Goal: Communication & Community: Answer question/provide support

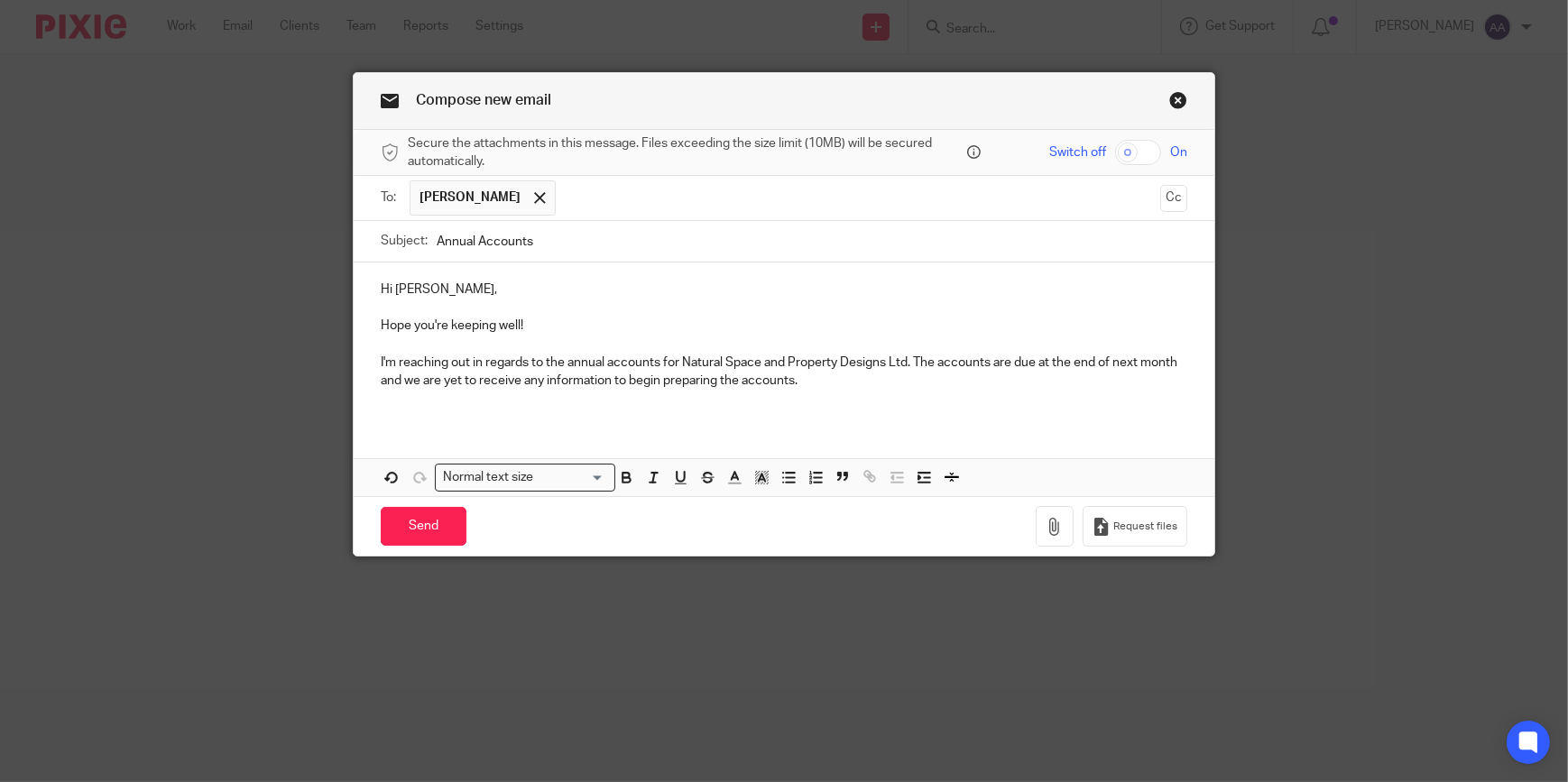
click at [854, 367] on p "I'm reaching out in regards to the annual accounts for Natural Space and Proper…" at bounding box center [784, 372] width 807 height 37
click at [829, 378] on p "I'm reaching out in regards to the annual accounts for Natural Space and Proper…" at bounding box center [784, 372] width 807 height 37
click at [769, 387] on p "I'm reaching out in regards to the annual accounts for Natural Space and Proper…" at bounding box center [784, 372] width 807 height 37
click at [842, 383] on p "I'm reaching out in regards to the annual accounts for Natural Space and Proper…" at bounding box center [784, 372] width 807 height 37
click at [817, 379] on p "I'm reaching out in regards to the annual accounts for Natural Space and Proper…" at bounding box center [784, 372] width 807 height 37
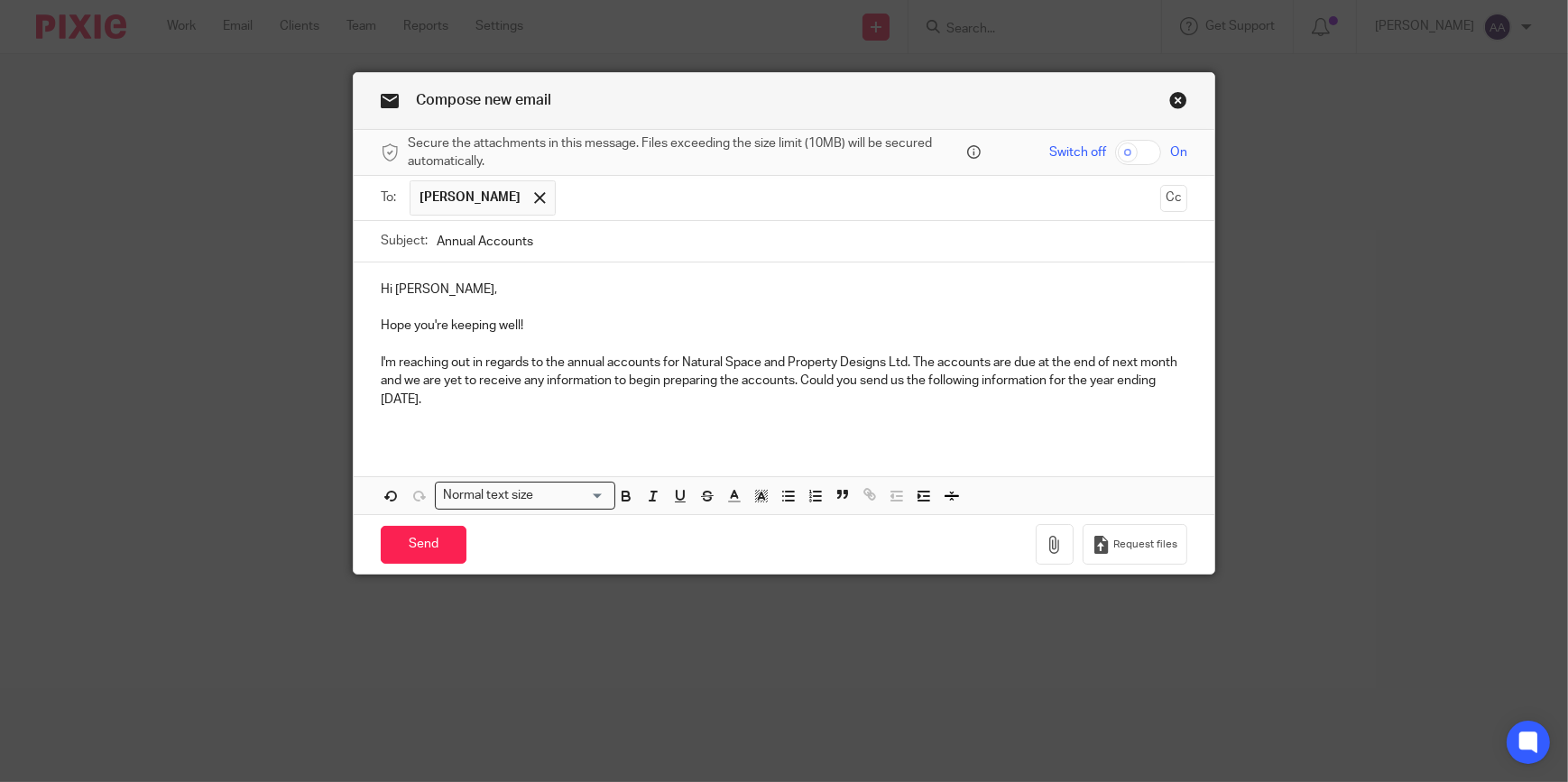
click at [573, 391] on p "I'm reaching out in regards to the annual accounts for Natural Space and Proper…" at bounding box center [784, 382] width 807 height 56
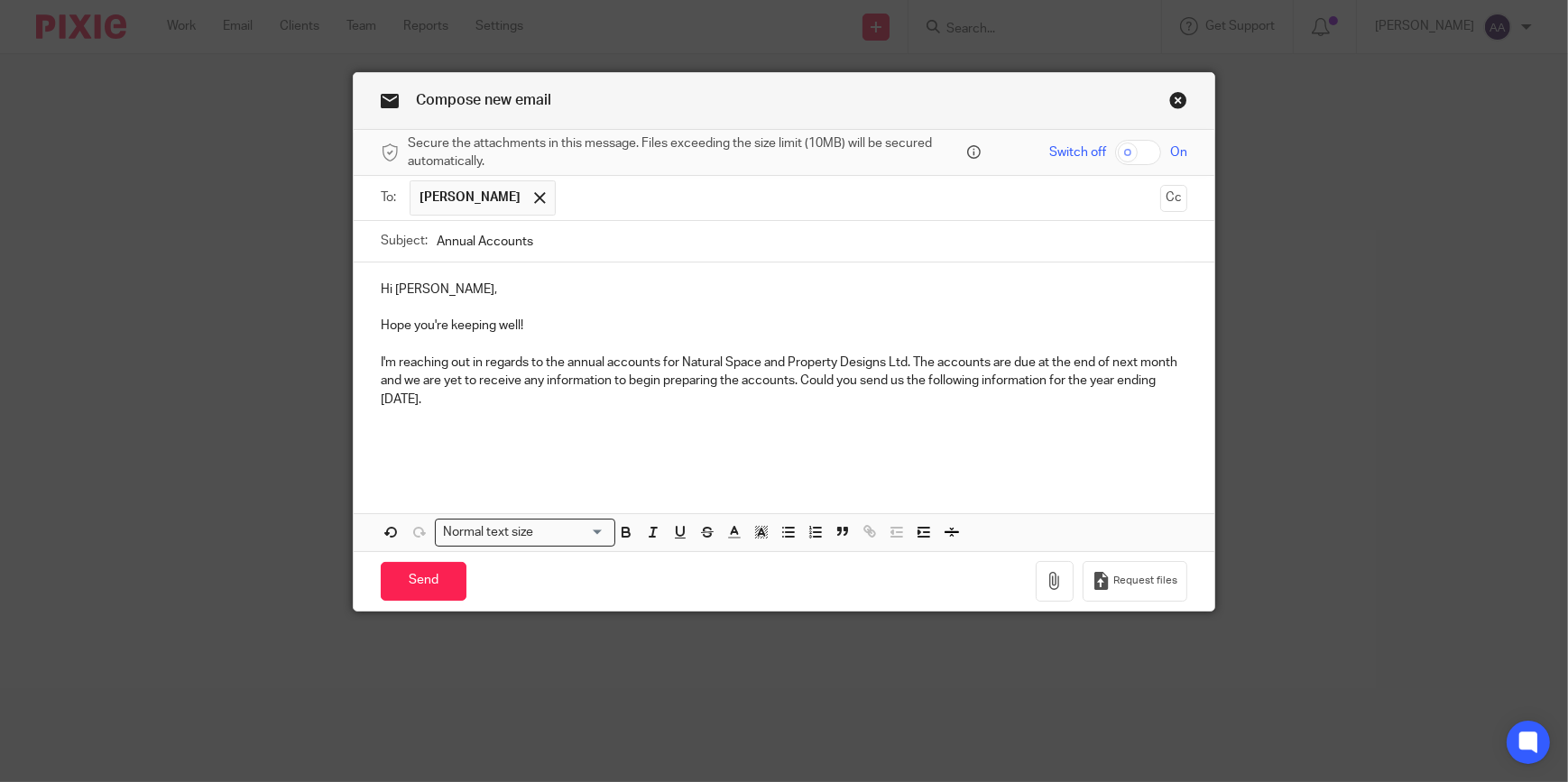
click at [515, 398] on p "I'm reaching out in regards to the annual accounts for Natural Space and Proper…" at bounding box center [784, 382] width 807 height 56
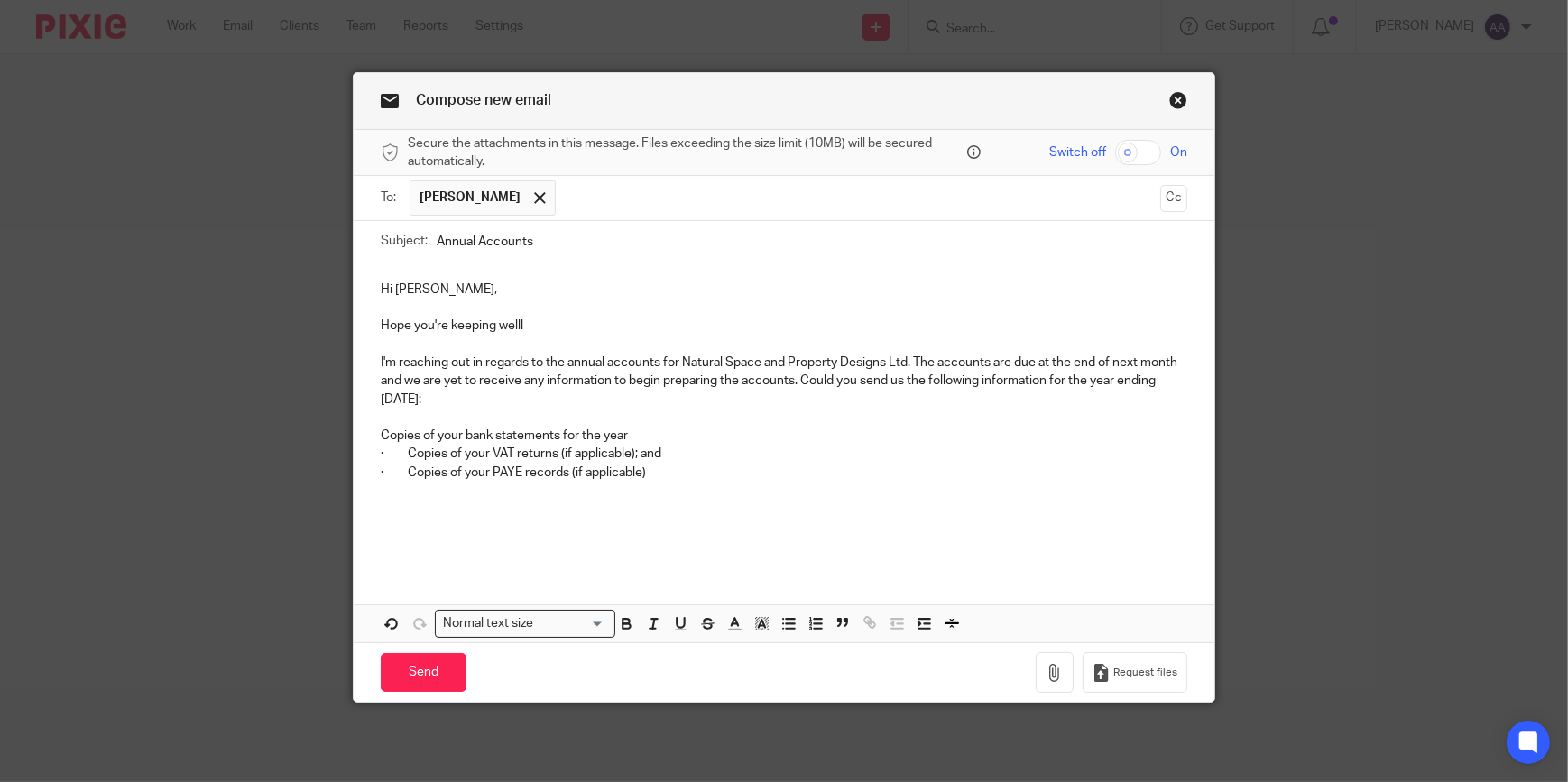
click at [402, 448] on p "· Copies of your VAT returns (if applicable); and" at bounding box center [784, 454] width 807 height 18
click at [398, 477] on p "· Copies of your PAYE records (if applicable)" at bounding box center [784, 473] width 807 height 18
click at [381, 434] on p "Copies of your bank statements for the year" at bounding box center [784, 436] width 807 height 18
click at [373, 450] on div "Hi Samantha, Hope you're keeping well! I'm reaching out in regards to the annua…" at bounding box center [784, 415] width 861 height 306
click at [381, 470] on p "Copies of your PAYE records (if applicable)" at bounding box center [784, 473] width 807 height 18
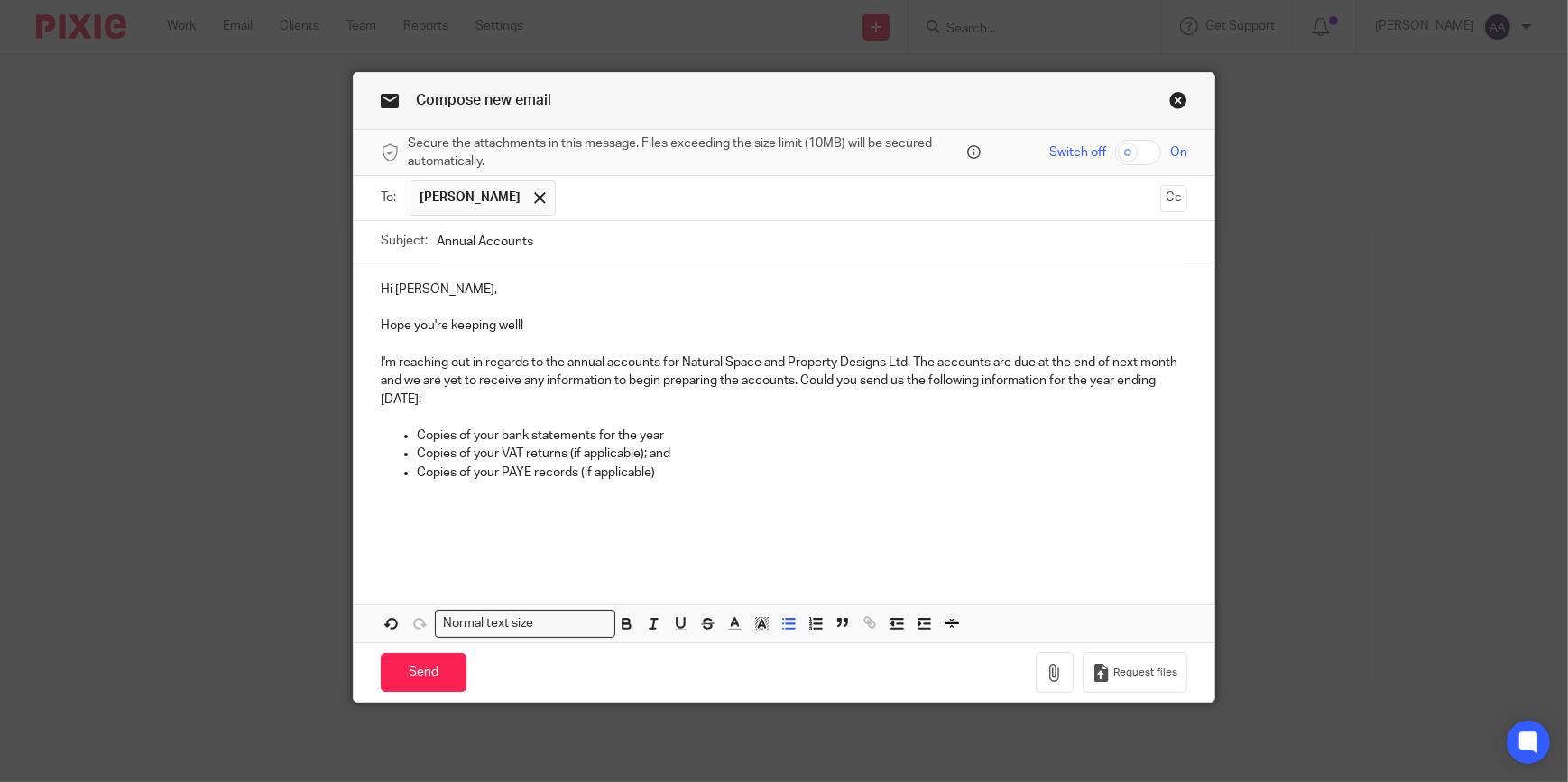
click at [668, 477] on p "Copies of your PAYE records (if applicable)" at bounding box center [803, 473] width 771 height 18
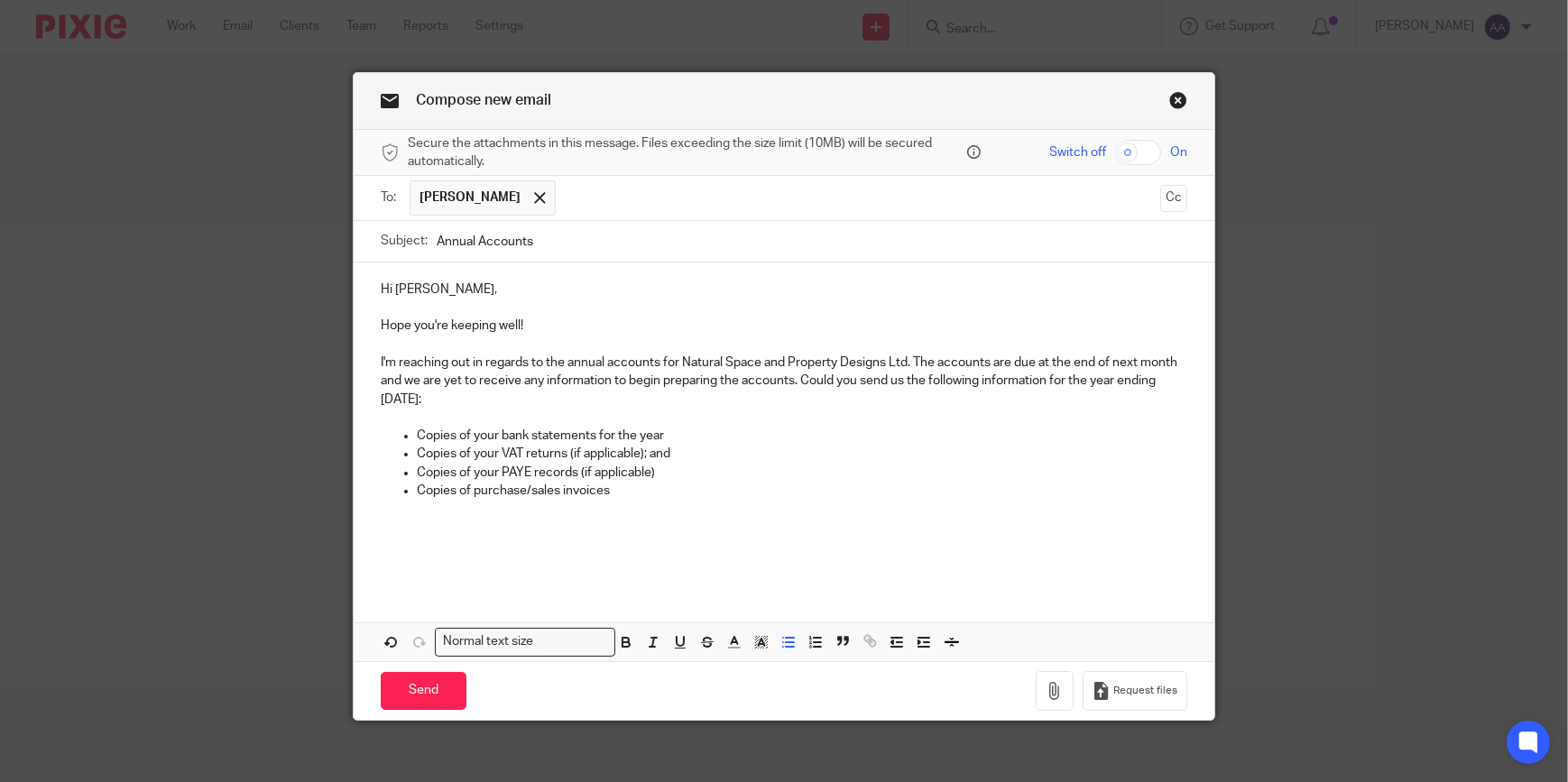
click at [493, 436] on p "Copies of your bank statements for the year" at bounding box center [803, 436] width 771 height 18
click at [626, 495] on p "Copies of purchase/sales invoices" at bounding box center [803, 491] width 771 height 18
click at [491, 451] on p "Copies of your VAT returns (if applicable); and" at bounding box center [803, 454] width 771 height 18
click at [492, 469] on p "Copies of your PAYE records (if applicable)" at bounding box center [803, 473] width 771 height 18
click at [644, 442] on p "Copies of bank statements for the year" at bounding box center [803, 436] width 771 height 18
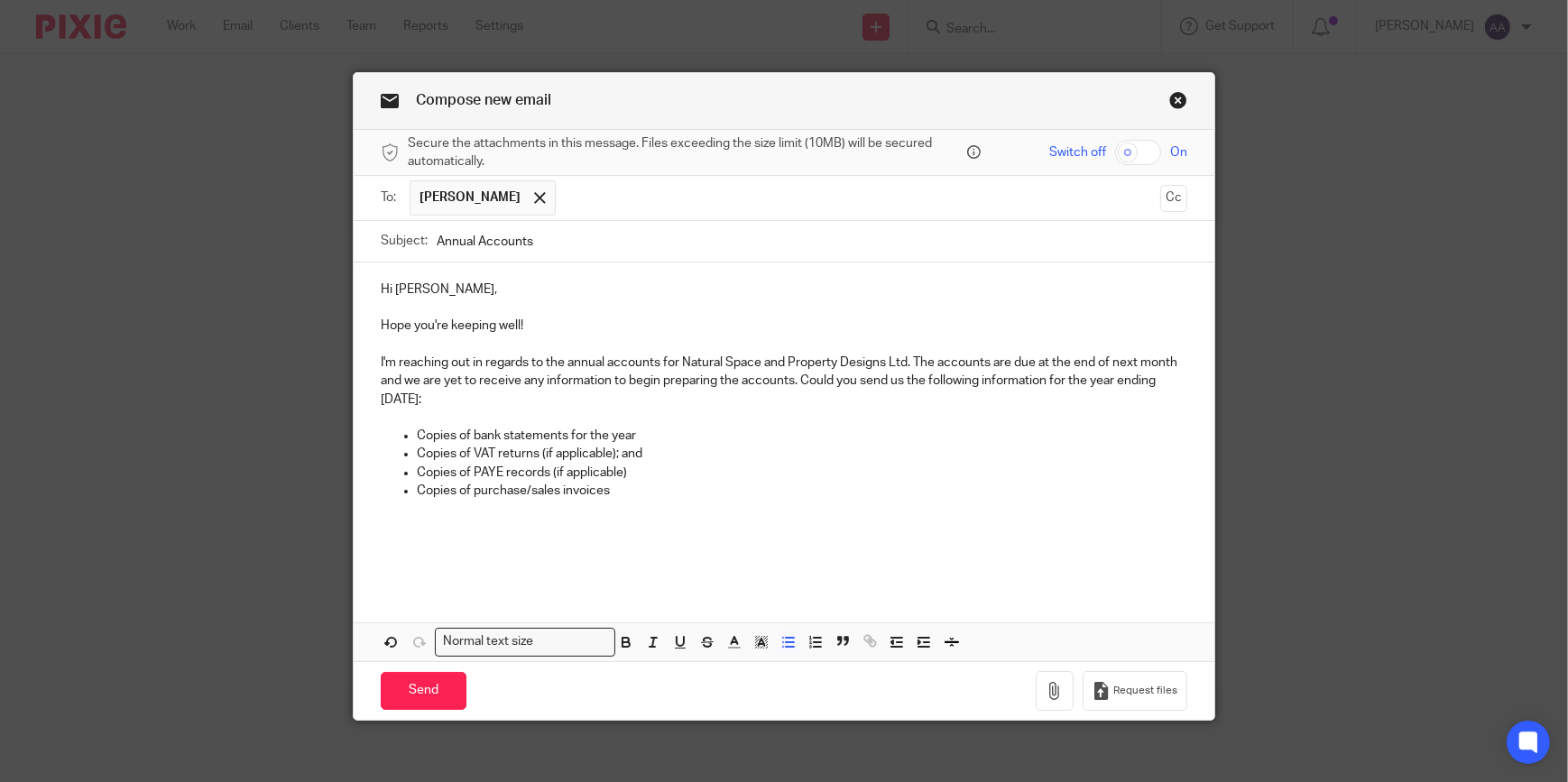
click at [651, 460] on p "Copies of VAT returns (if applicable); and" at bounding box center [803, 454] width 771 height 18
drag, startPoint x: 538, startPoint y: 453, endPoint x: 616, endPoint y: 459, distance: 78.2
click at [616, 459] on p "Copies of VAT returns (if applicable)" at bounding box center [803, 454] width 771 height 18
click at [626, 637] on icon "button" at bounding box center [626, 642] width 16 height 16
drag, startPoint x: 547, startPoint y: 469, endPoint x: 621, endPoint y: 470, distance: 74.0
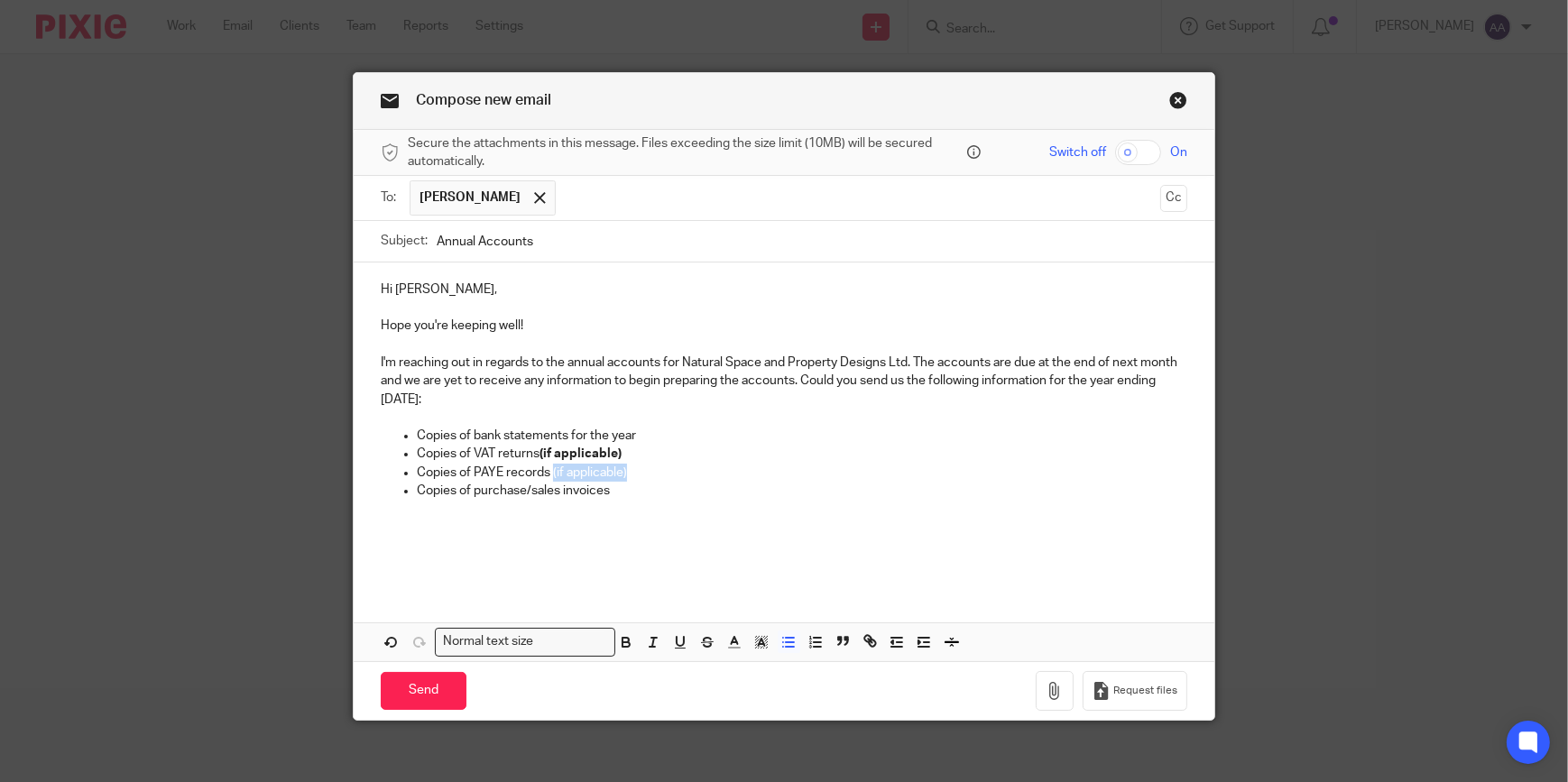
click at [621, 470] on p "Copies of PAYE records (if applicable)" at bounding box center [803, 473] width 771 height 18
click at [621, 644] on icon "button" at bounding box center [626, 642] width 16 height 16
click at [581, 529] on p at bounding box center [784, 527] width 807 height 18
click at [611, 492] on p "Copies of purchase/sales invoices" at bounding box center [803, 491] width 771 height 18
click at [381, 396] on p "I'm reaching out in regards to the annual accounts for Natural Space and Proper…" at bounding box center [784, 382] width 807 height 56
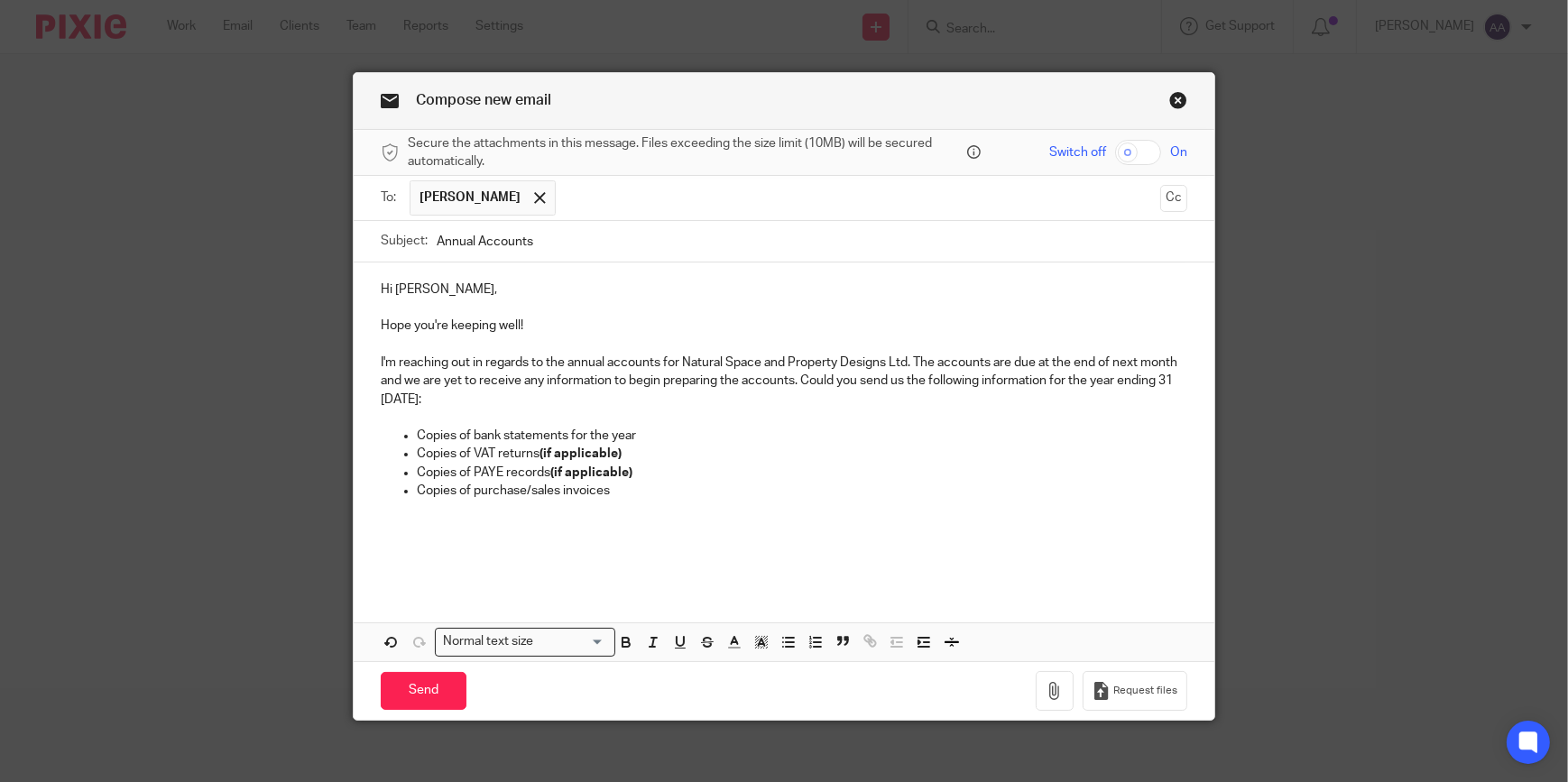
click at [611, 491] on p "Copies of purchase/sales invoices" at bounding box center [803, 491] width 771 height 18
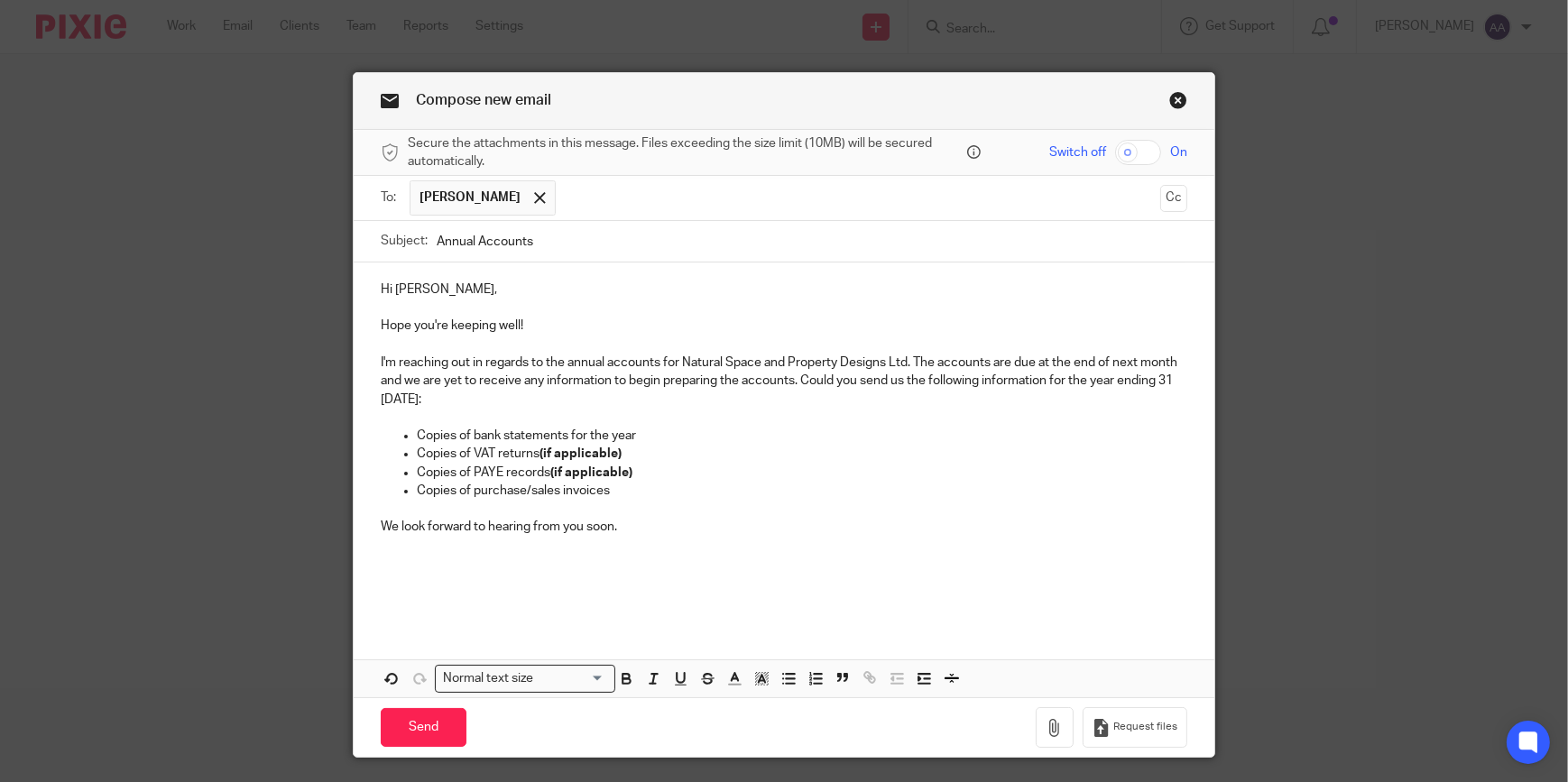
click at [397, 580] on p at bounding box center [784, 582] width 807 height 18
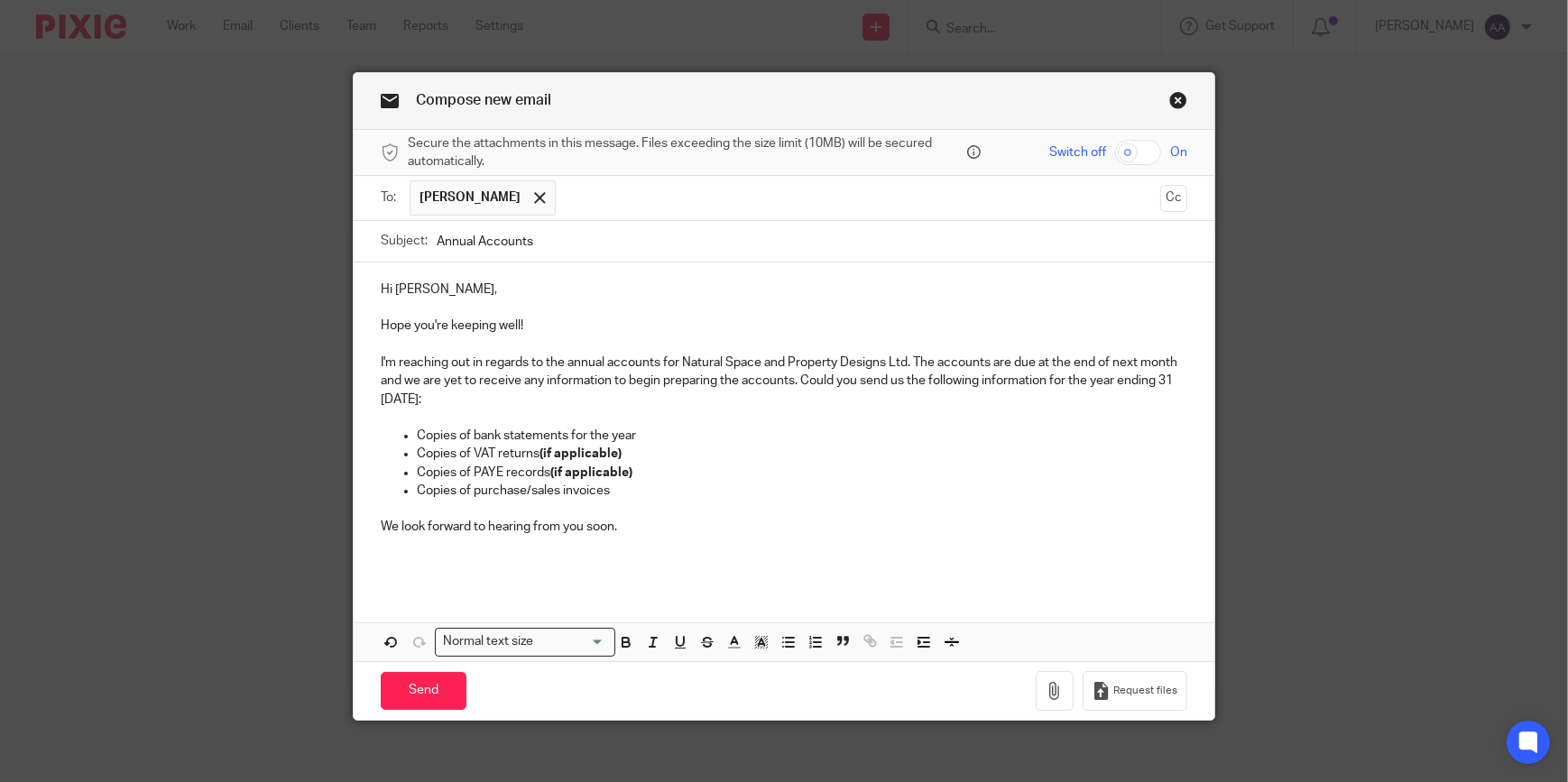
click at [385, 566] on p at bounding box center [784, 564] width 807 height 18
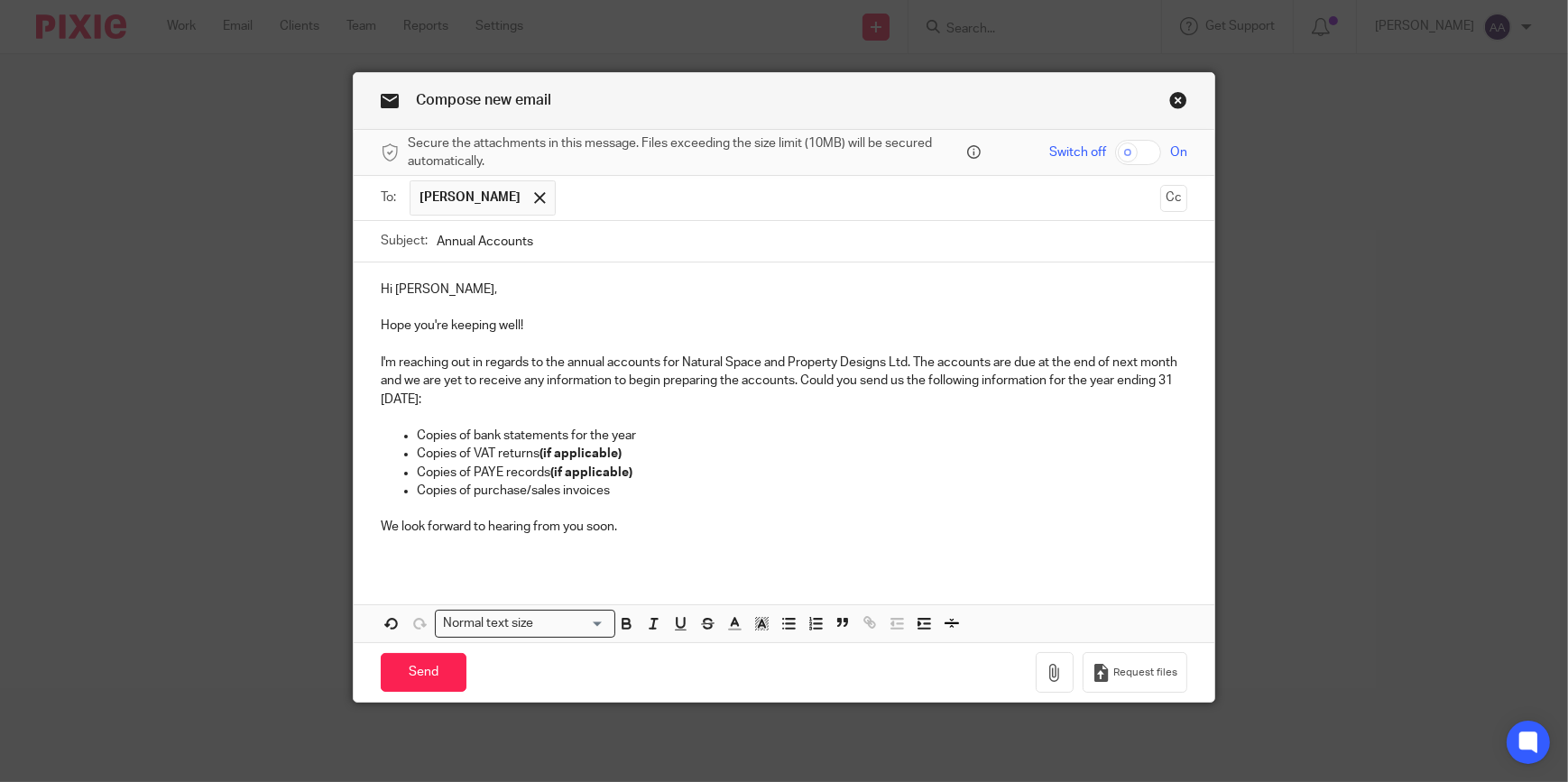
click at [385, 566] on div "Hi Samantha, Hope you're keeping well! I'm reaching out in regards to the annua…" at bounding box center [784, 415] width 861 height 306
click at [385, 546] on p at bounding box center [784, 546] width 807 height 18
click at [398, 536] on p "We look forward to hearing from you soon." at bounding box center [784, 527] width 807 height 18
drag, startPoint x: 668, startPoint y: 527, endPoint x: 656, endPoint y: 543, distance: 20.0
click at [657, 545] on div "Hi Samantha, Hope you're keeping well! I'm reaching out in regards to the annua…" at bounding box center [784, 415] width 861 height 306
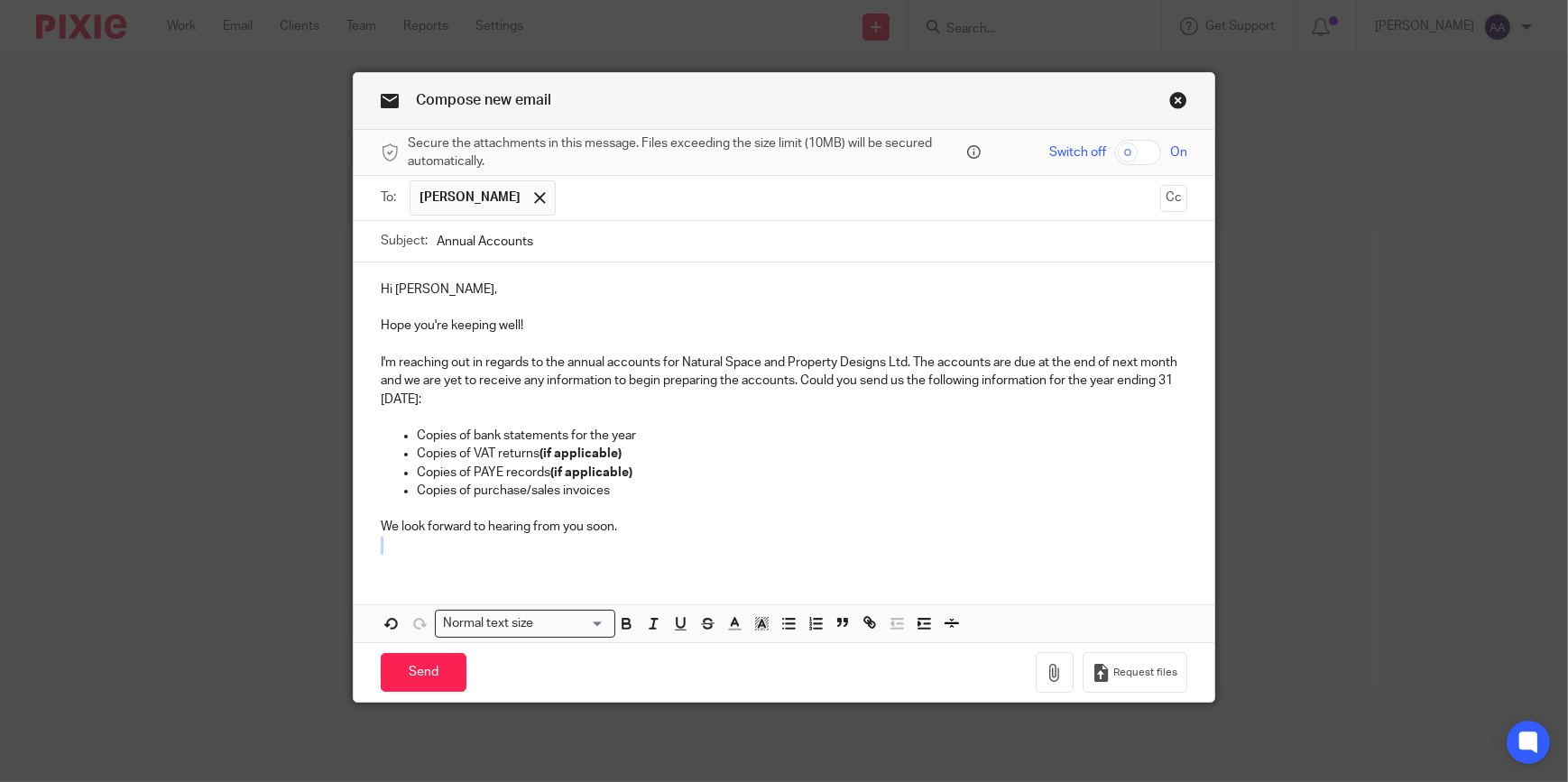
click at [640, 532] on p "We look forward to hearing from you soon." at bounding box center [784, 527] width 807 height 18
click at [405, 562] on div "Hi Samantha, Hope you're keeping well! I'm reaching out in regards to the annua…" at bounding box center [784, 415] width 861 height 306
click at [379, 557] on div "Hi Samantha, Hope you're keeping well! I'm reaching out in regards to the annua…" at bounding box center [784, 415] width 861 height 306
click at [380, 590] on div "Hi Samantha, Hope you're keeping well! I'm reaching out in regards to the annua…" at bounding box center [784, 452] width 861 height 380
click at [392, 548] on p at bounding box center [784, 546] width 807 height 18
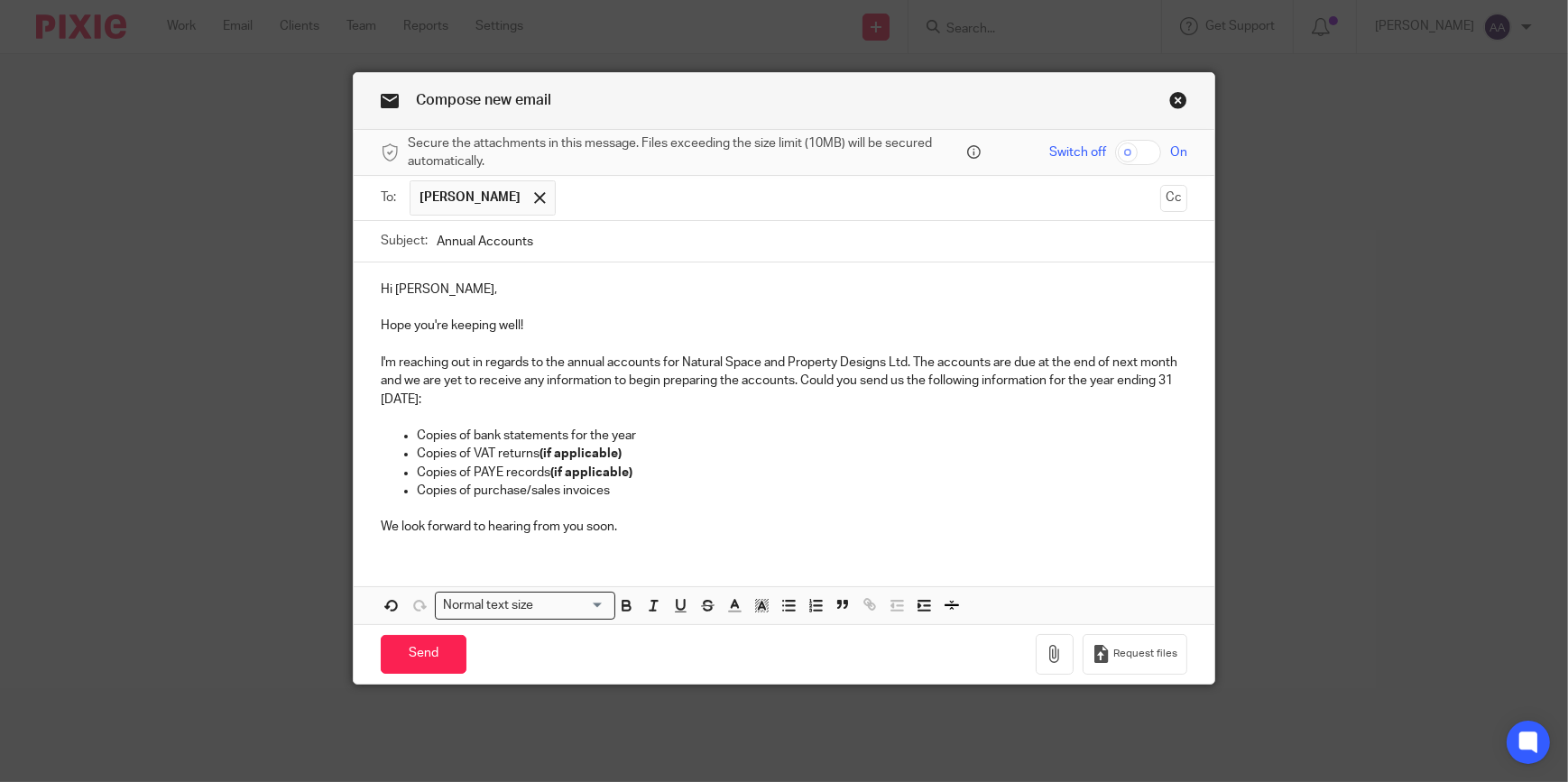
click at [392, 550] on div "Hi Samantha, Hope you're keeping well! I'm reaching out in regards to the annua…" at bounding box center [784, 443] width 861 height 362
click at [632, 529] on p "We look forward to hearing from you soon." at bounding box center [784, 527] width 807 height 18
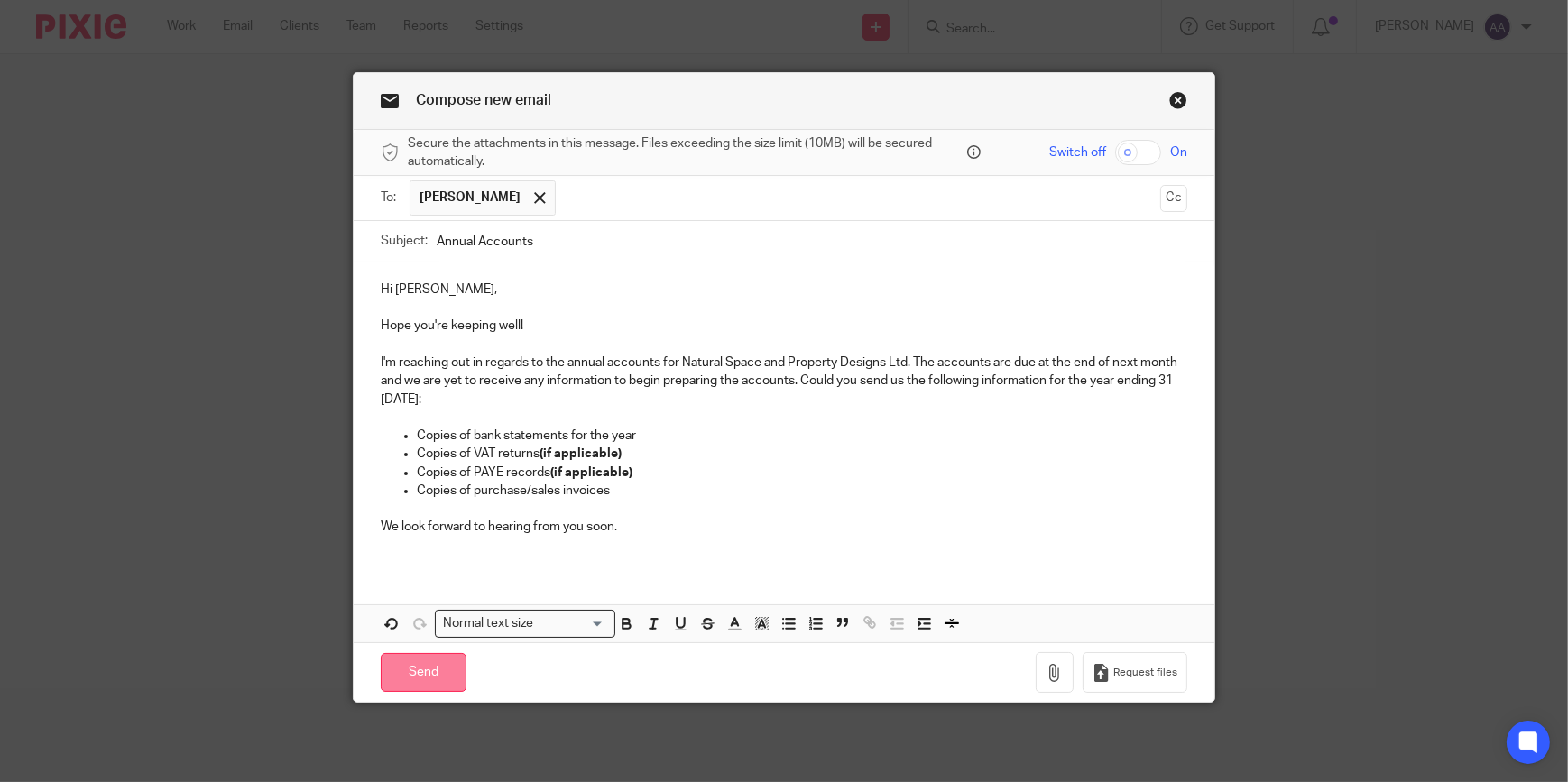
click at [430, 660] on input "Send" at bounding box center [423, 672] width 85 height 39
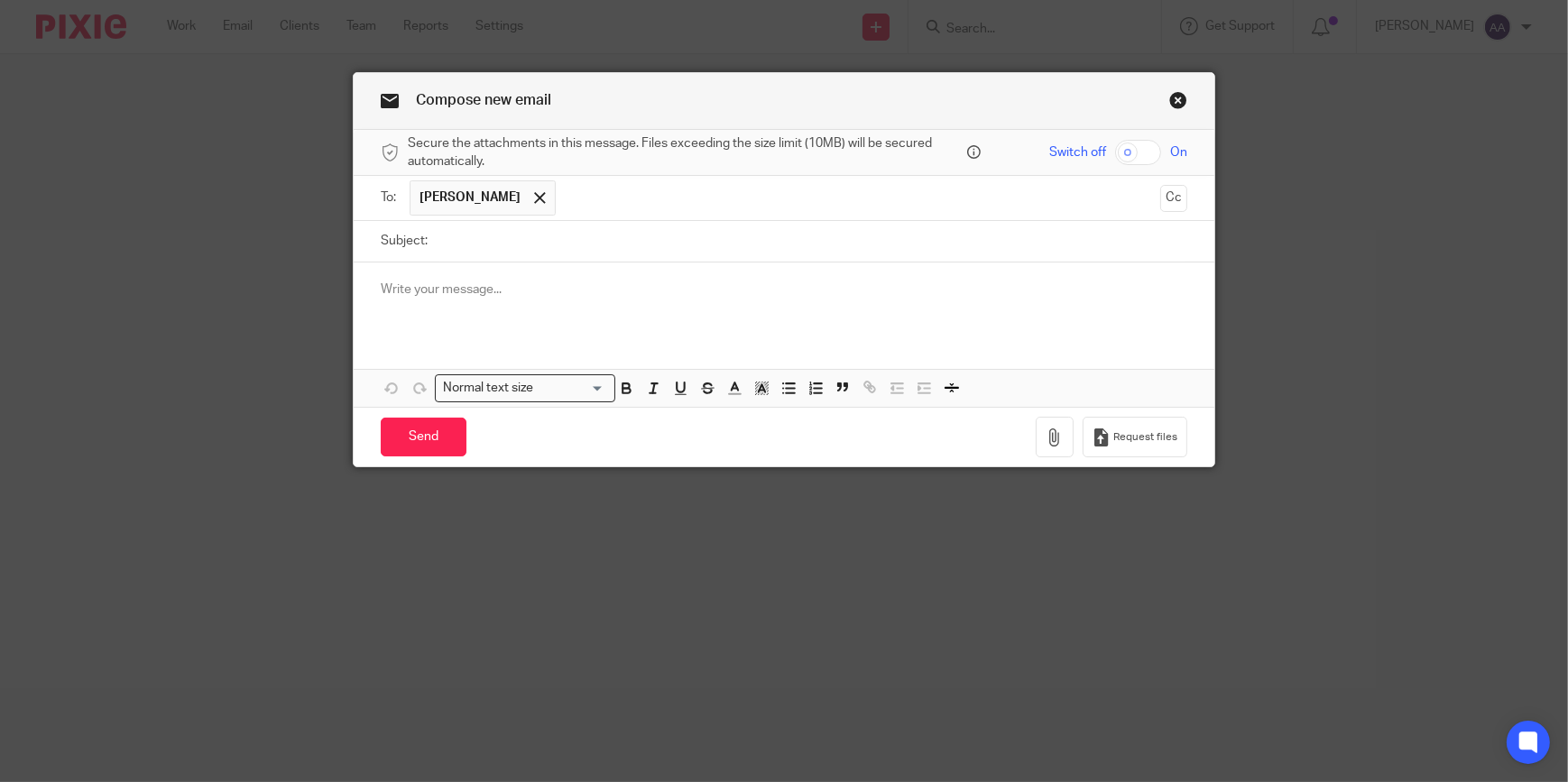
click at [1175, 95] on link "Close this dialog window" at bounding box center [1178, 103] width 18 height 25
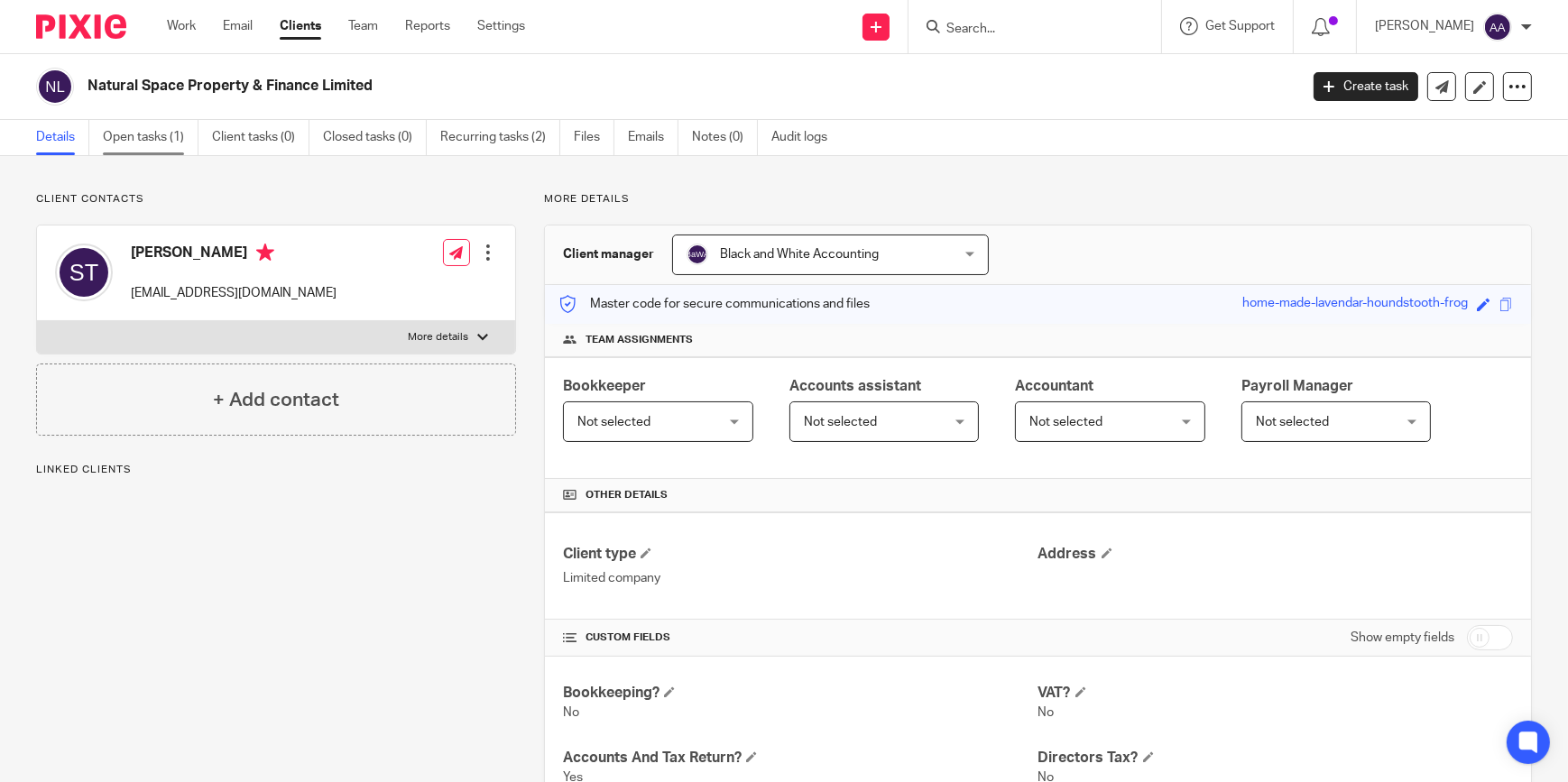
click at [146, 140] on link "Open tasks (1)" at bounding box center [151, 138] width 96 height 36
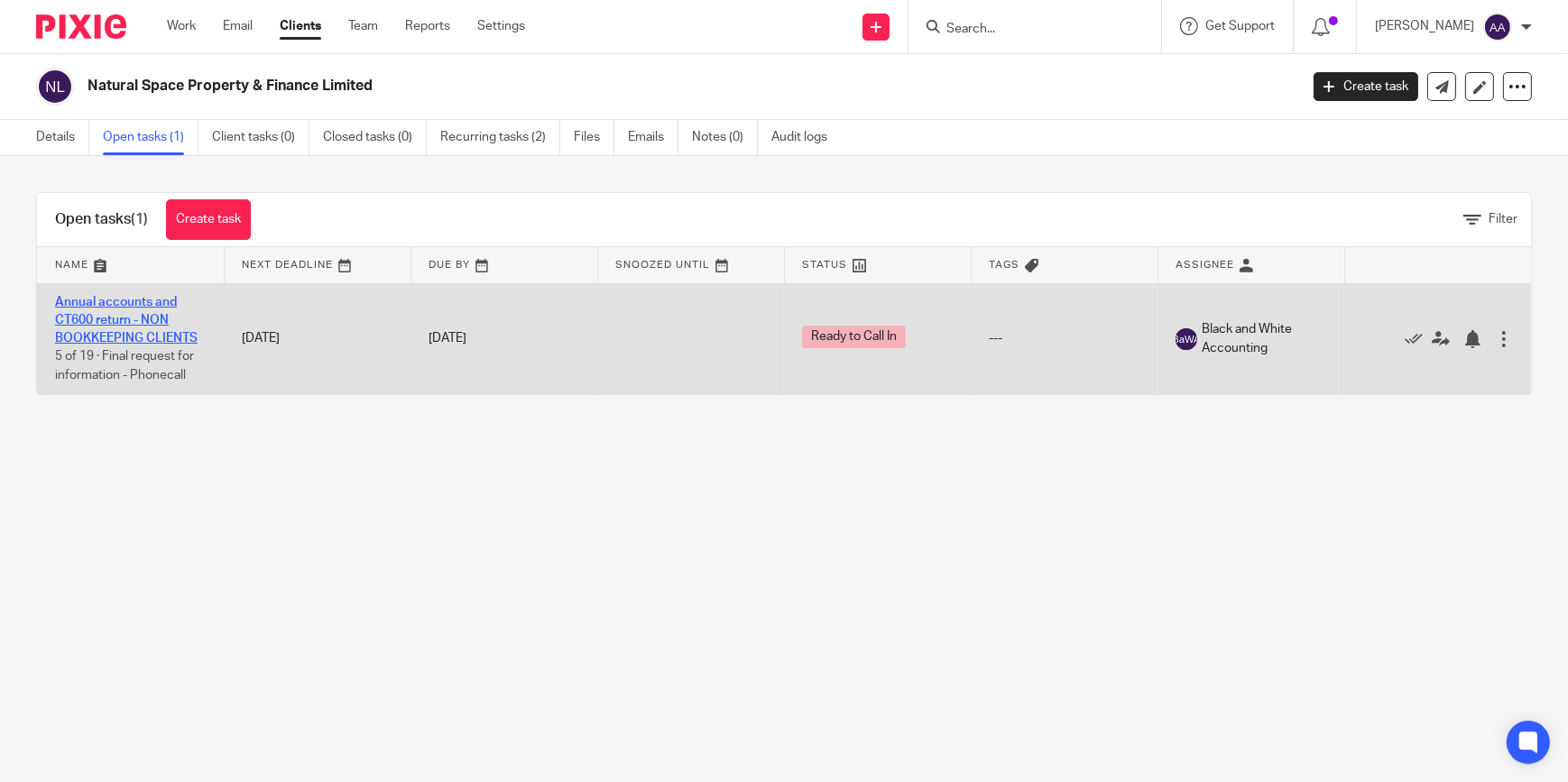
click at [104, 306] on link "Annual accounts and CT600 return - NON BOOKKEEPING CLIENTS" at bounding box center [127, 321] width 143 height 50
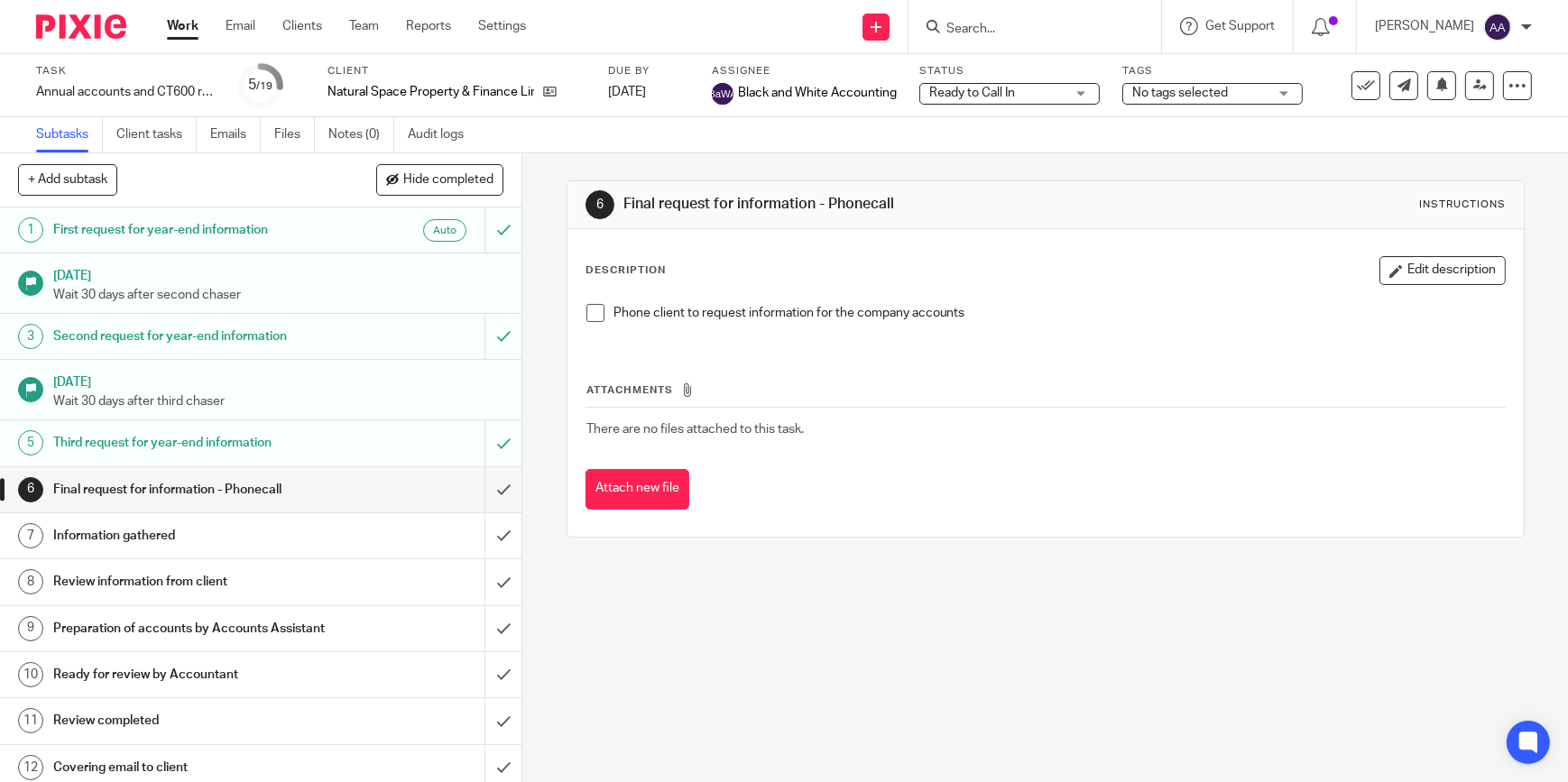
click at [227, 227] on h1 "First request for year-end information" at bounding box center [191, 230] width 277 height 27
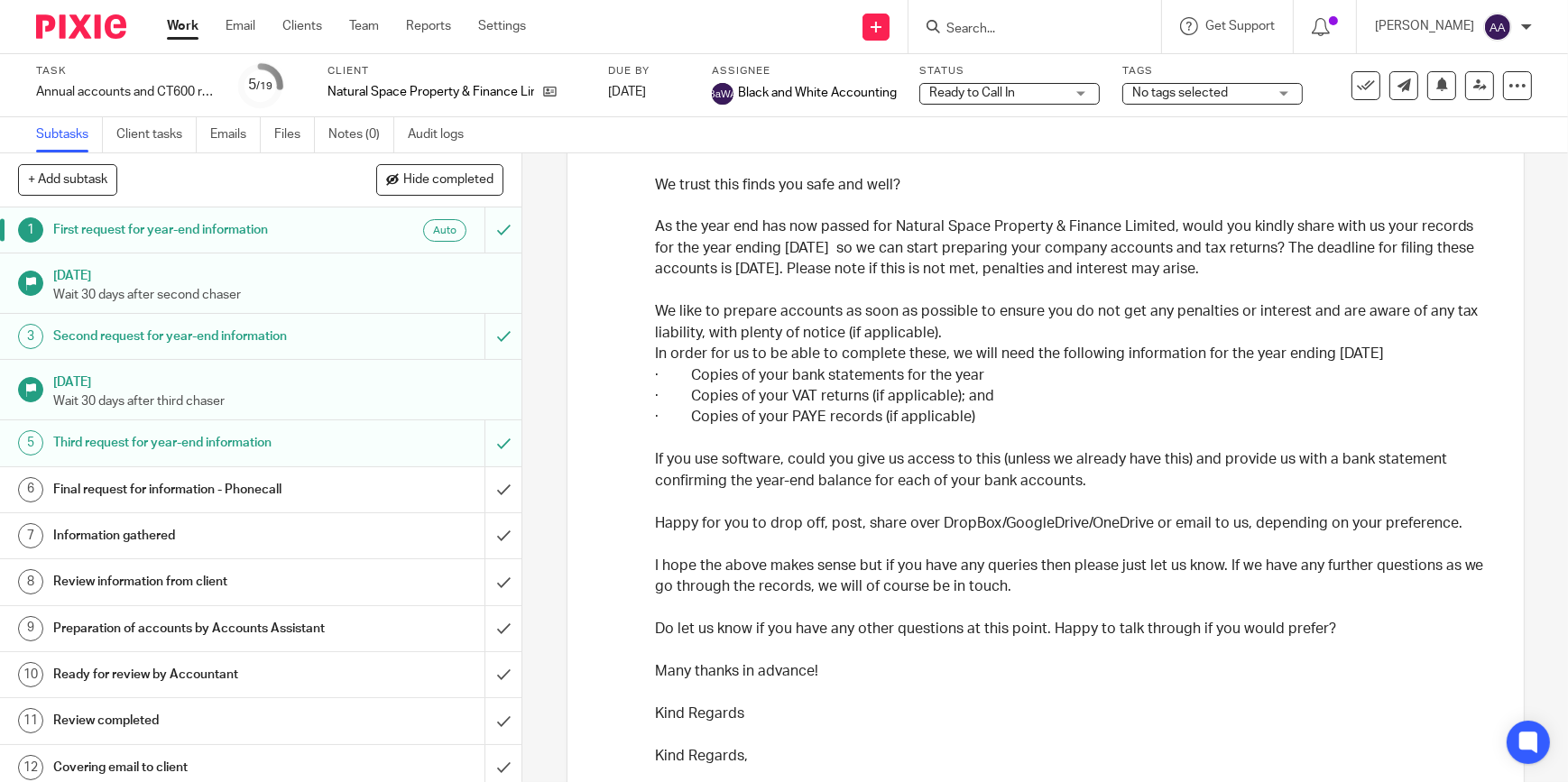
scroll to position [273, 0]
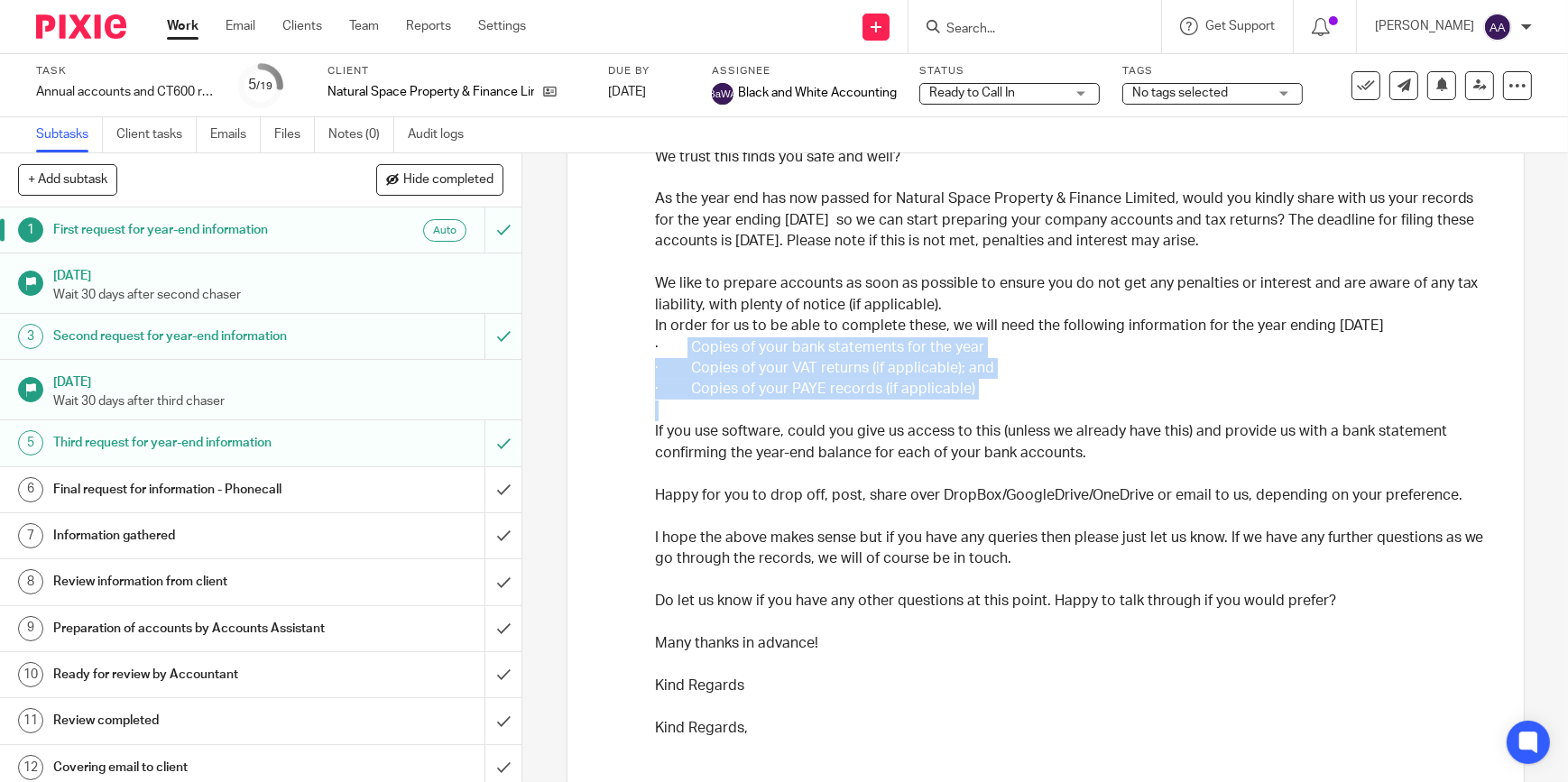
drag, startPoint x: 677, startPoint y: 344, endPoint x: 991, endPoint y: 405, distance: 319.9
copy div "Copies of your bank statements for the year · Copies of your VAT returns (if ap…"
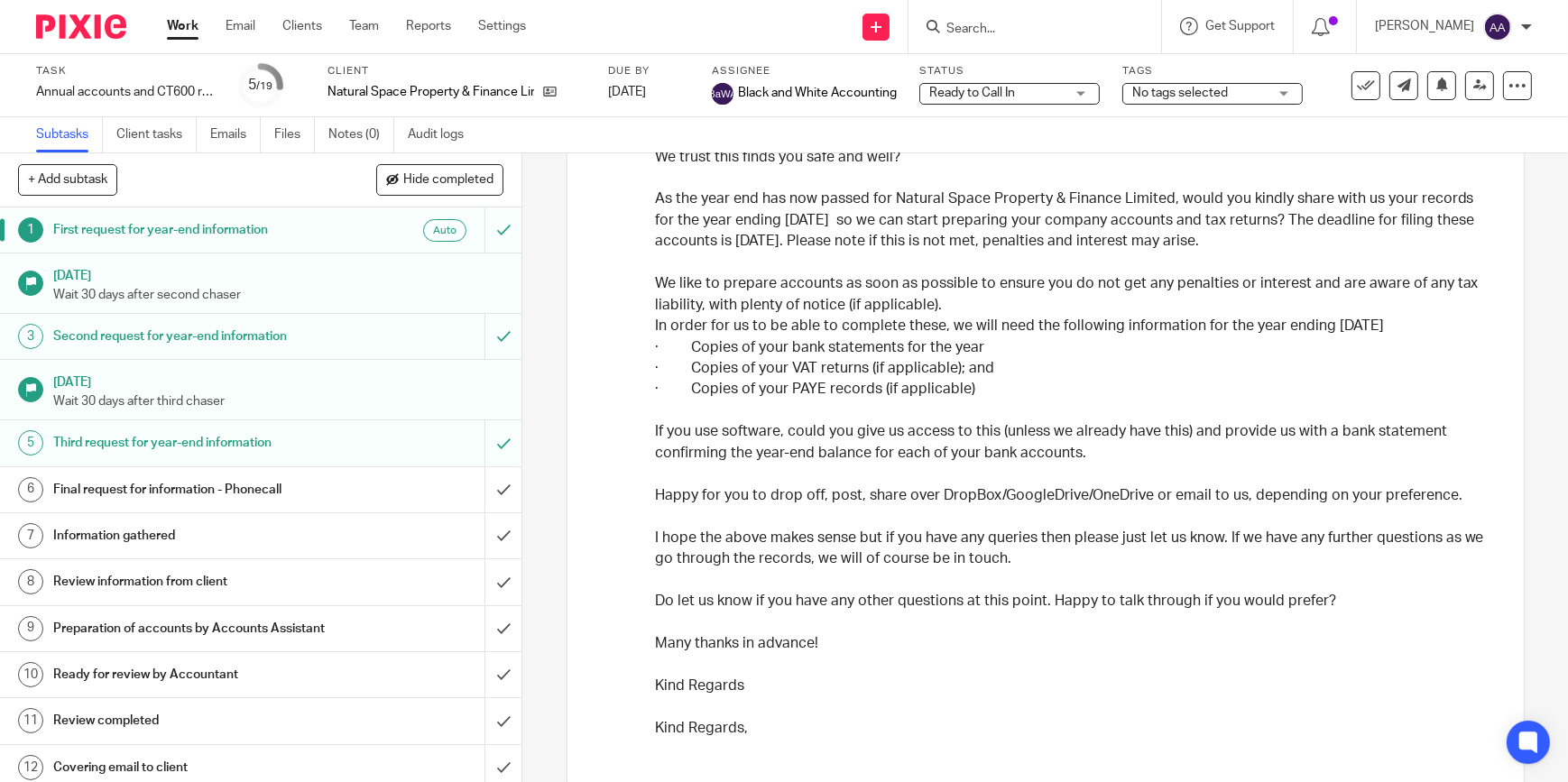
click at [797, 325] on p "In order for us to be able to complete these, we will need the following inform…" at bounding box center [1073, 326] width 838 height 21
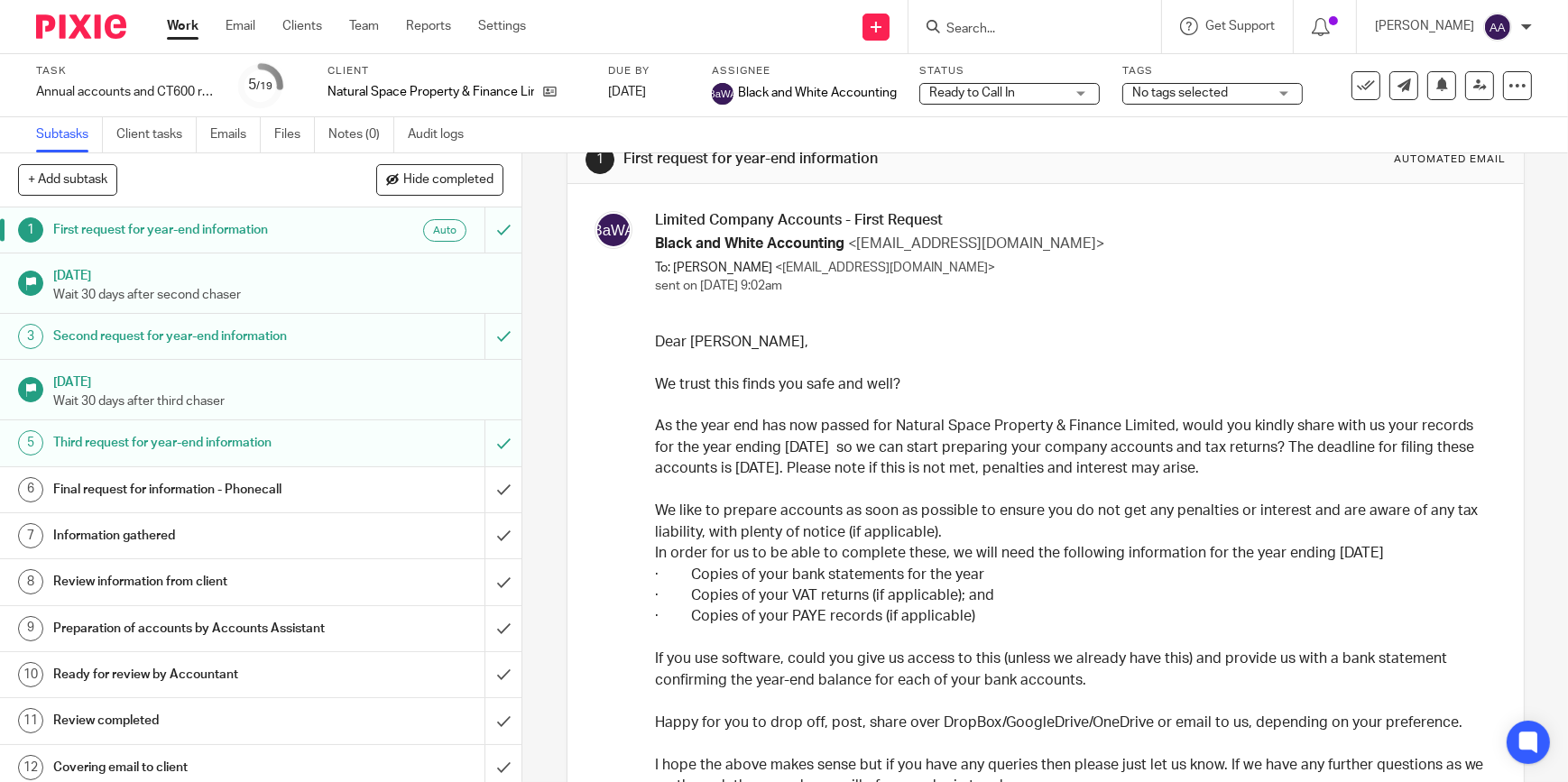
scroll to position [0, 0]
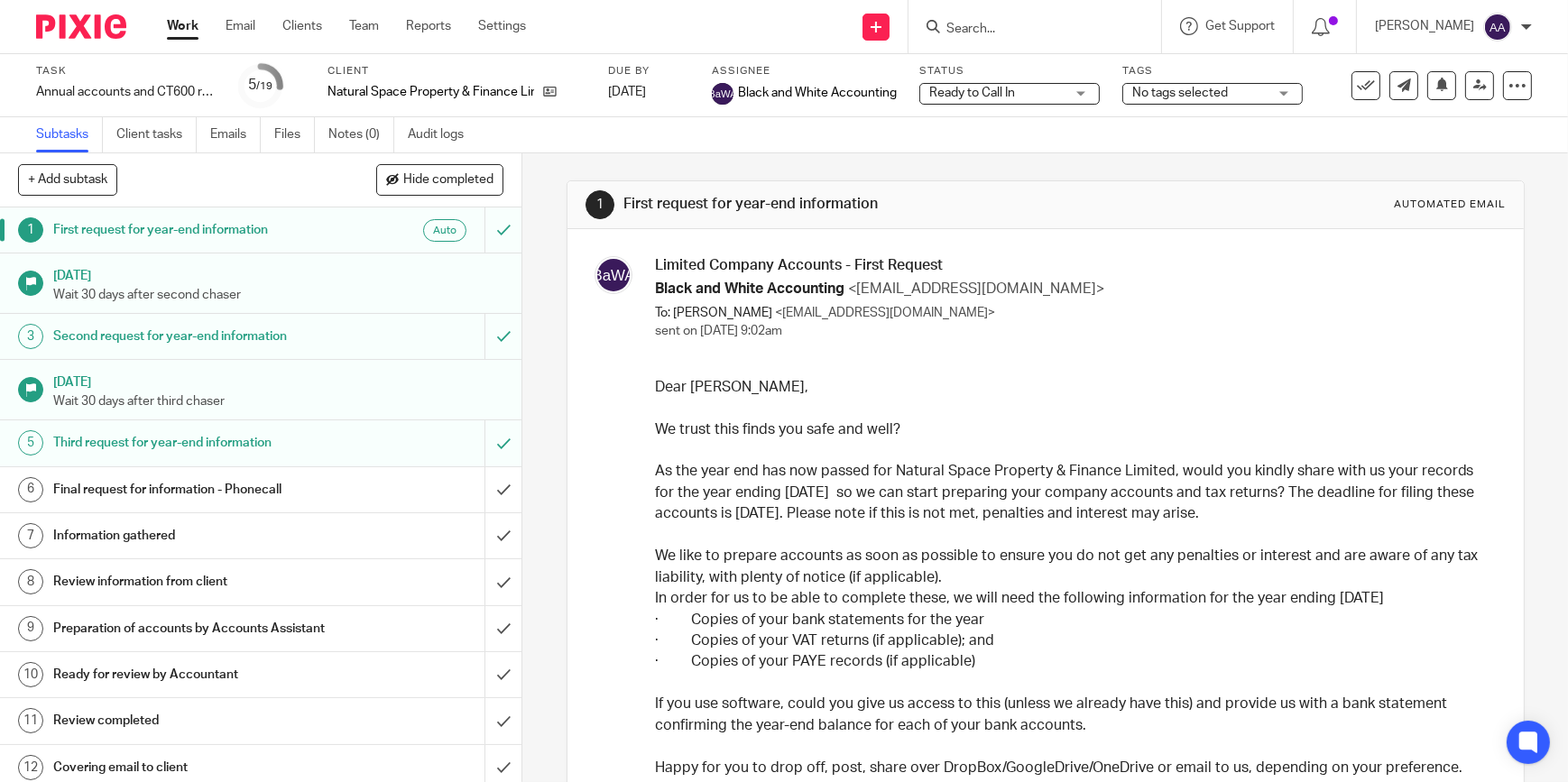
click at [187, 24] on link "Work" at bounding box center [182, 26] width 32 height 18
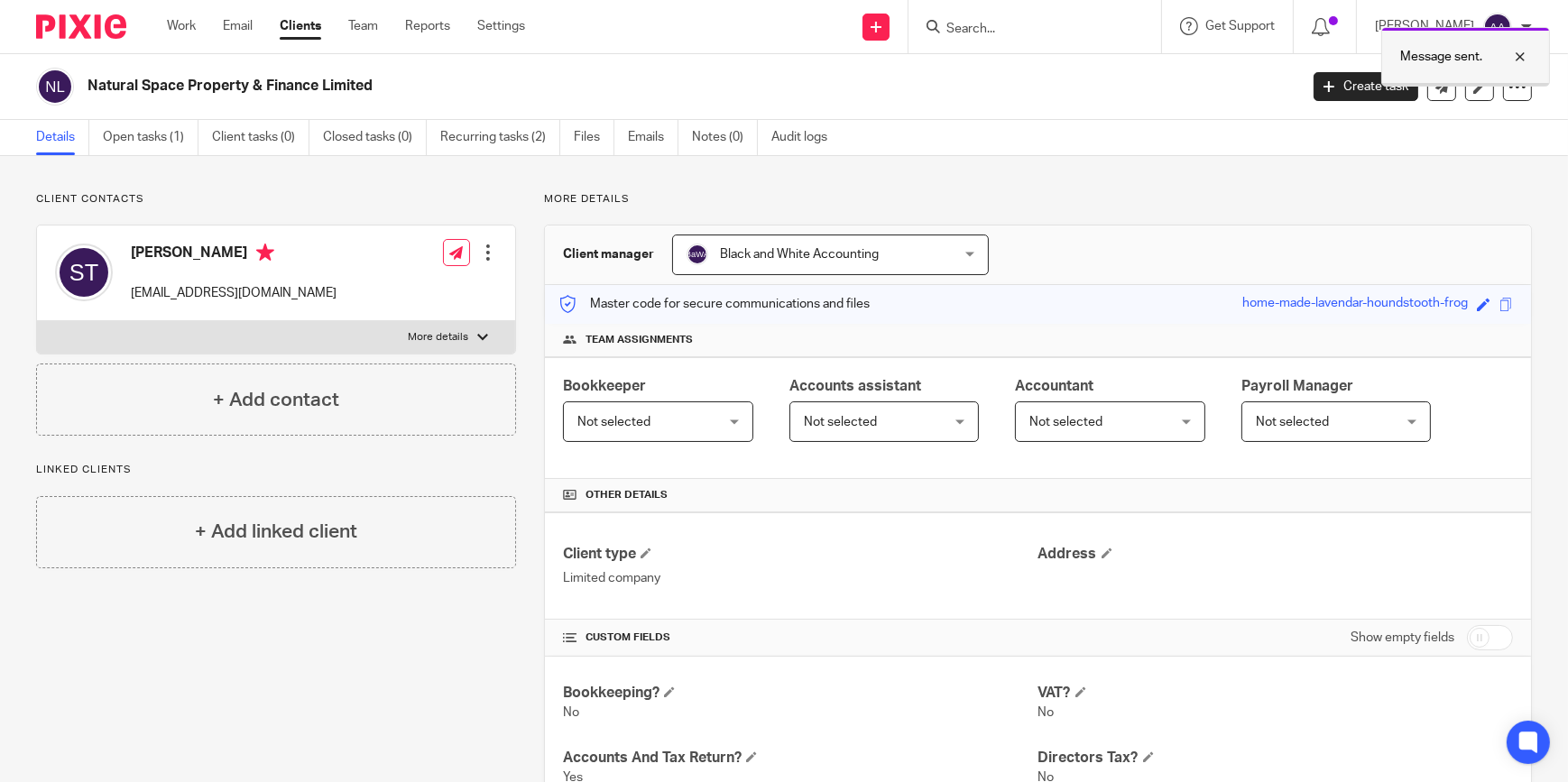
click at [1517, 59] on div at bounding box center [1507, 56] width 49 height 22
click at [1022, 41] on div at bounding box center [1035, 27] width 253 height 54
click at [1022, 40] on div at bounding box center [1035, 27] width 253 height 54
click at [1023, 40] on div at bounding box center [1035, 27] width 253 height 54
drag, startPoint x: 1018, startPoint y: 33, endPoint x: 1006, endPoint y: 25, distance: 14.4
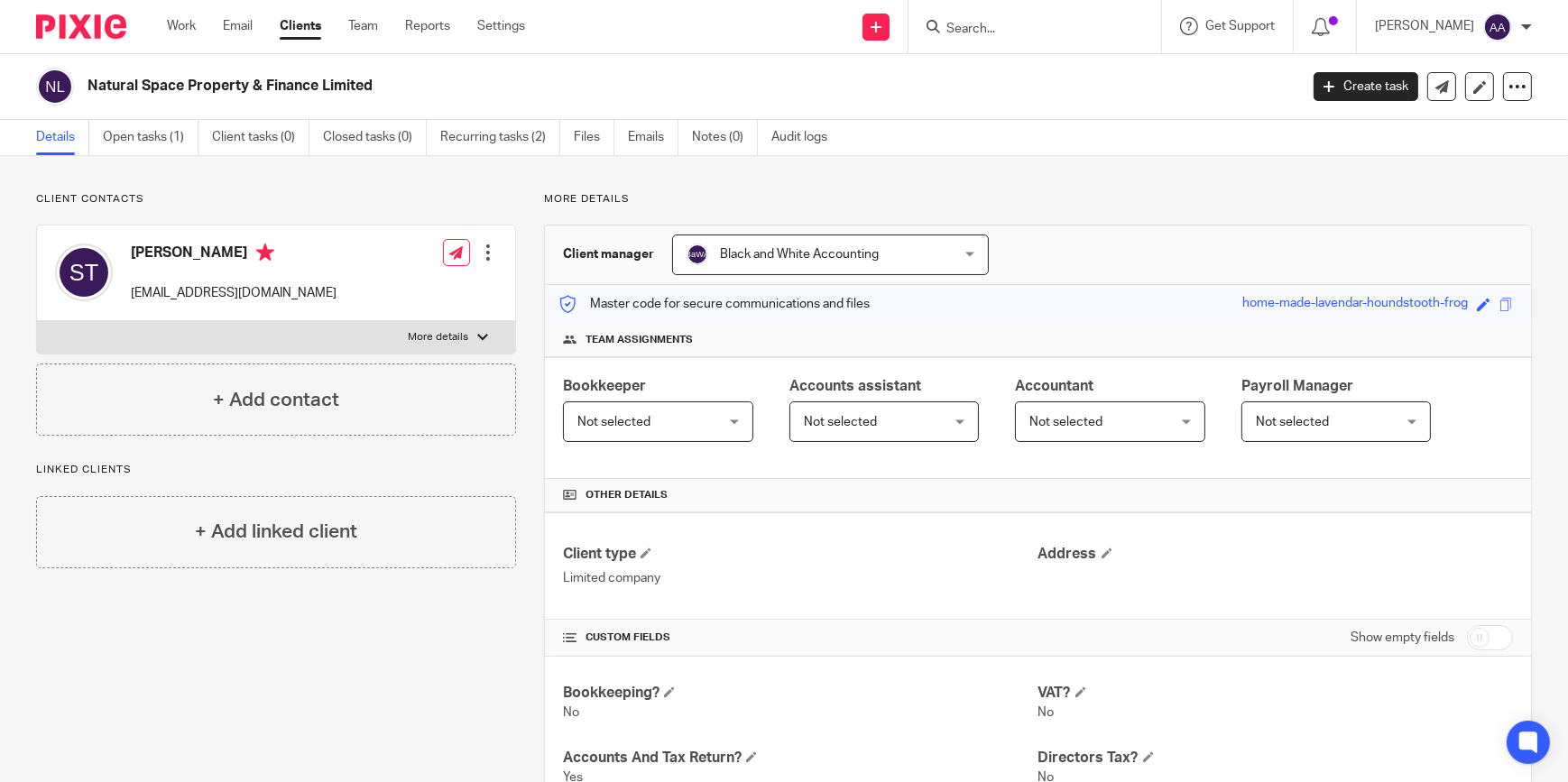
click at [1013, 29] on input "Search" at bounding box center [1026, 30] width 163 height 16
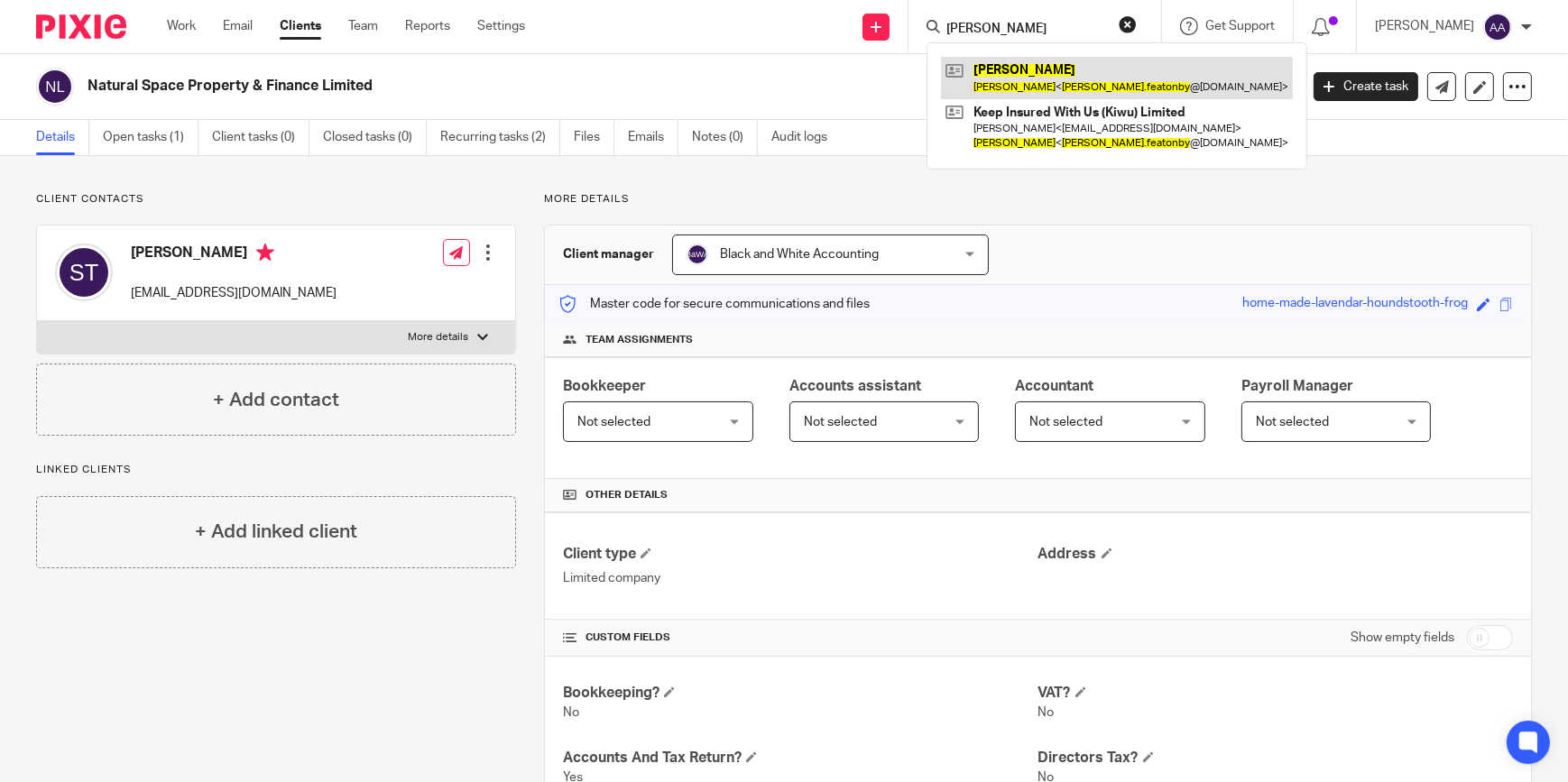
type input "Neil Featonby"
click at [1037, 59] on link at bounding box center [1117, 77] width 352 height 42
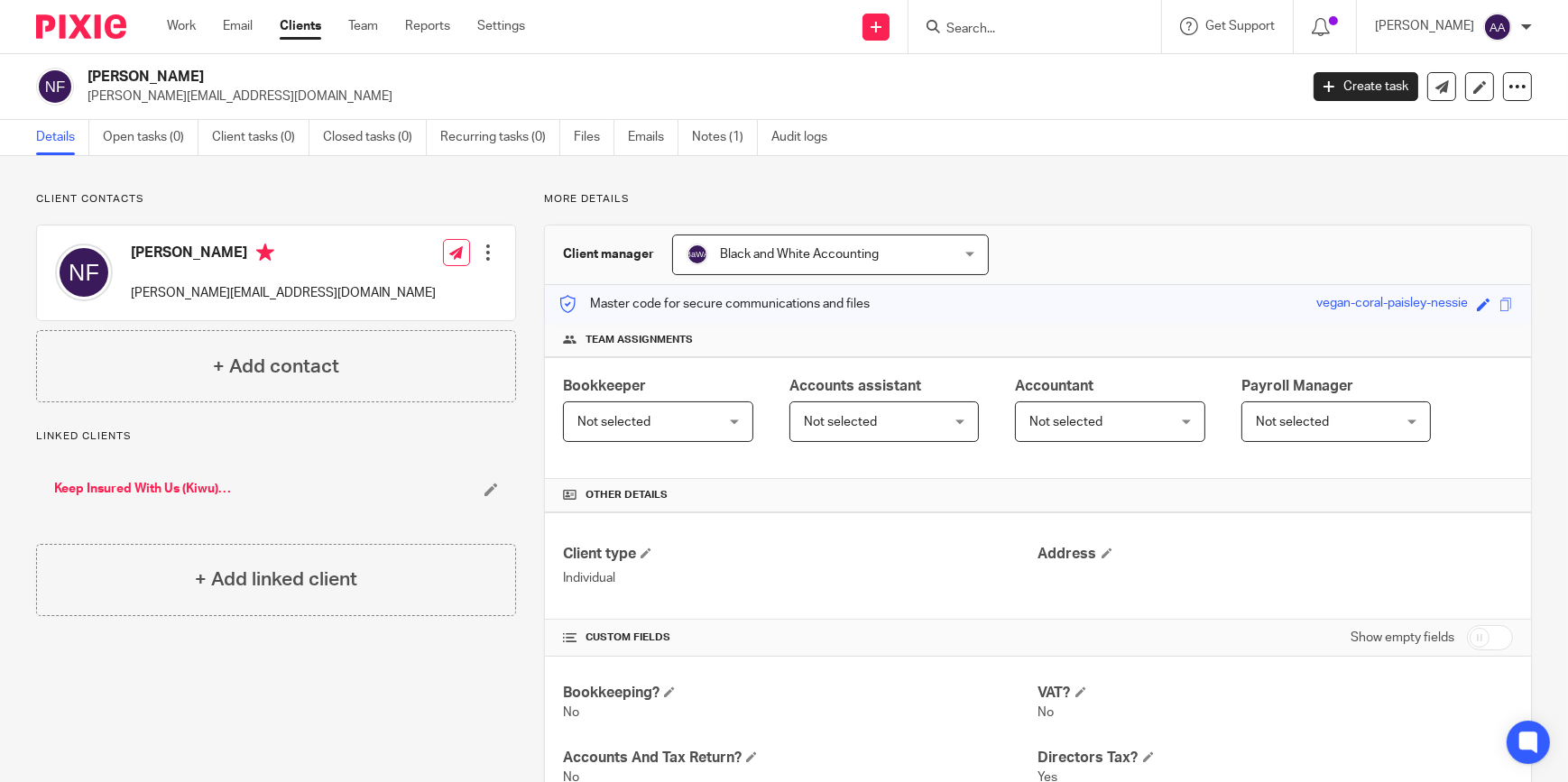
drag, startPoint x: 36, startPoint y: 434, endPoint x: 370, endPoint y: 622, distance: 383.3
click at [370, 622] on div "Client contacts Neil Featonby neil.featonby@simble2go.com Edit contact Create c…" at bounding box center [262, 761] width 508 height 1139
drag, startPoint x: 370, startPoint y: 622, endPoint x: 351, endPoint y: 643, distance: 28.3
click at [351, 643] on div "Client contacts Neil Featonby neil.featonby@simble2go.com Edit contact Create c…" at bounding box center [262, 761] width 508 height 1139
click at [632, 131] on link "Emails" at bounding box center [653, 138] width 51 height 36
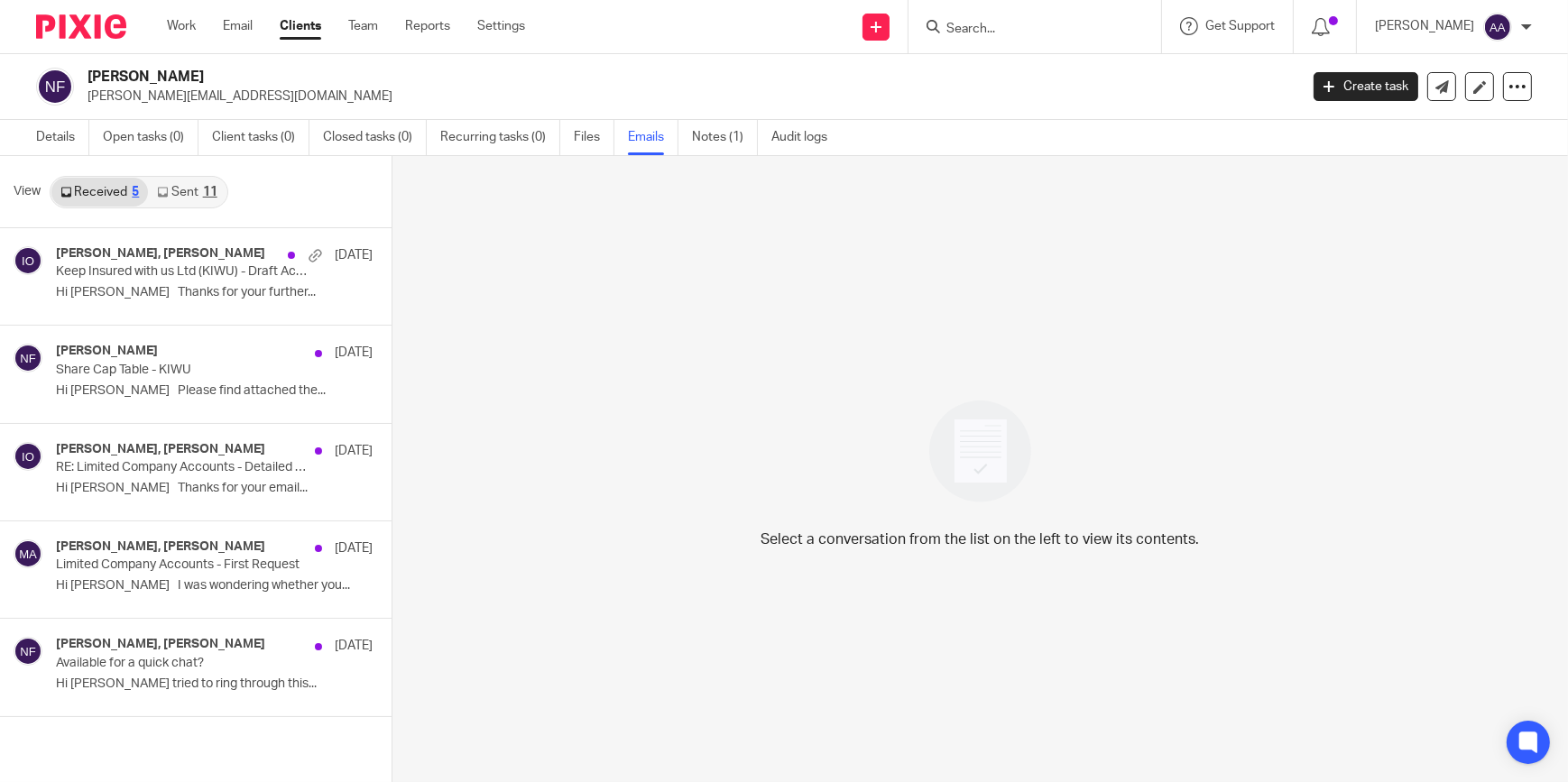
click at [148, 190] on link "Sent 11" at bounding box center [186, 191] width 77 height 29
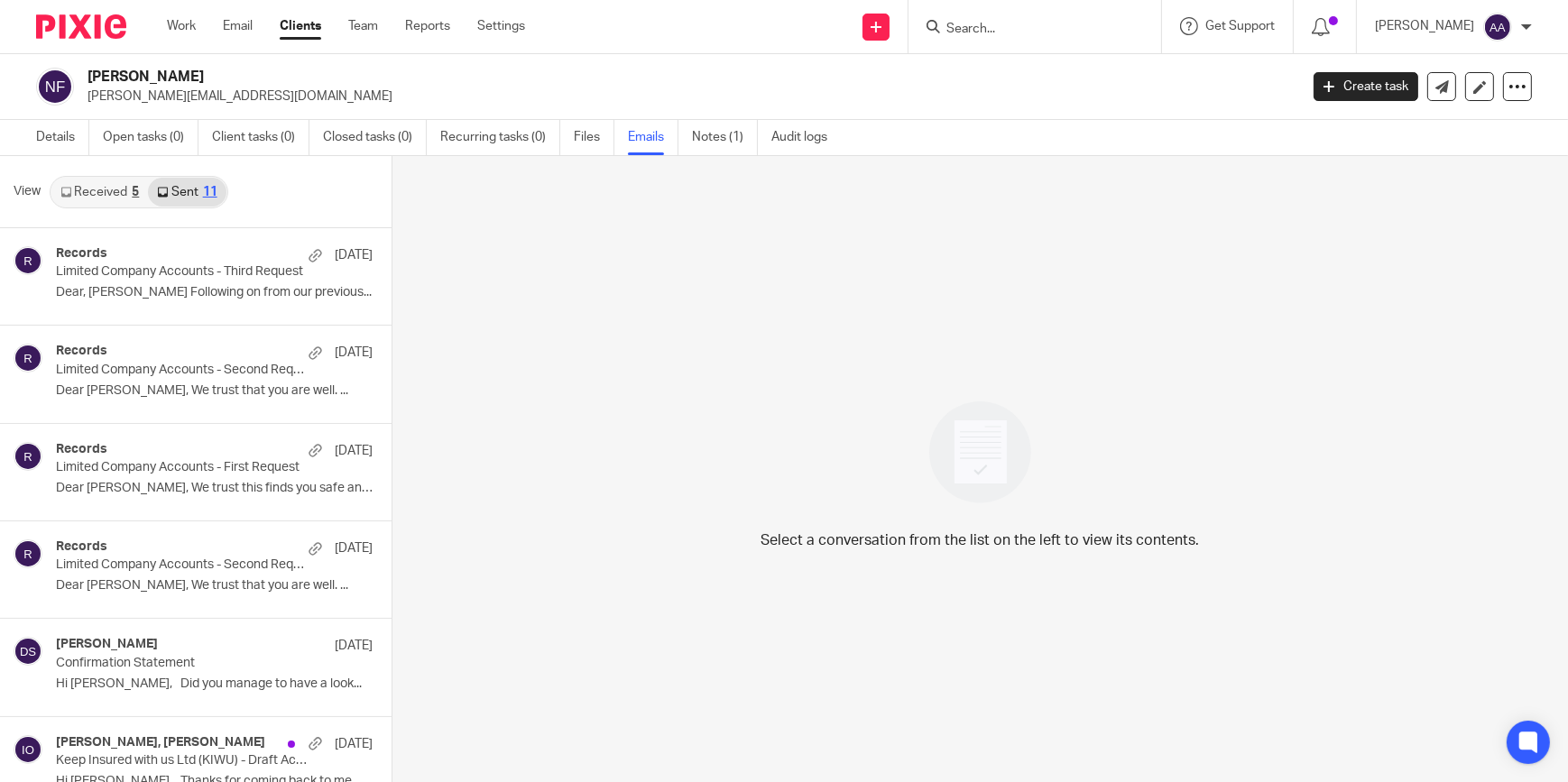
click at [113, 190] on link "Received 5" at bounding box center [99, 191] width 96 height 29
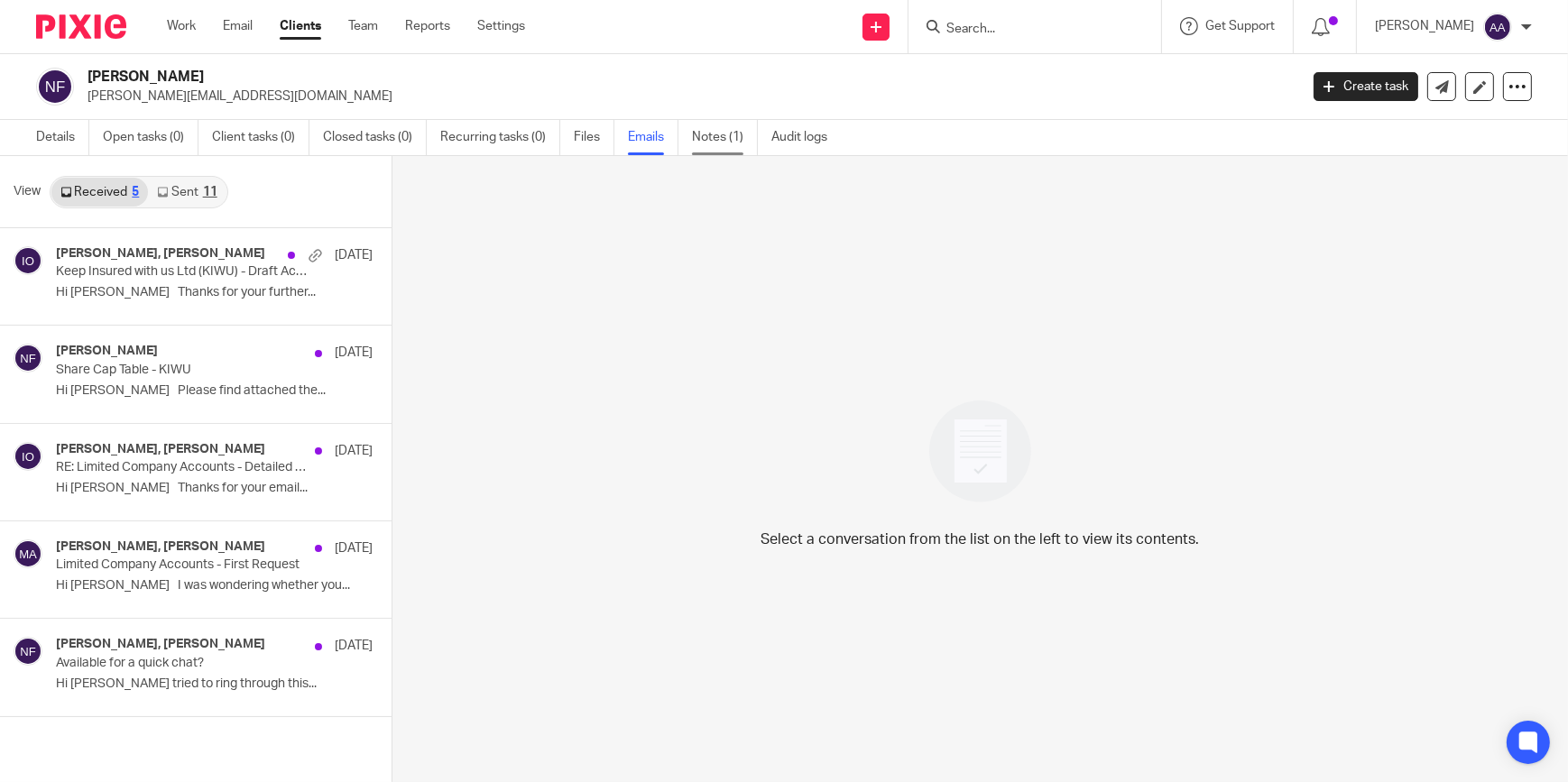
click at [713, 136] on link "Notes (1)" at bounding box center [725, 138] width 65 height 36
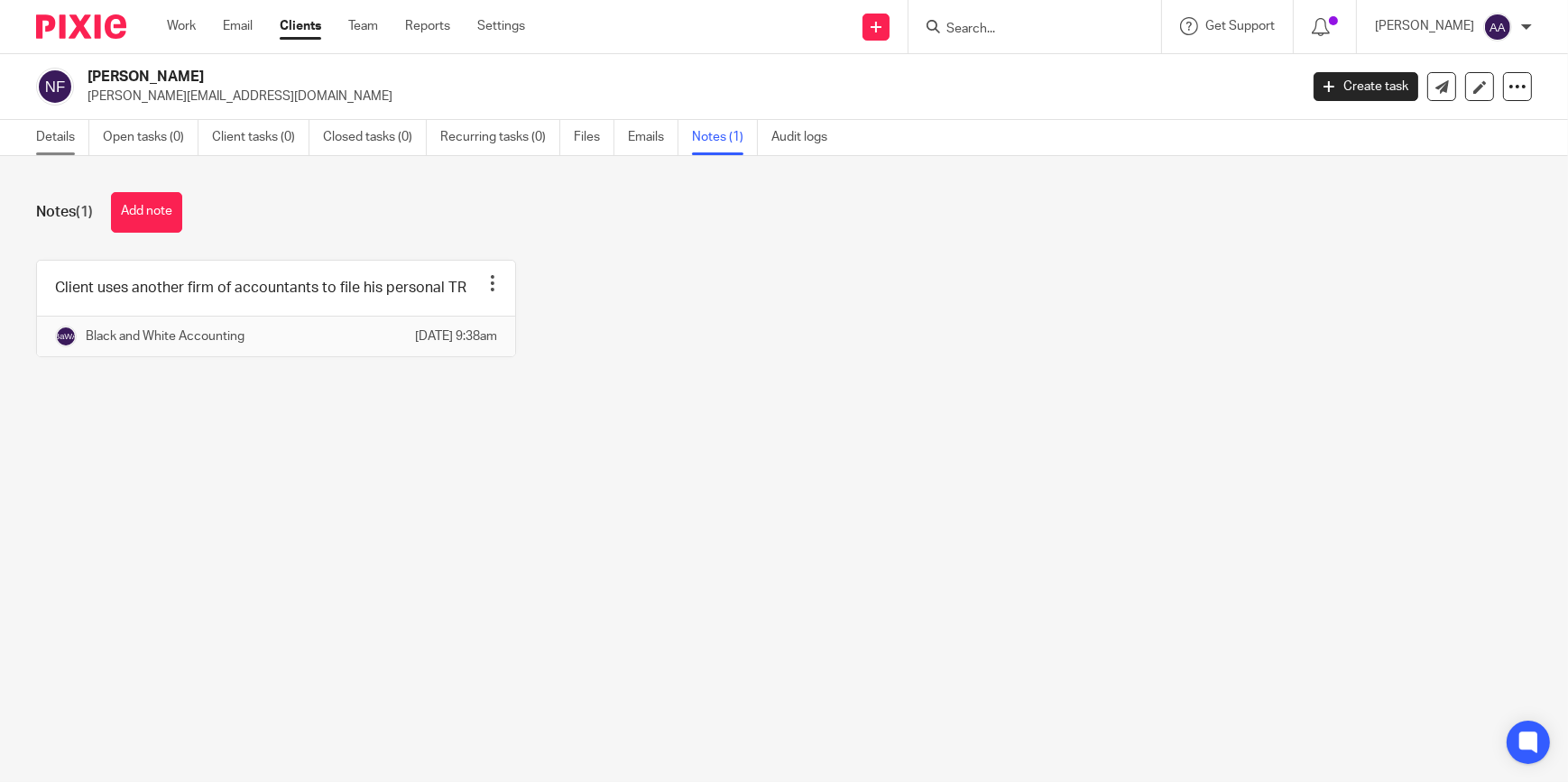
click at [52, 153] on link "Details" at bounding box center [62, 138] width 54 height 36
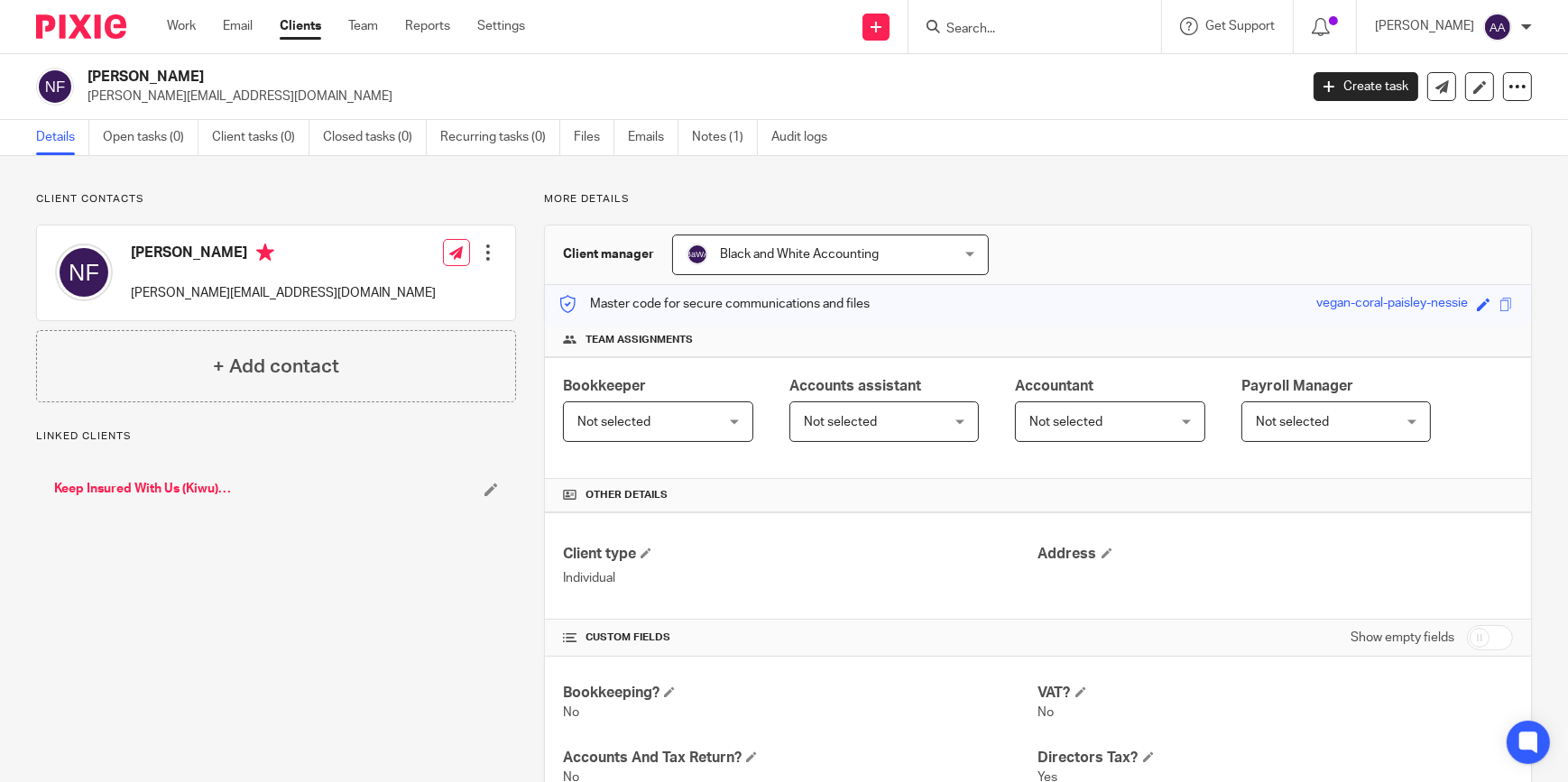
click at [1002, 28] on input "Search" at bounding box center [1026, 30] width 163 height 16
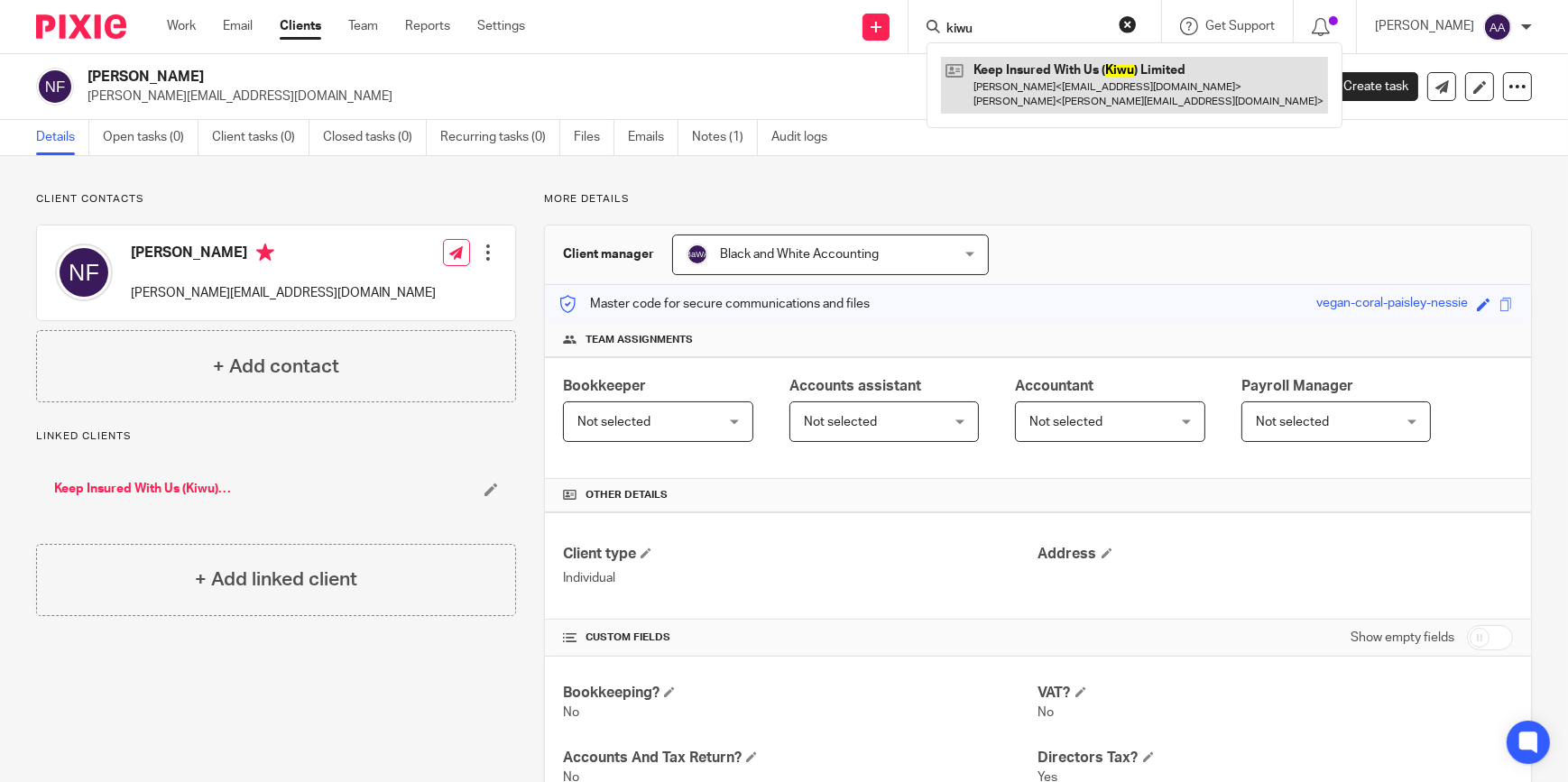
type input "kiwu"
click at [1035, 63] on link at bounding box center [1135, 84] width 388 height 56
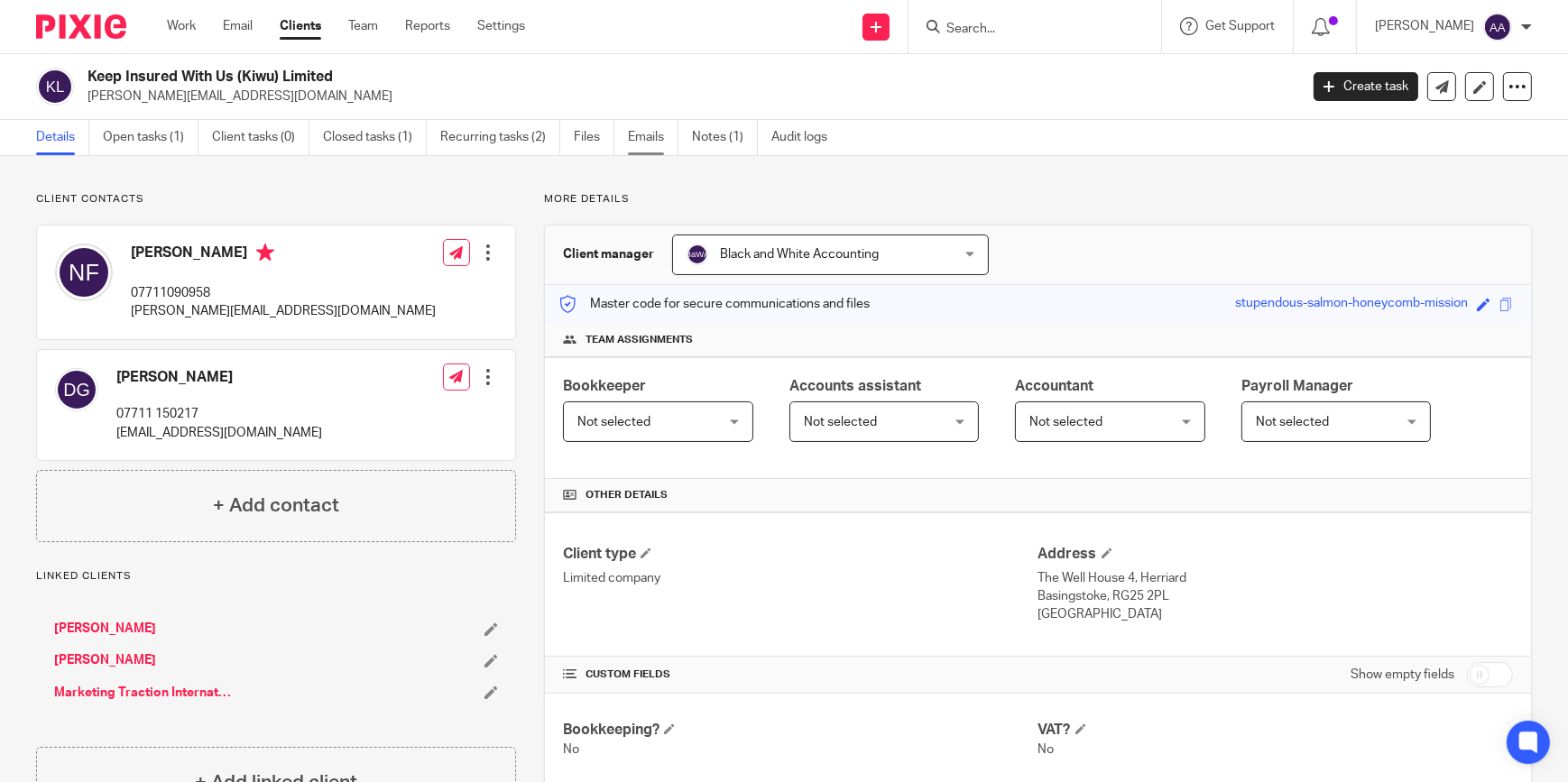
click at [676, 145] on link "Emails" at bounding box center [653, 138] width 51 height 36
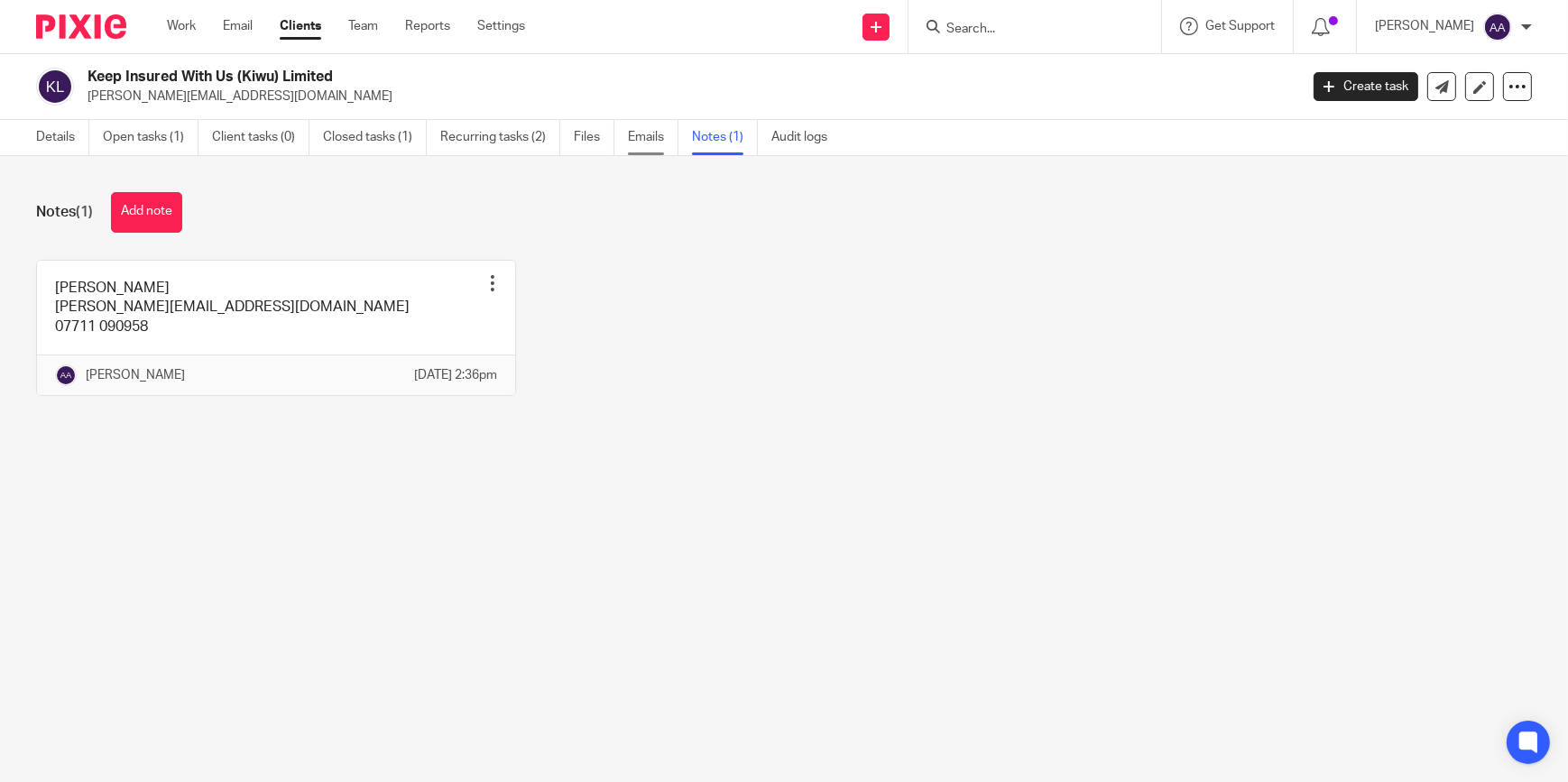
click at [662, 125] on link "Emails" at bounding box center [653, 138] width 51 height 36
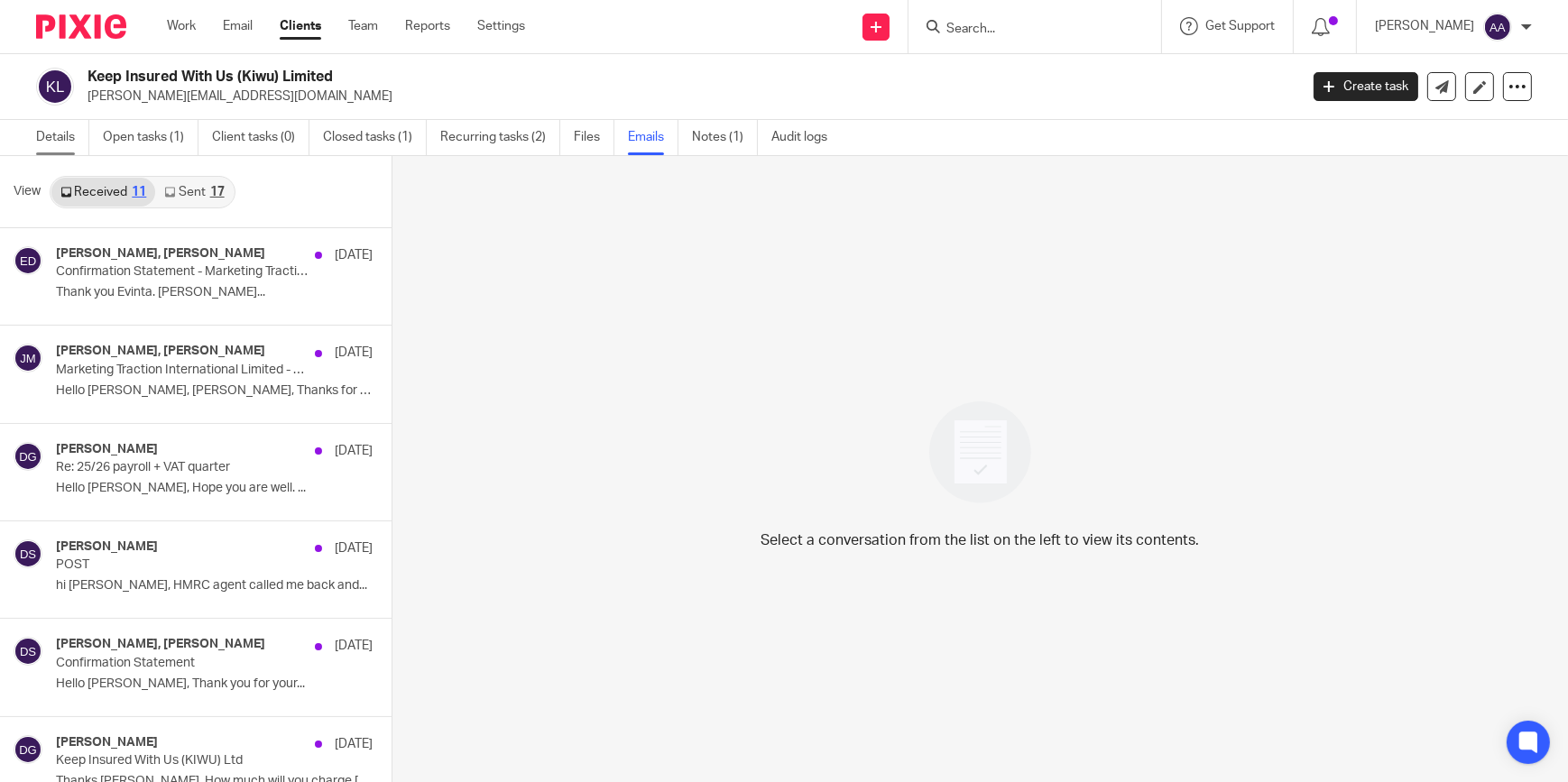
click at [48, 134] on link "Details" at bounding box center [62, 138] width 54 height 36
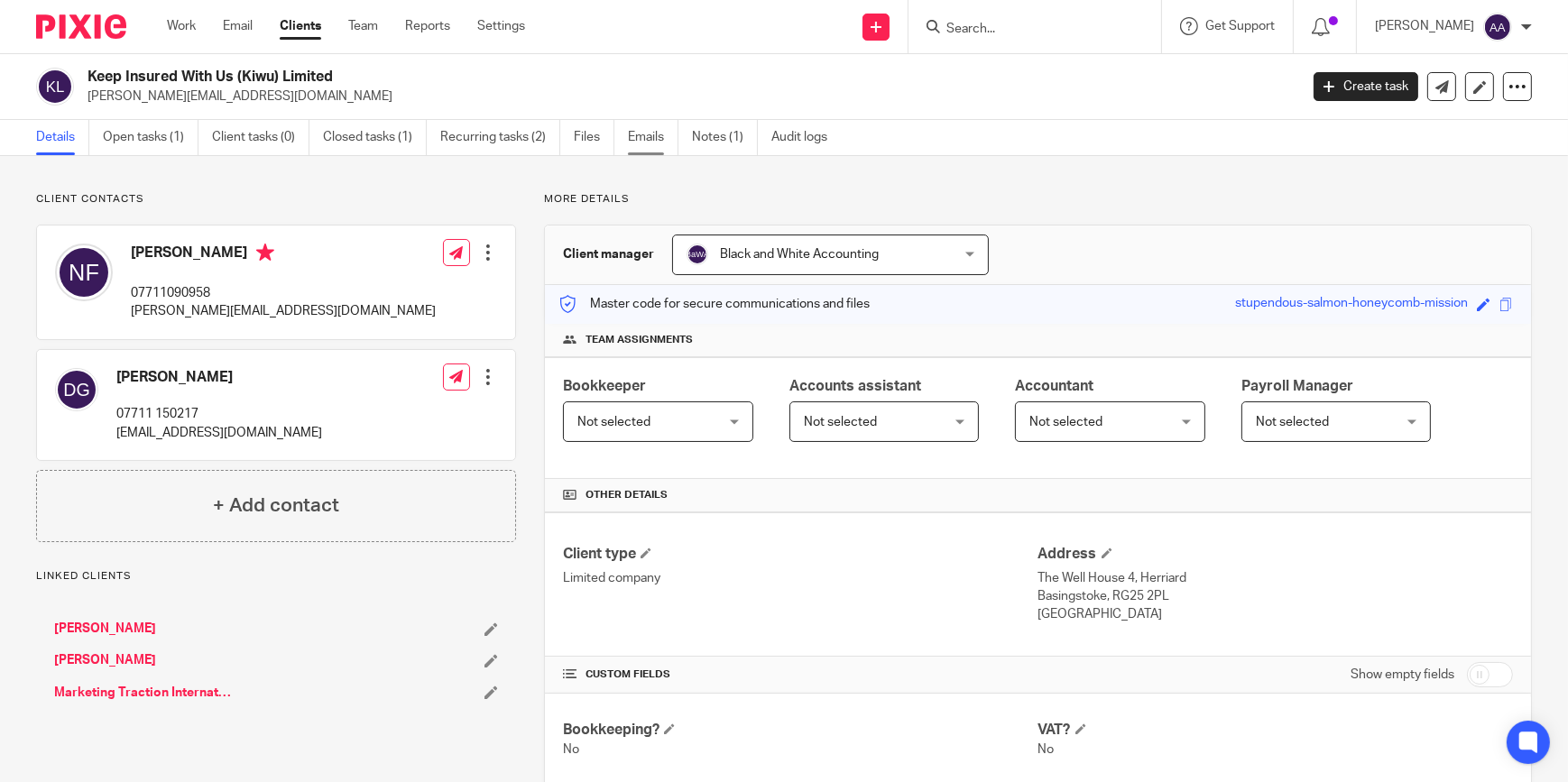
click at [664, 139] on link "Emails" at bounding box center [653, 138] width 51 height 36
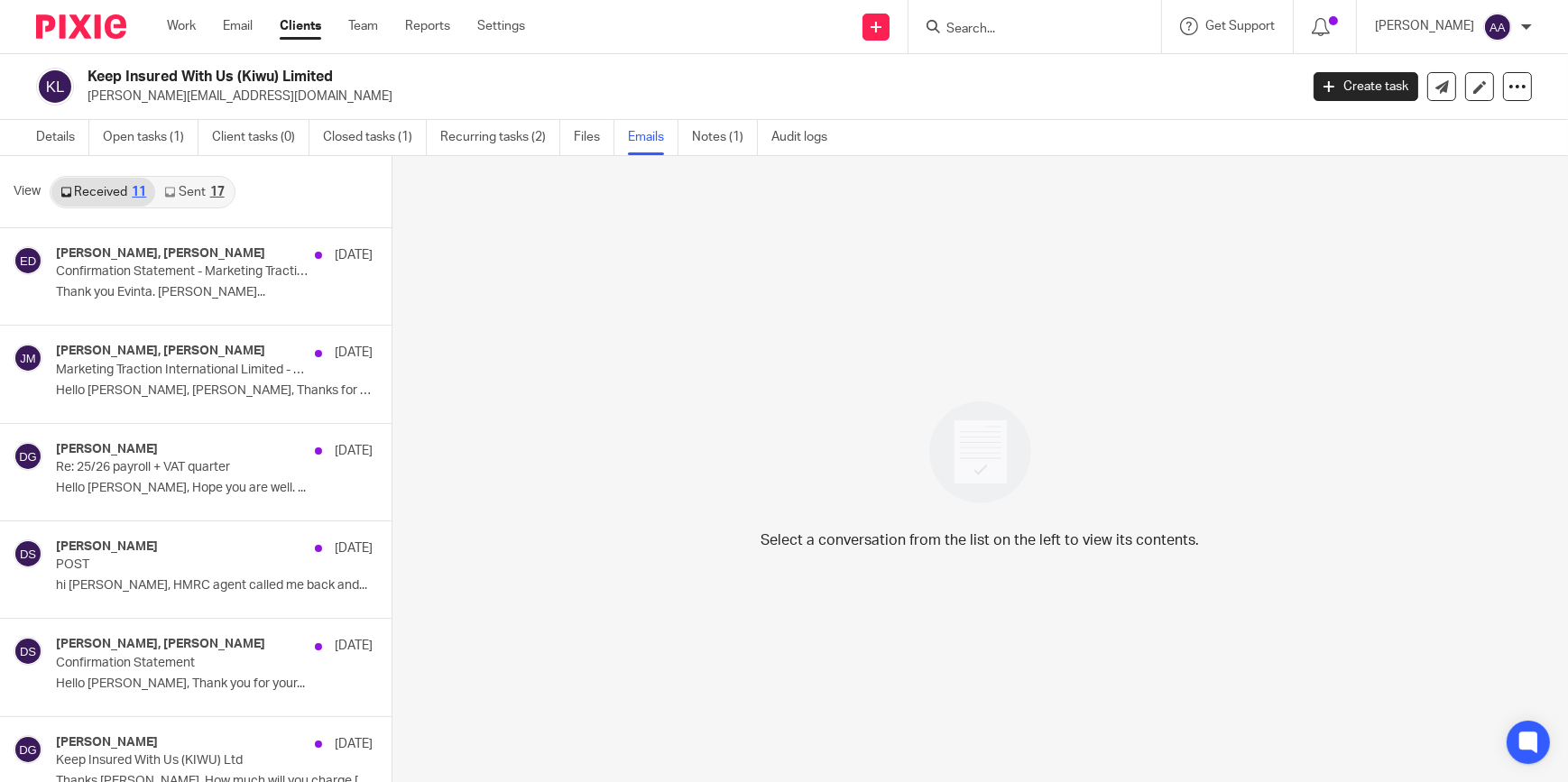
click at [189, 186] on link "Sent 17" at bounding box center [194, 191] width 77 height 29
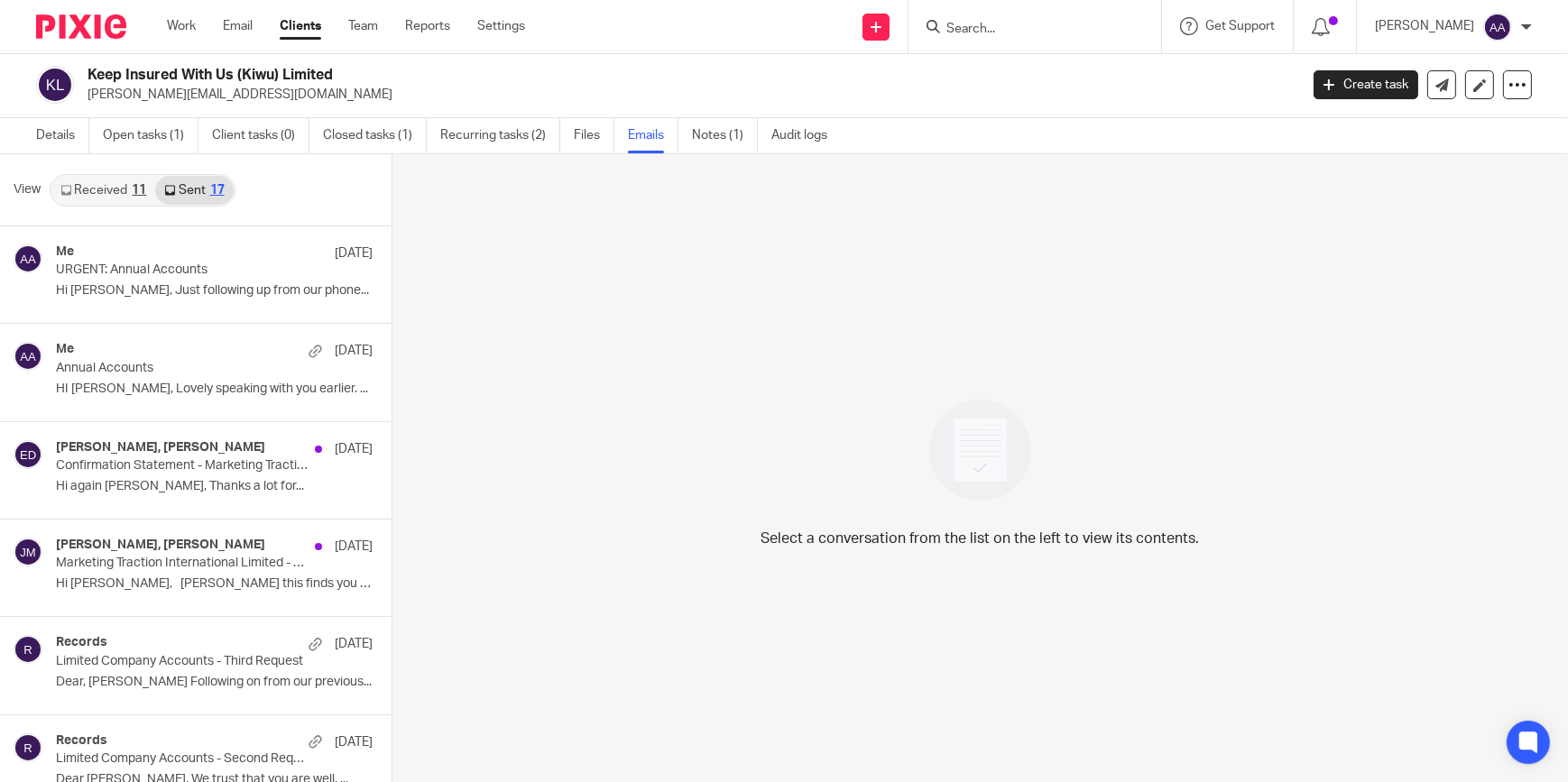
drag, startPoint x: 874, startPoint y: 371, endPoint x: 865, endPoint y: 368, distance: 9.5
click at [870, 370] on div "Select a conversation from the list on the left to view its contents." at bounding box center [980, 469] width 1176 height 629
drag, startPoint x: 790, startPoint y: 169, endPoint x: 800, endPoint y: 162, distance: 12.2
click at [798, 163] on div "Select a conversation from the list on the left to view its contents." at bounding box center [980, 469] width 1176 height 629
click at [800, 162] on div "Select a conversation from the list on the left to view its contents." at bounding box center [980, 469] width 1176 height 629
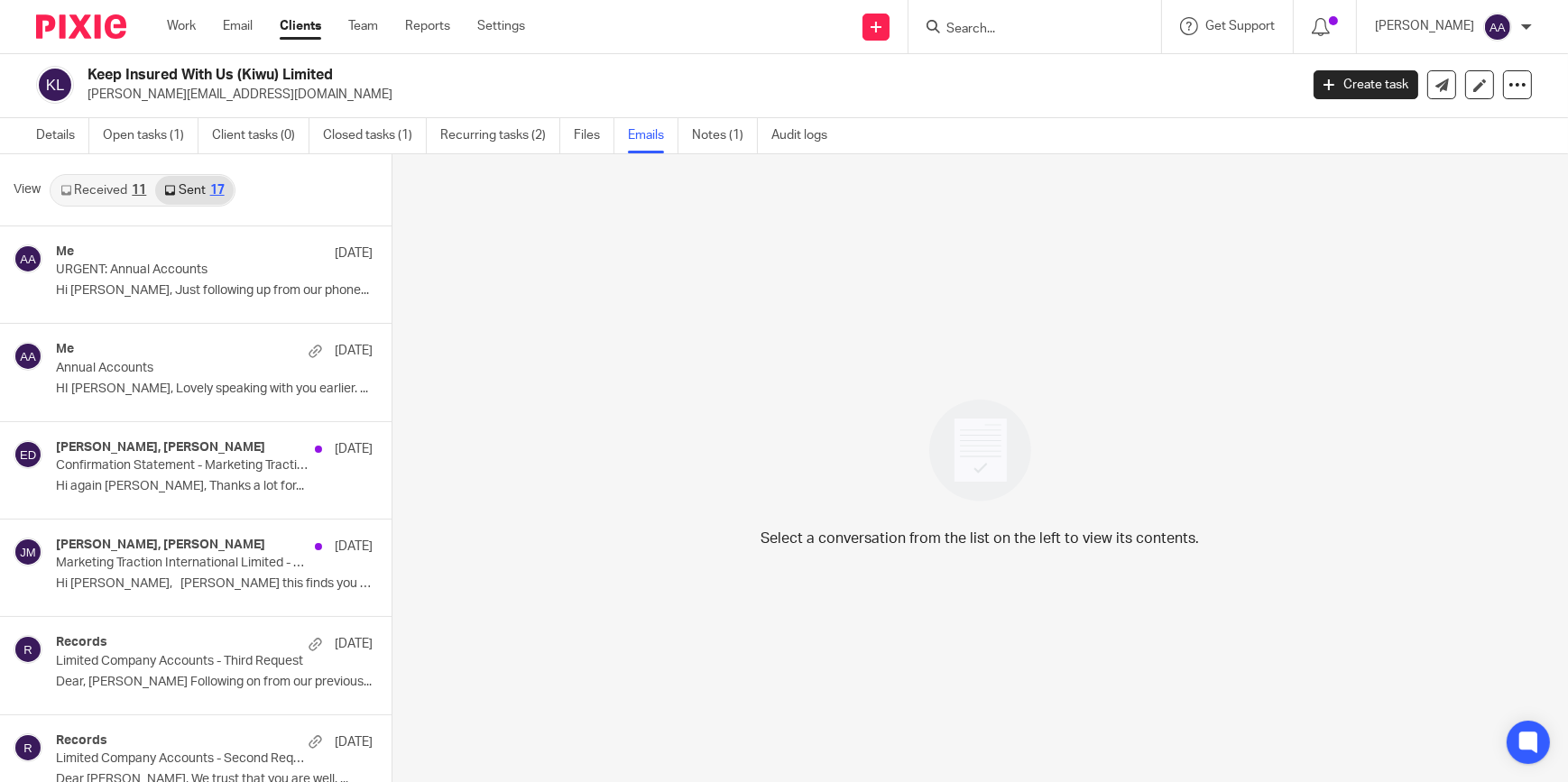
click at [822, 180] on div "Select a conversation from the list on the left to view its contents." at bounding box center [980, 469] width 1176 height 629
click at [1001, 33] on input "Search" at bounding box center [1026, 30] width 163 height 16
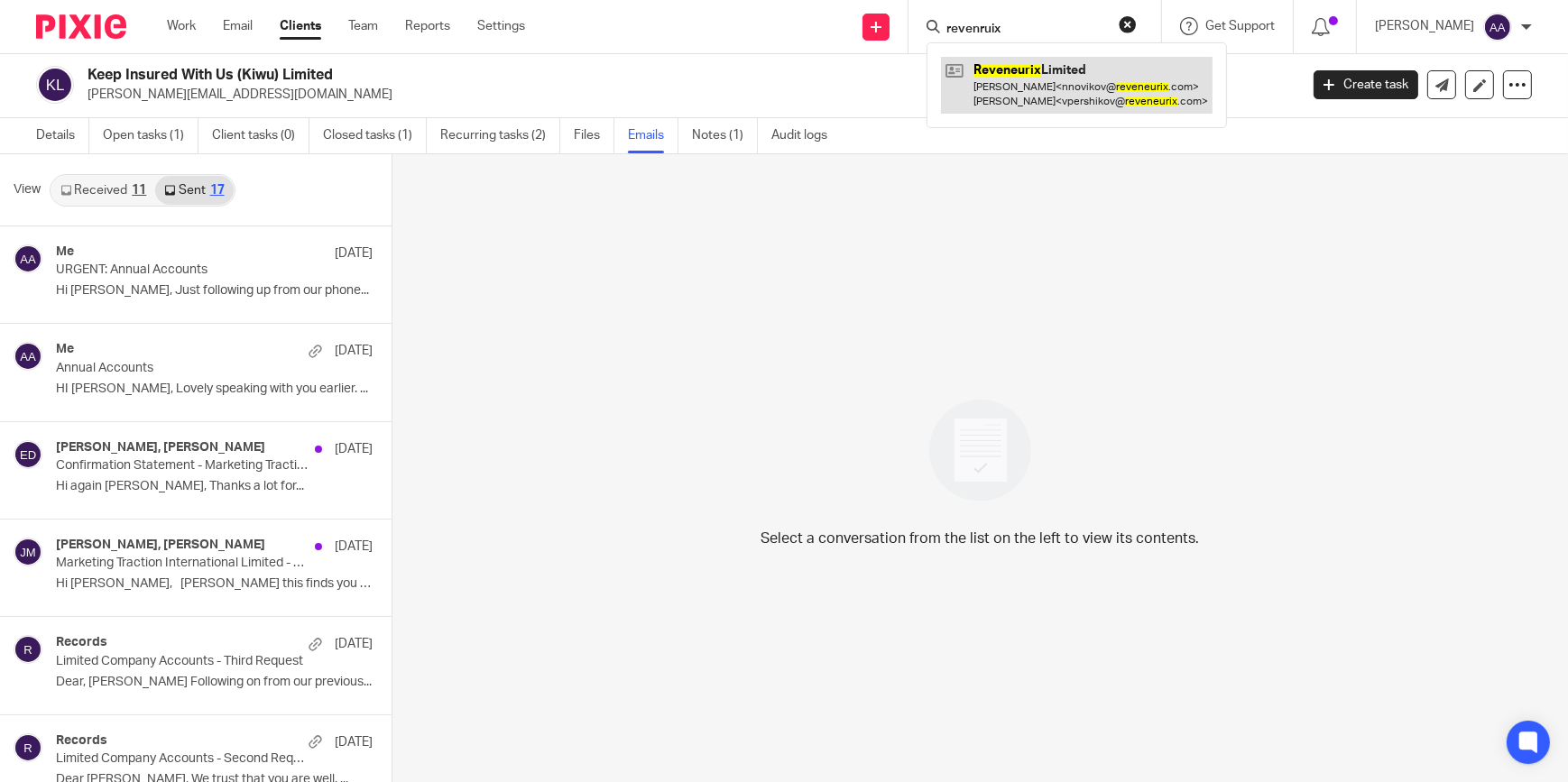
type input "revenruix"
click at [1024, 58] on link at bounding box center [1077, 84] width 272 height 56
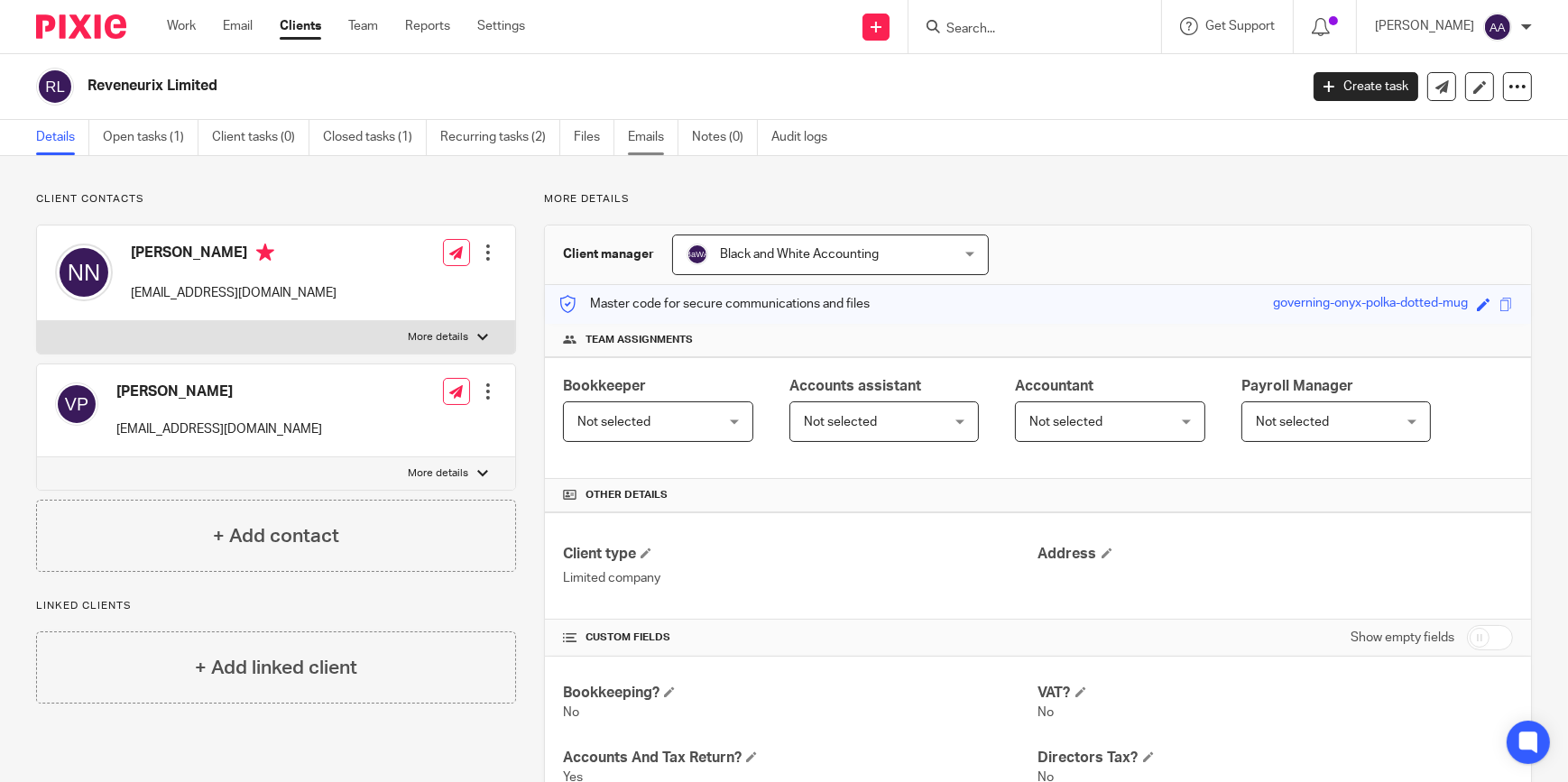
click at [652, 128] on link "Emails" at bounding box center [653, 138] width 51 height 36
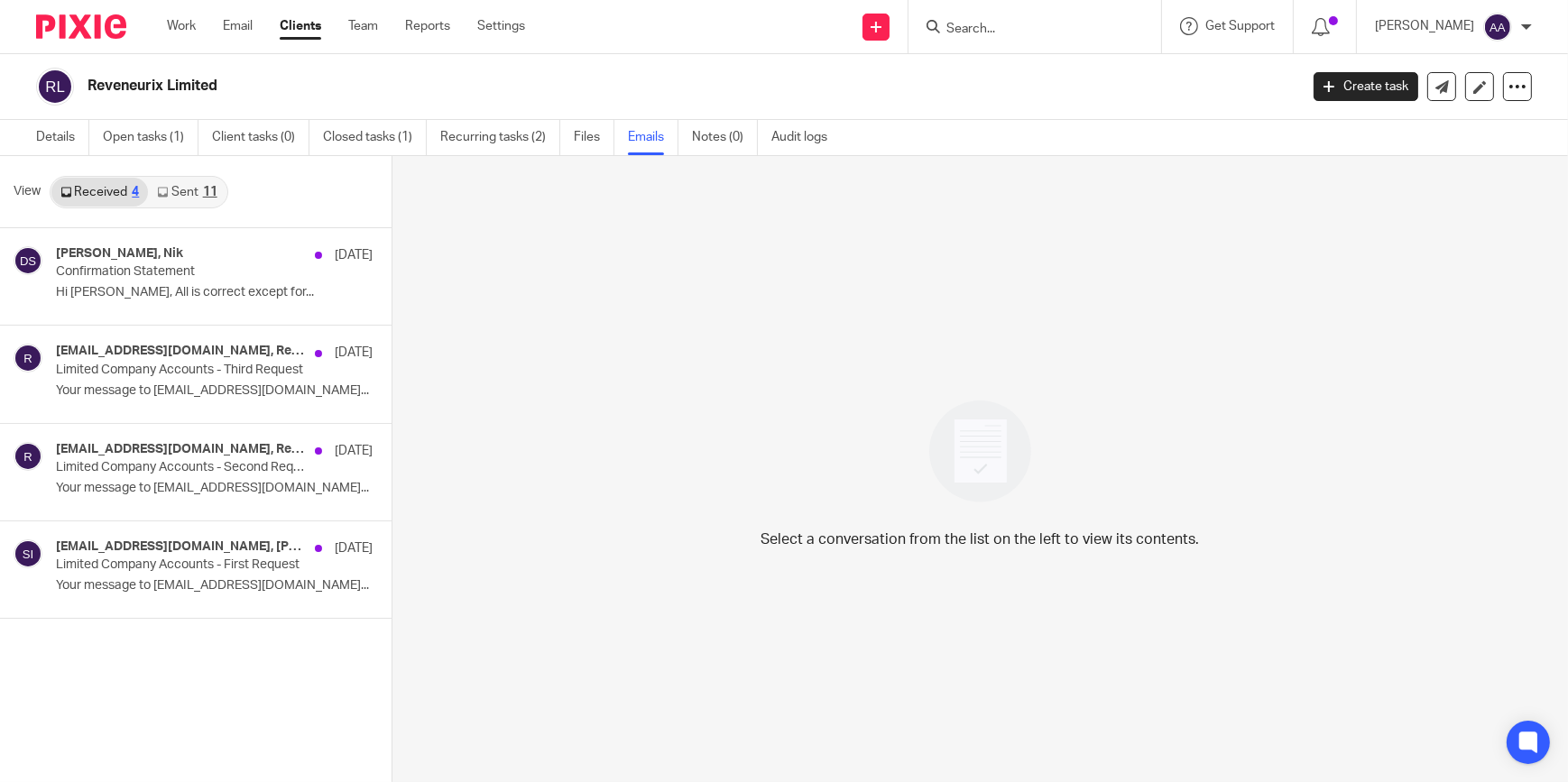
click at [208, 200] on link "Sent 11" at bounding box center [186, 191] width 77 height 29
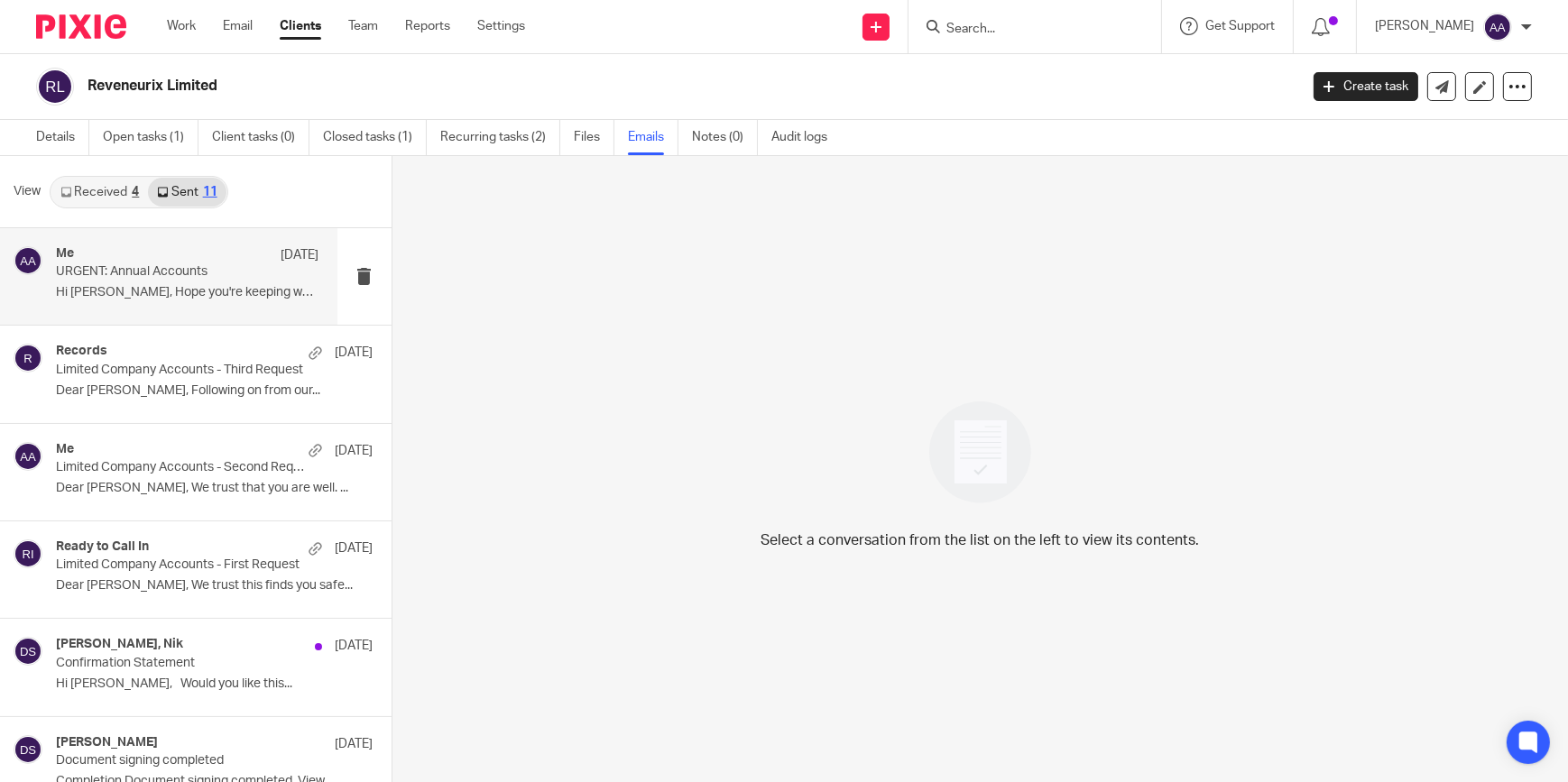
click at [154, 278] on p "URGENT: Annual Accounts" at bounding box center [161, 272] width 210 height 15
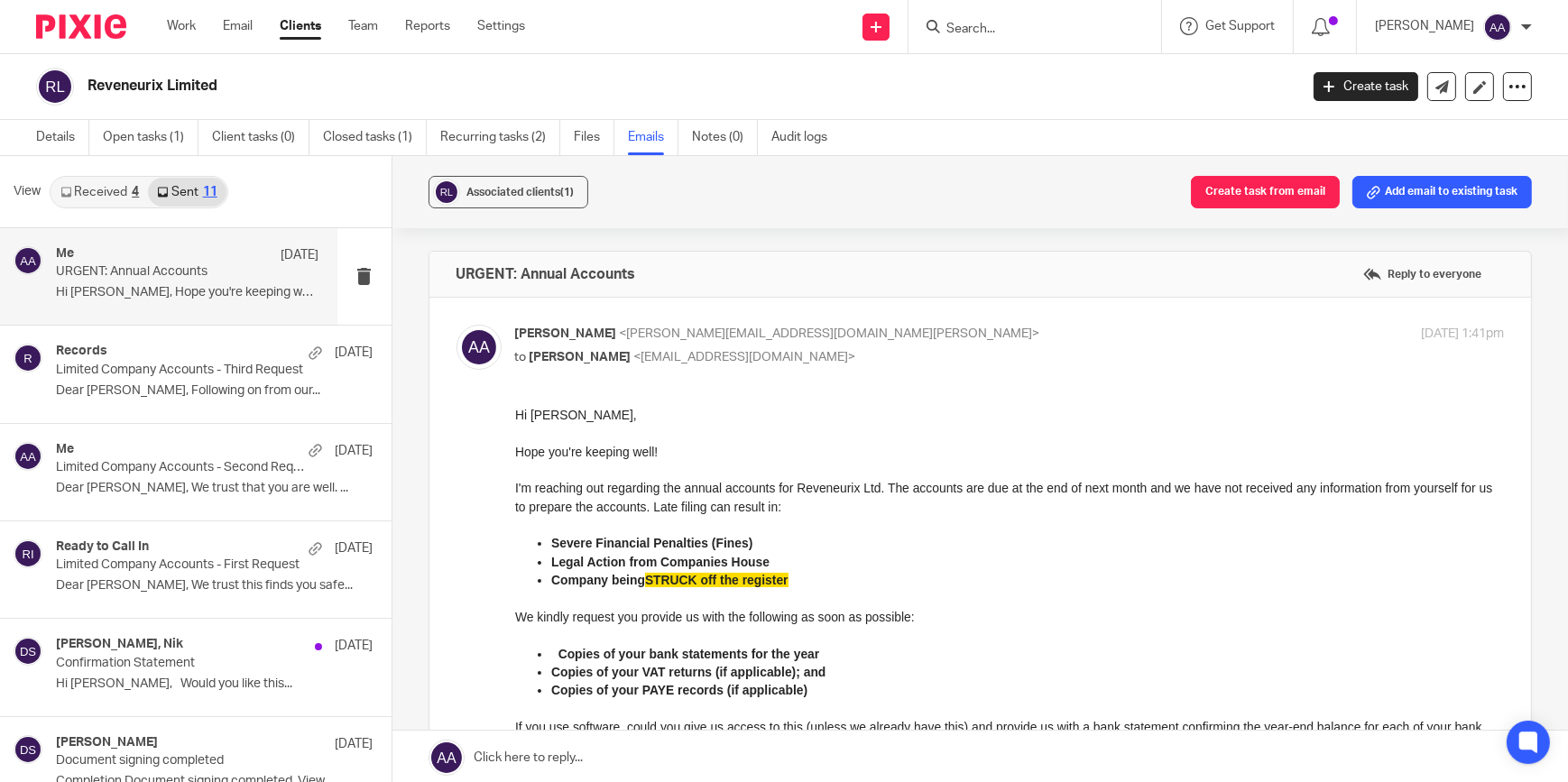
click at [128, 262] on div "Me [DATE]" at bounding box center [187, 256] width 264 height 18
click at [1040, 19] on form at bounding box center [1041, 26] width 192 height 23
drag, startPoint x: 1040, startPoint y: 19, endPoint x: 1015, endPoint y: 28, distance: 26.6
click at [1015, 28] on input "Search" at bounding box center [1026, 30] width 163 height 16
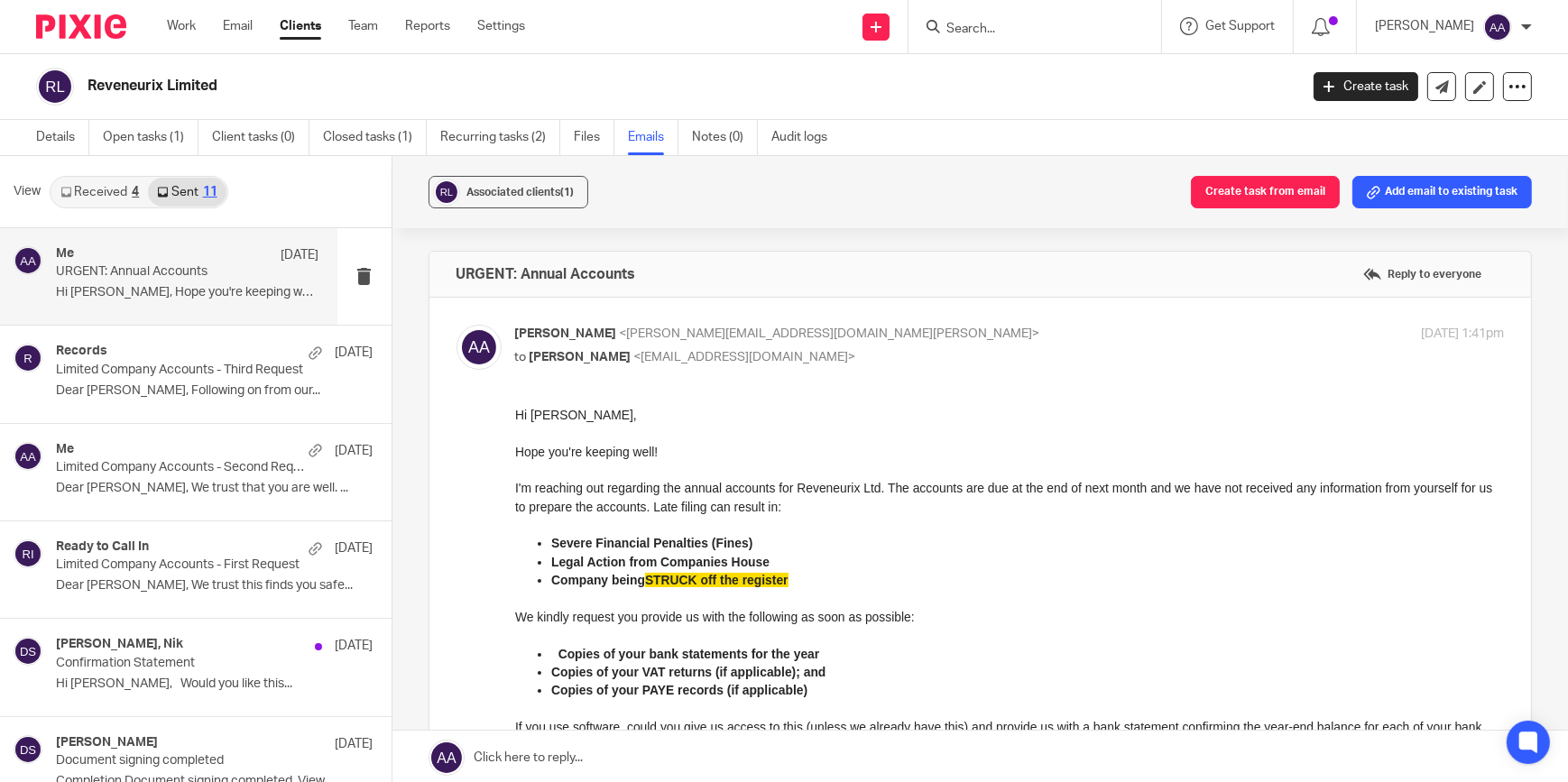
click at [993, 35] on input "Search" at bounding box center [1026, 30] width 163 height 16
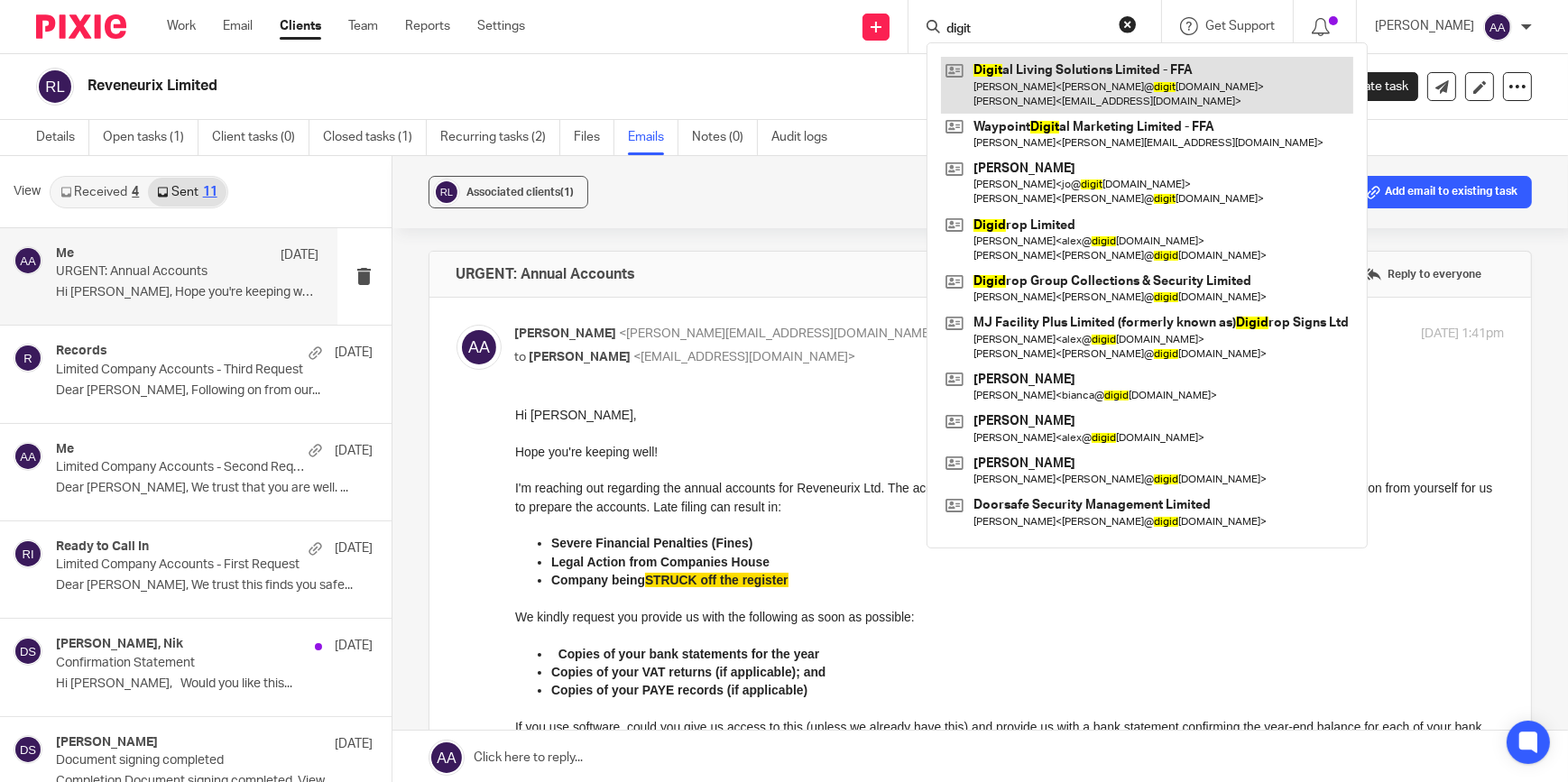
type input "digit"
click at [1033, 85] on link at bounding box center [1148, 84] width 412 height 56
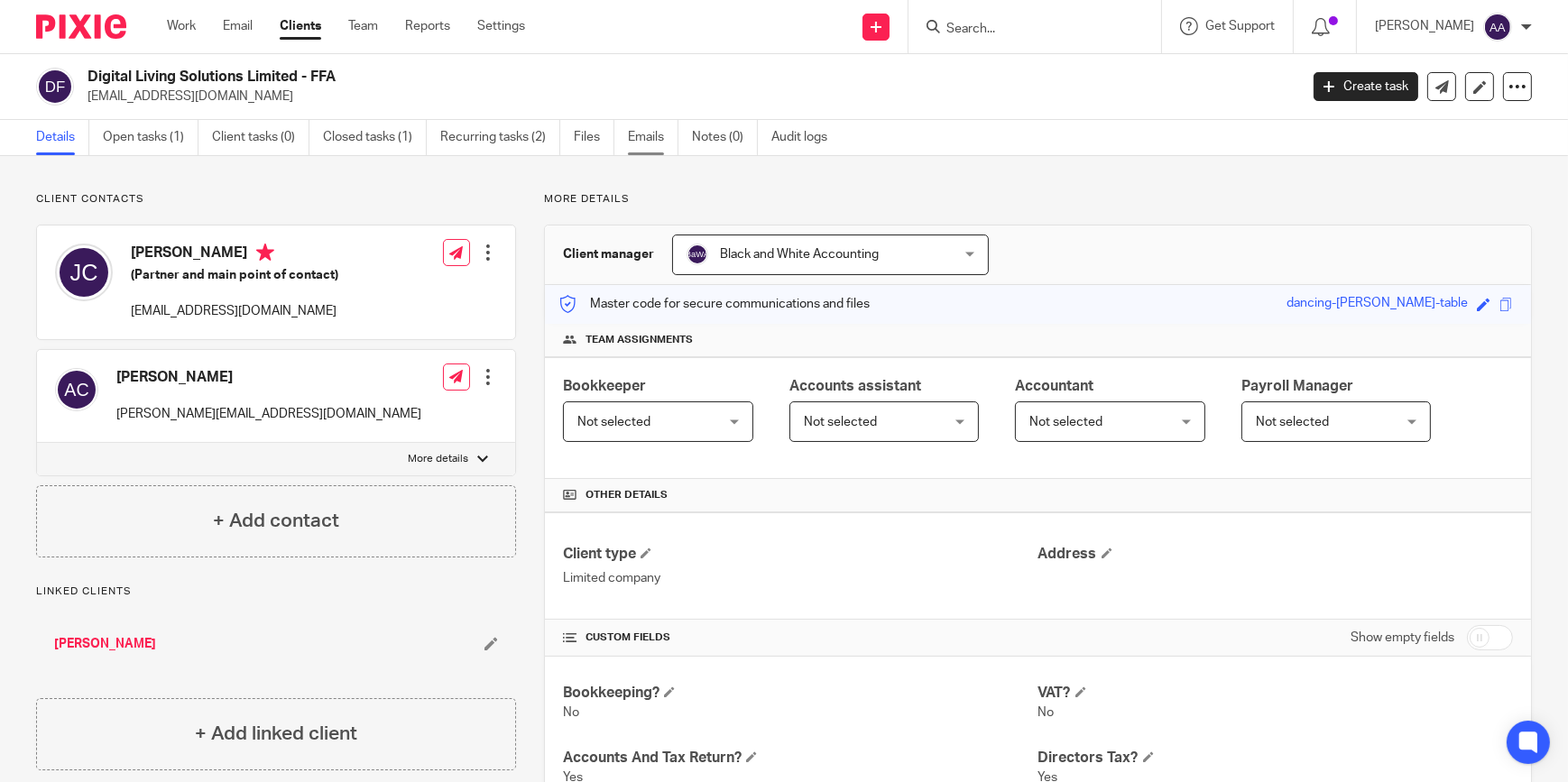
click at [642, 130] on link "Emails" at bounding box center [653, 138] width 51 height 36
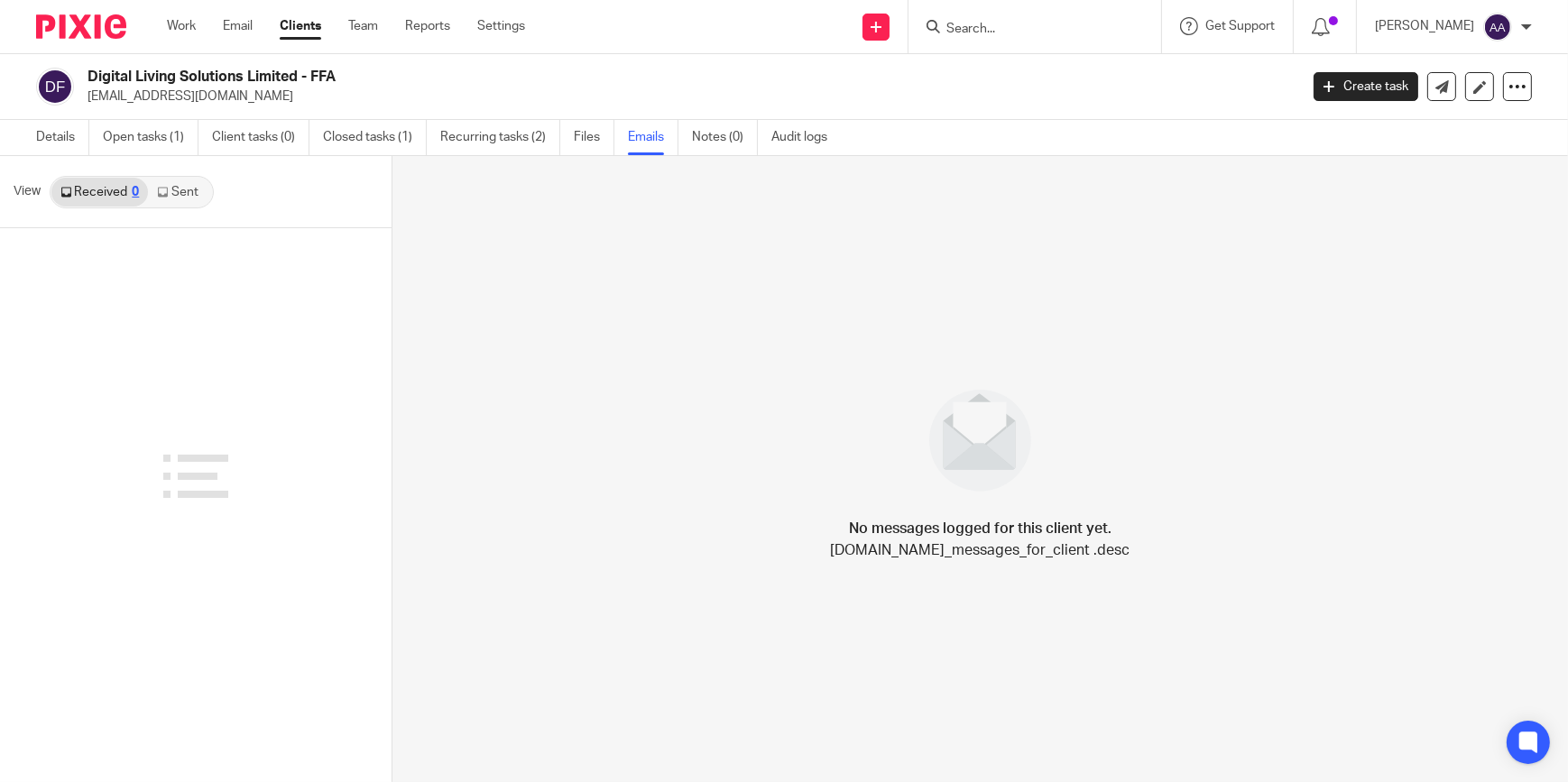
click at [154, 196] on link "Sent" at bounding box center [179, 191] width 63 height 29
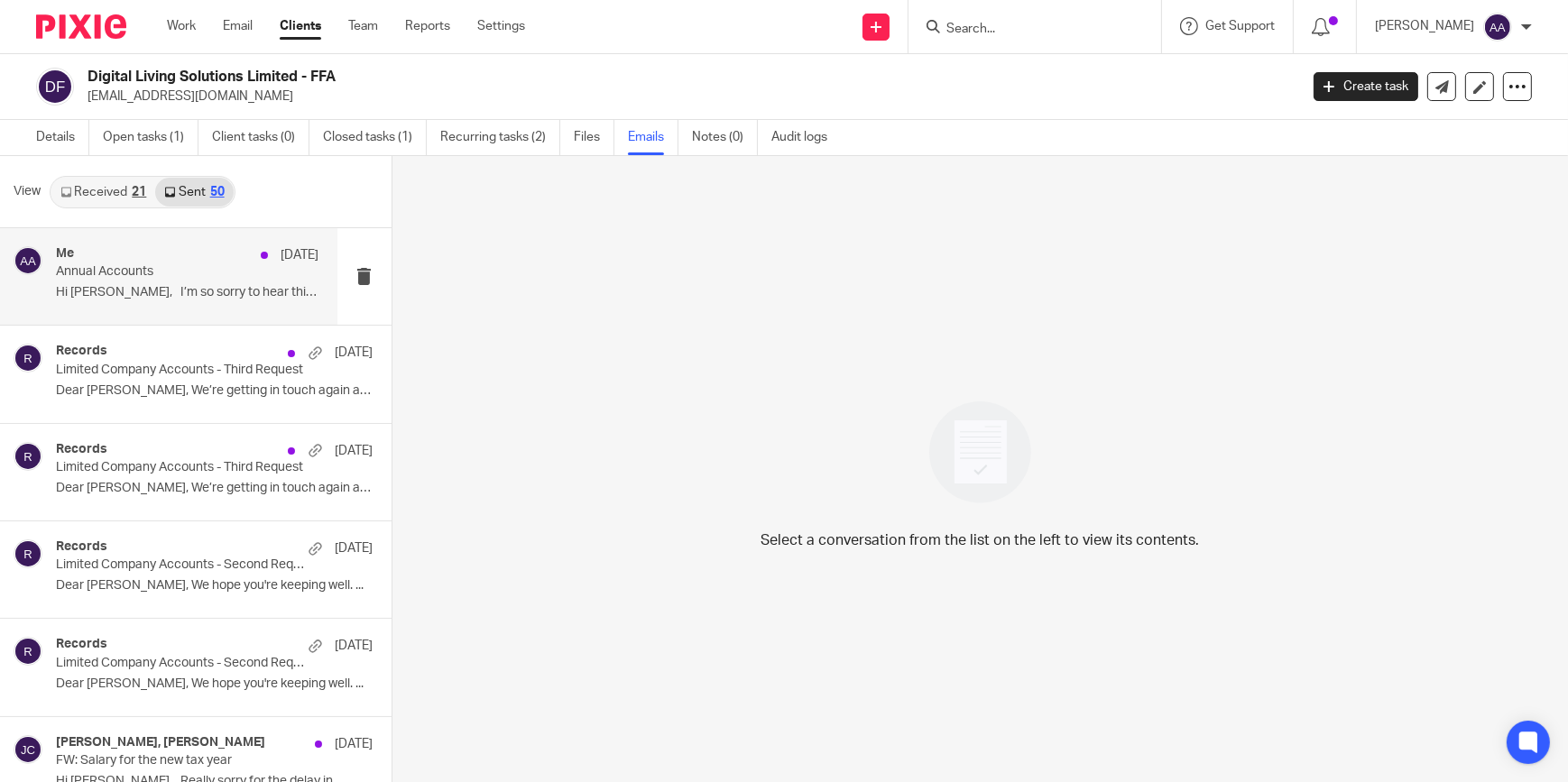
click at [156, 249] on div "Me 17 Sep" at bounding box center [187, 256] width 264 height 18
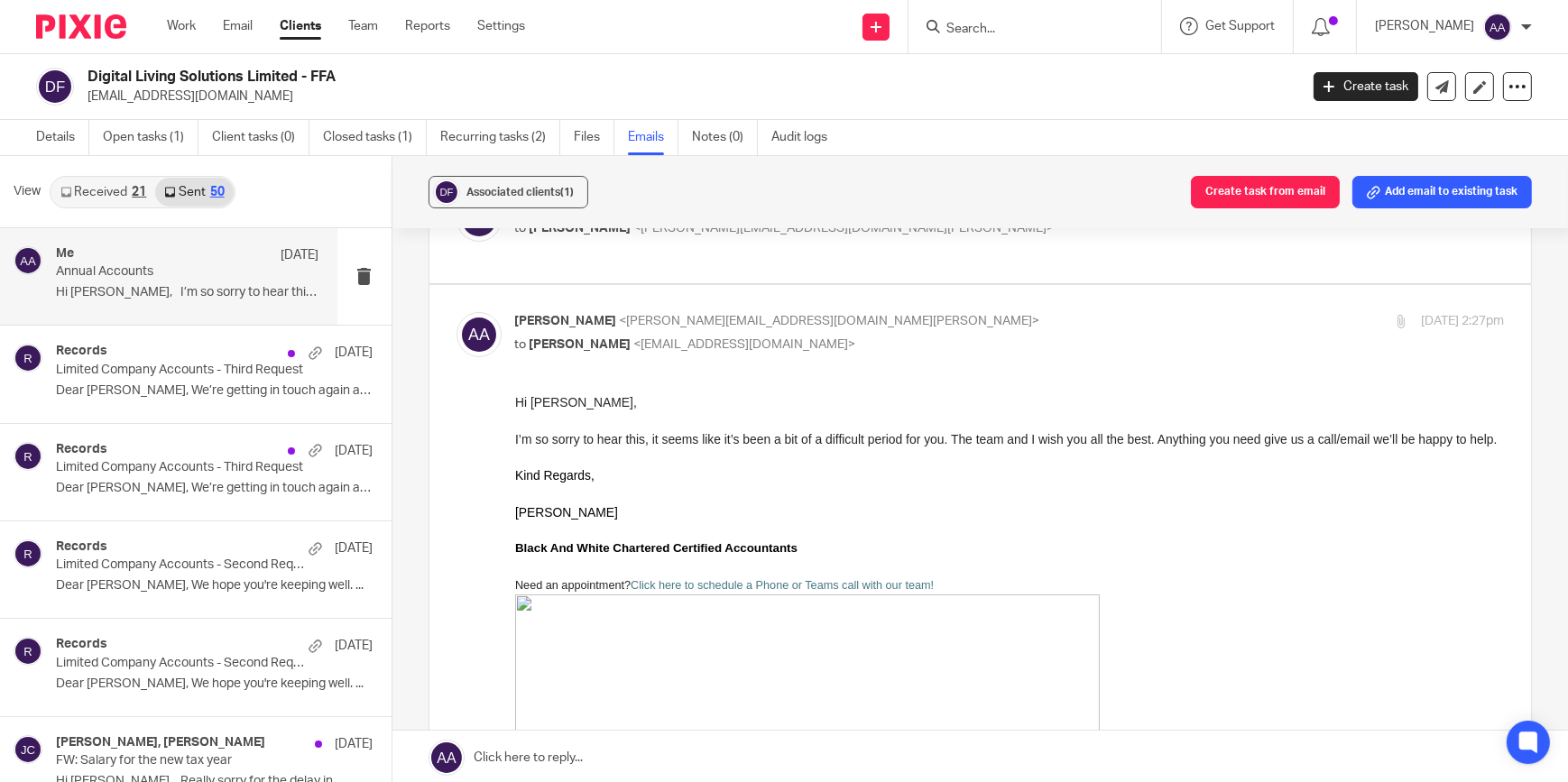
scroll to position [273, 0]
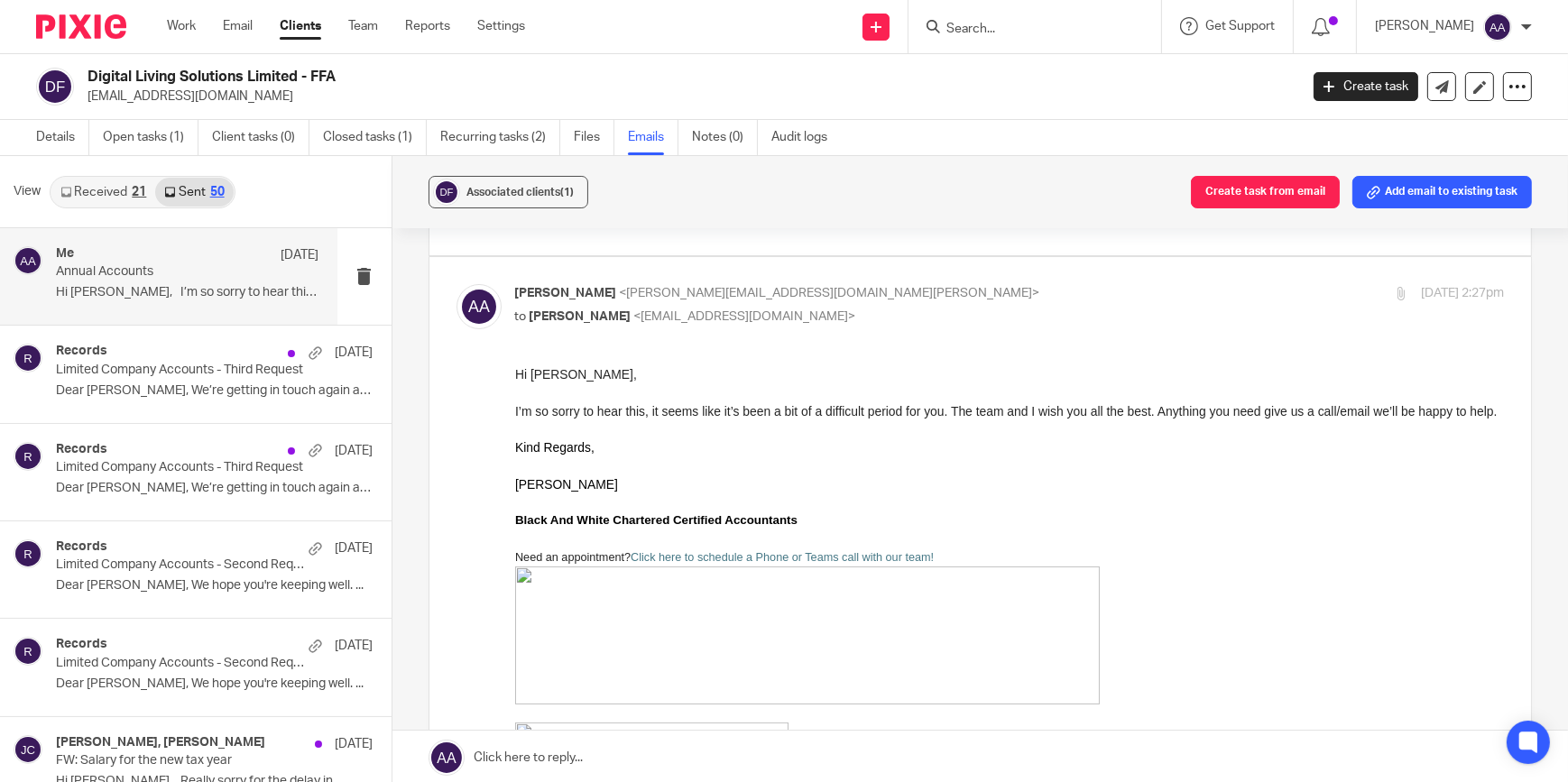
click at [763, 298] on p "Adam Abdulla <adam@blackandwhiteaccounting.co.uk>" at bounding box center [845, 293] width 660 height 19
checkbox input "false"
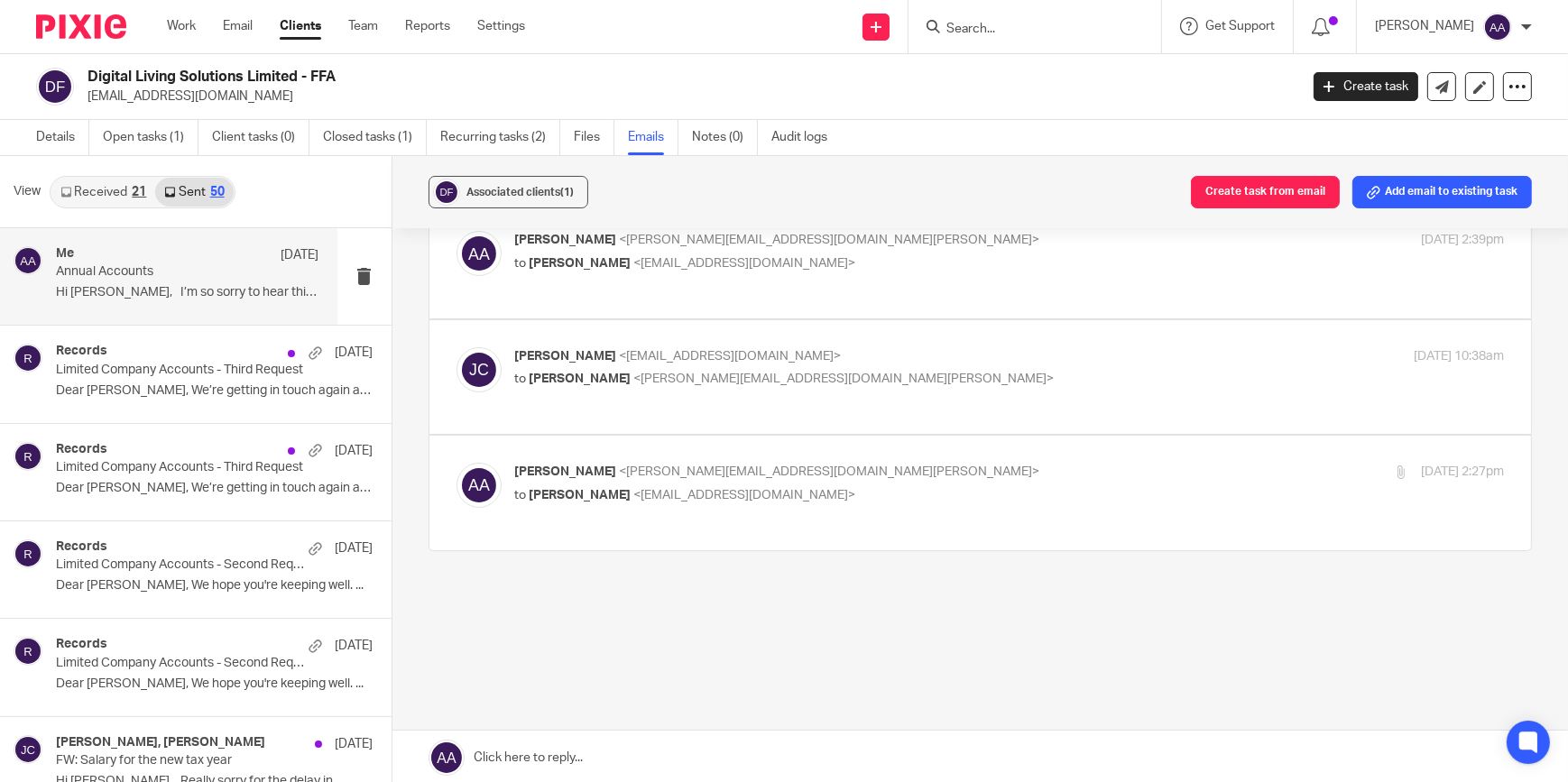
click at [631, 353] on span "<jo@jocherrytraining.co.uk>" at bounding box center [731, 356] width 222 height 13
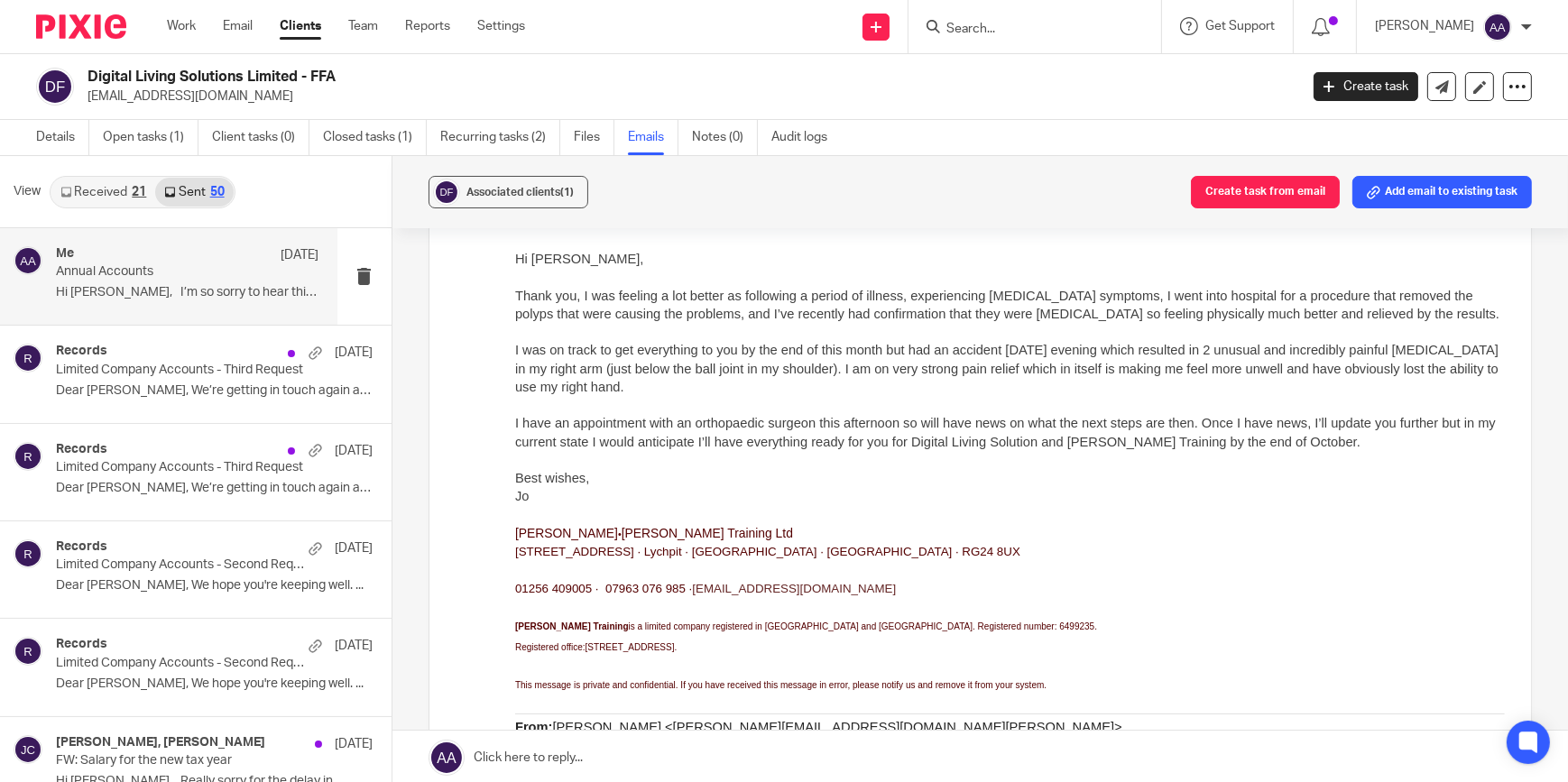
scroll to position [0, 0]
click at [1069, 559] on p "10 Brickfields Close · Lychpit · Basingstoke · Hampshire · RG24 8UX" at bounding box center [1009, 551] width 990 height 18
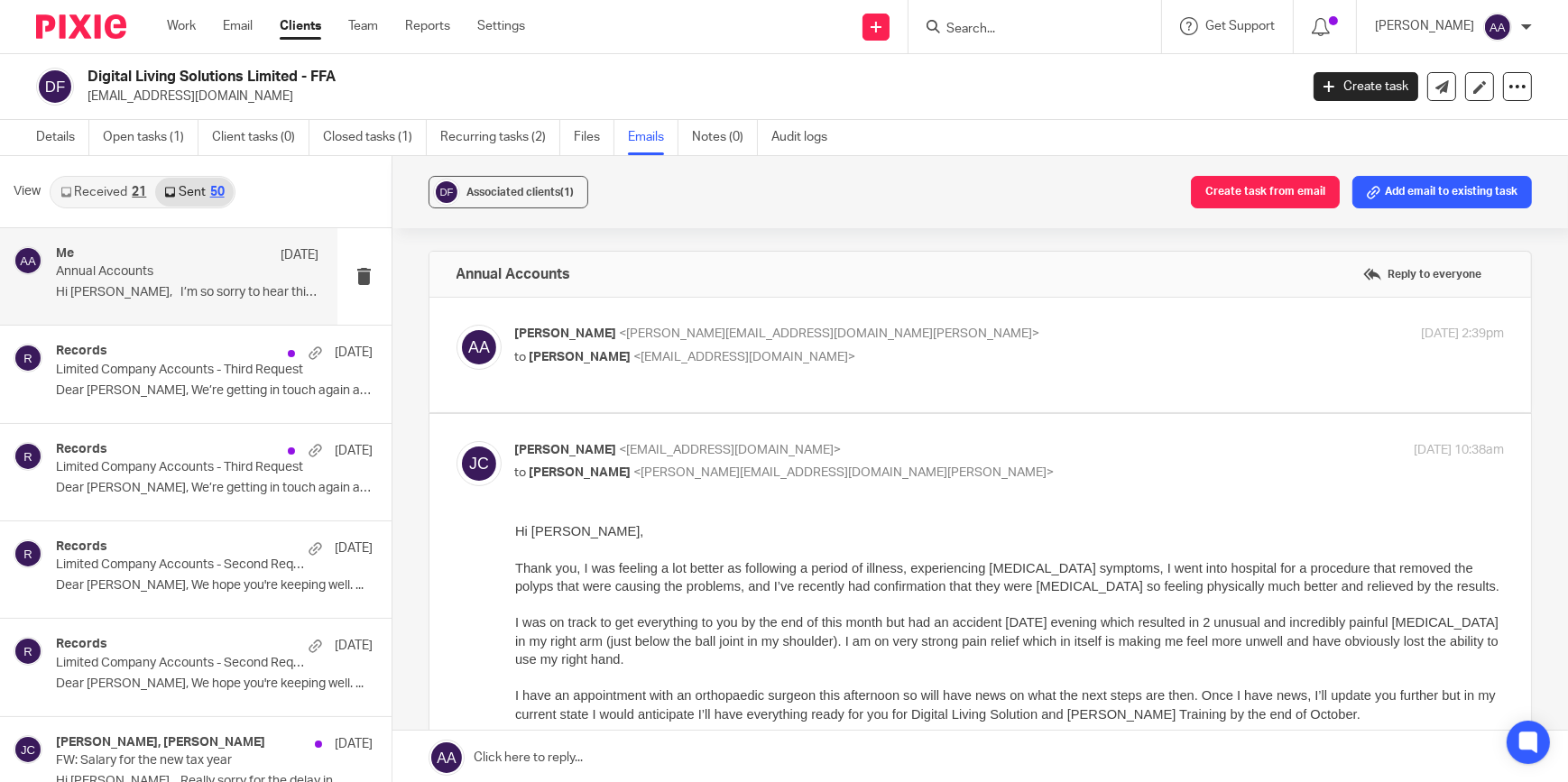
click at [712, 454] on span "<jo@jocherrytraining.co.uk>" at bounding box center [731, 450] width 222 height 13
checkbox input "false"
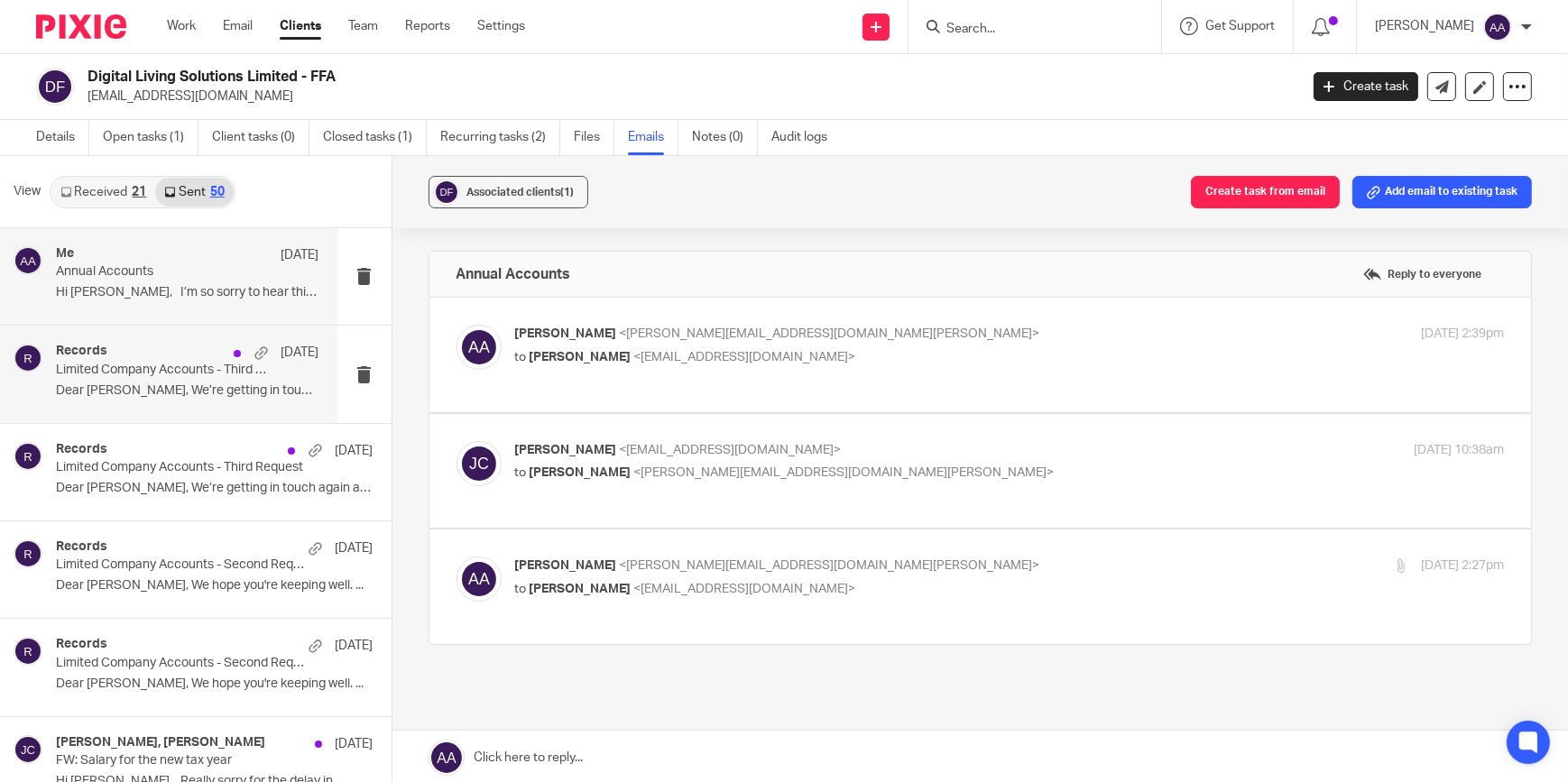
click at [204, 351] on div "Records 1 Jul" at bounding box center [187, 353] width 264 height 18
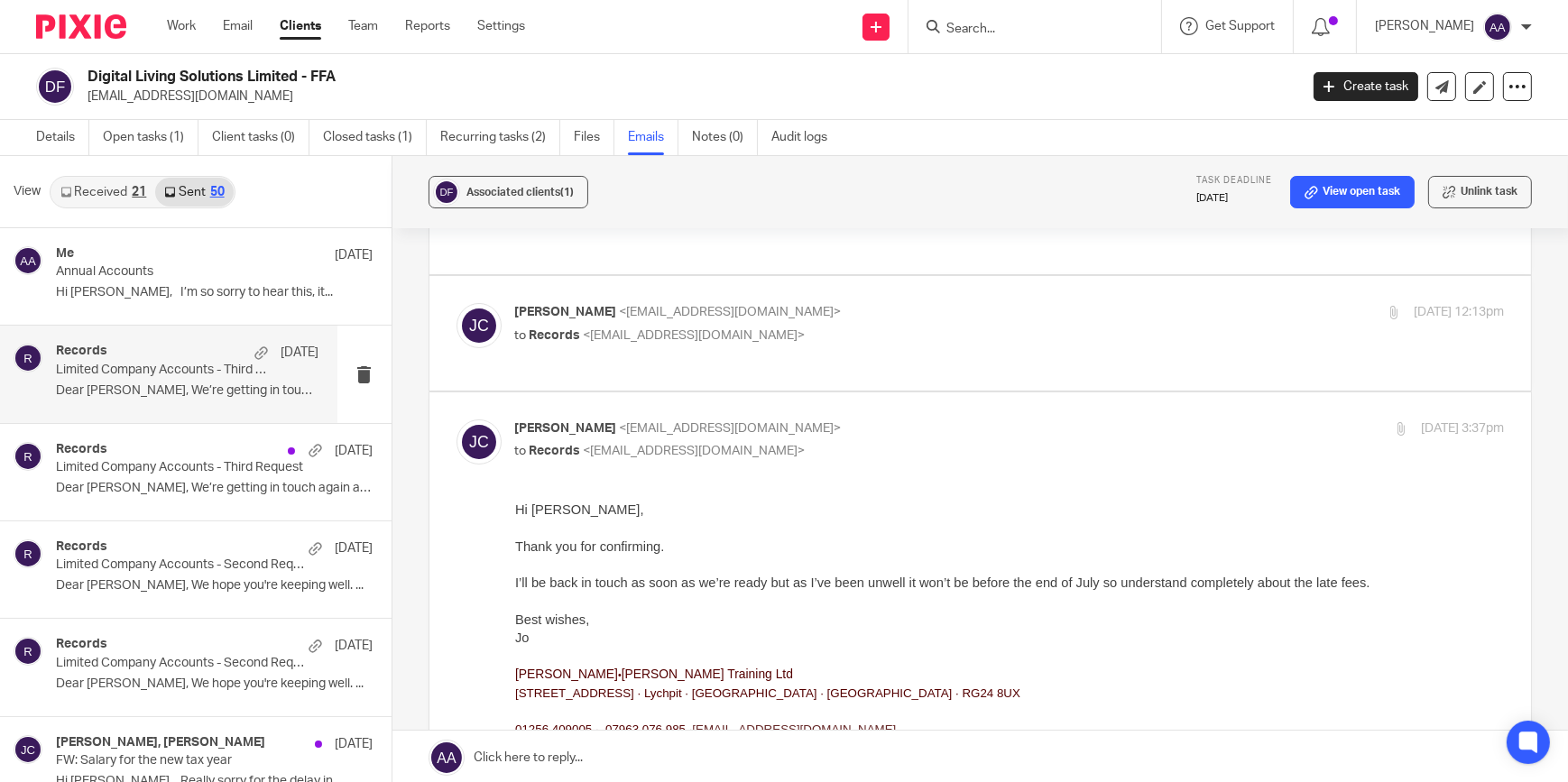
click at [457, 418] on input "checkbox" at bounding box center [456, 418] width 1 height 1
checkbox input "false"
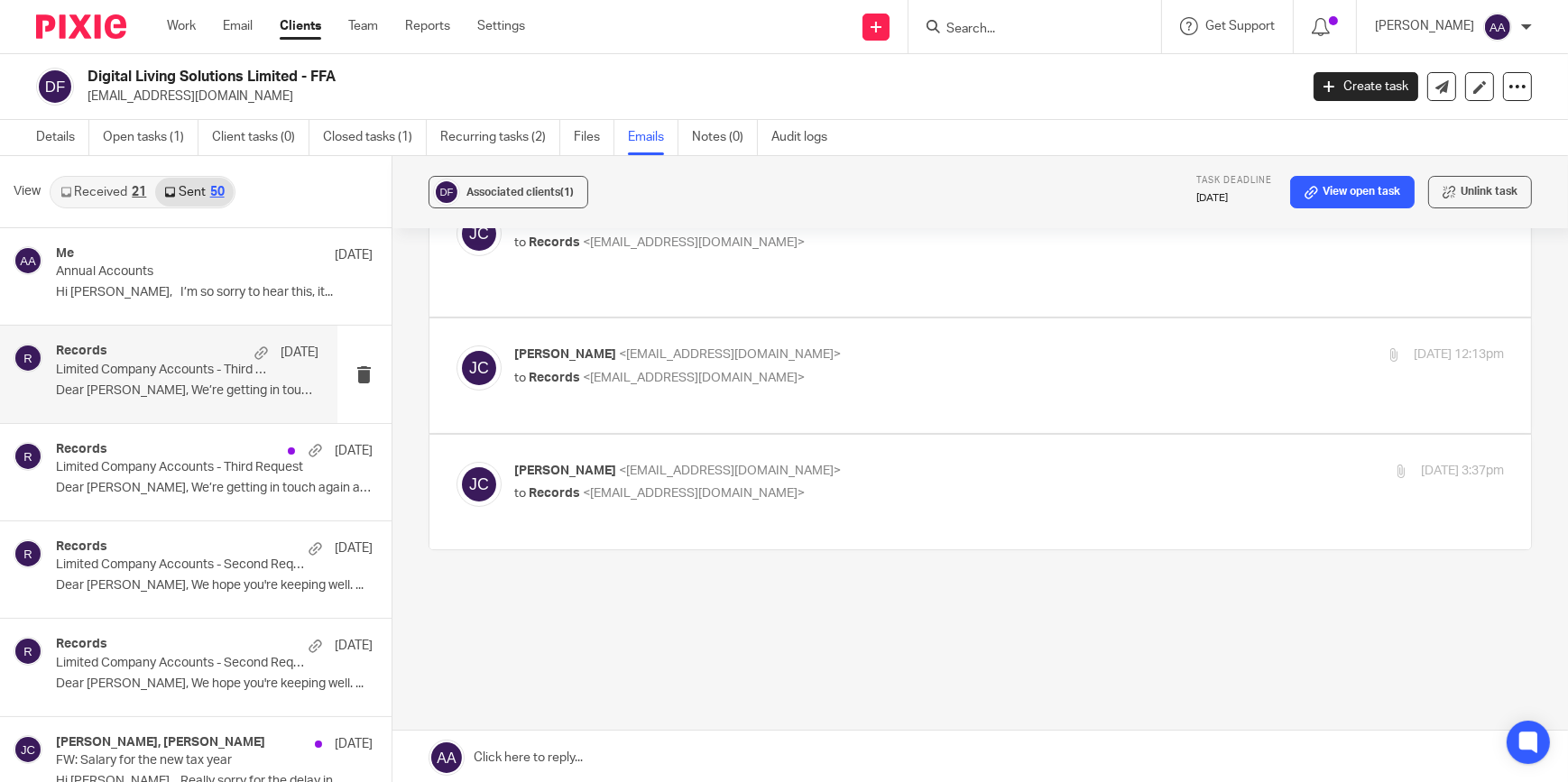
scroll to position [209, 0]
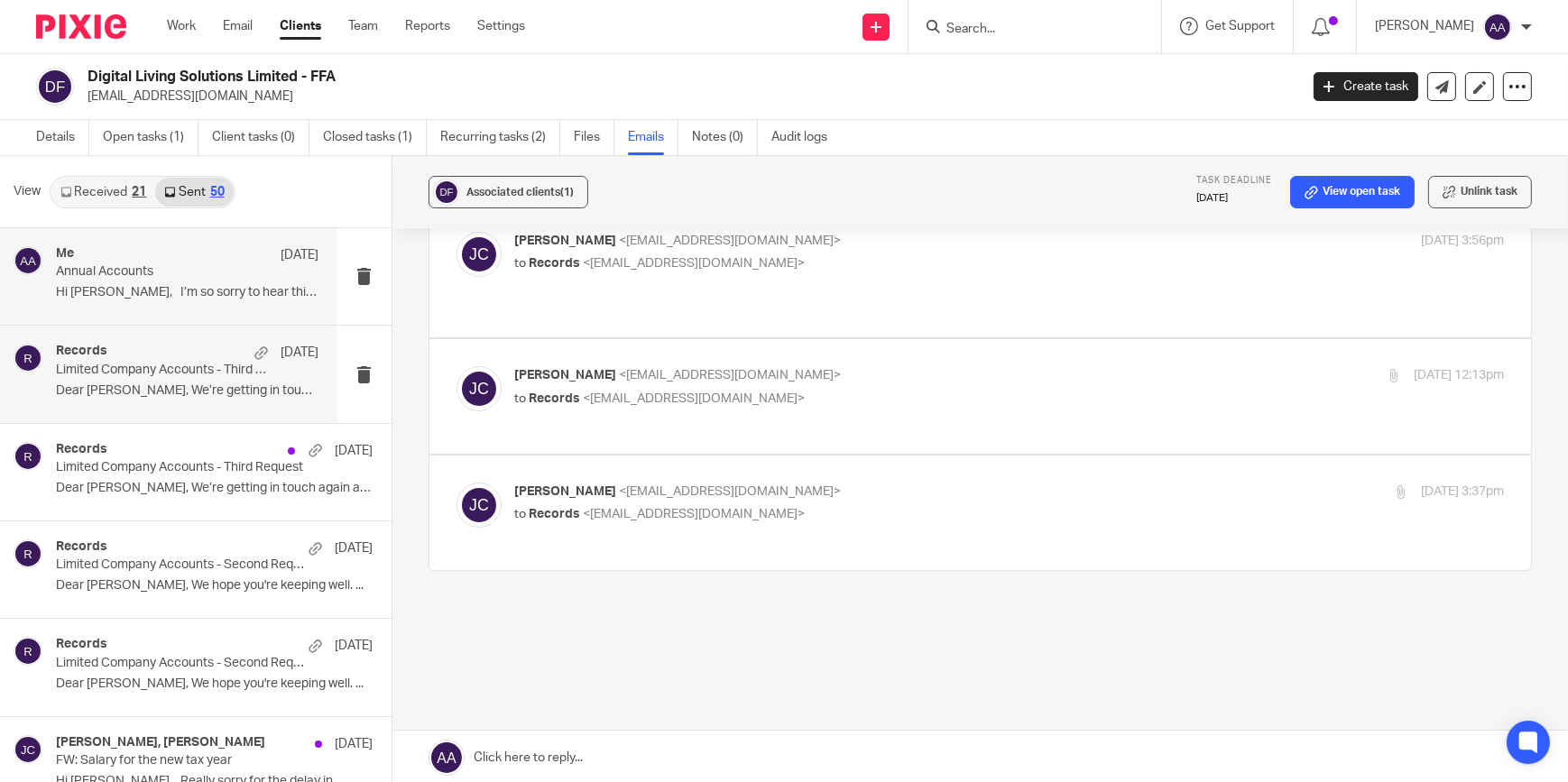
click at [177, 258] on div "Me 17 Sep" at bounding box center [187, 256] width 264 height 18
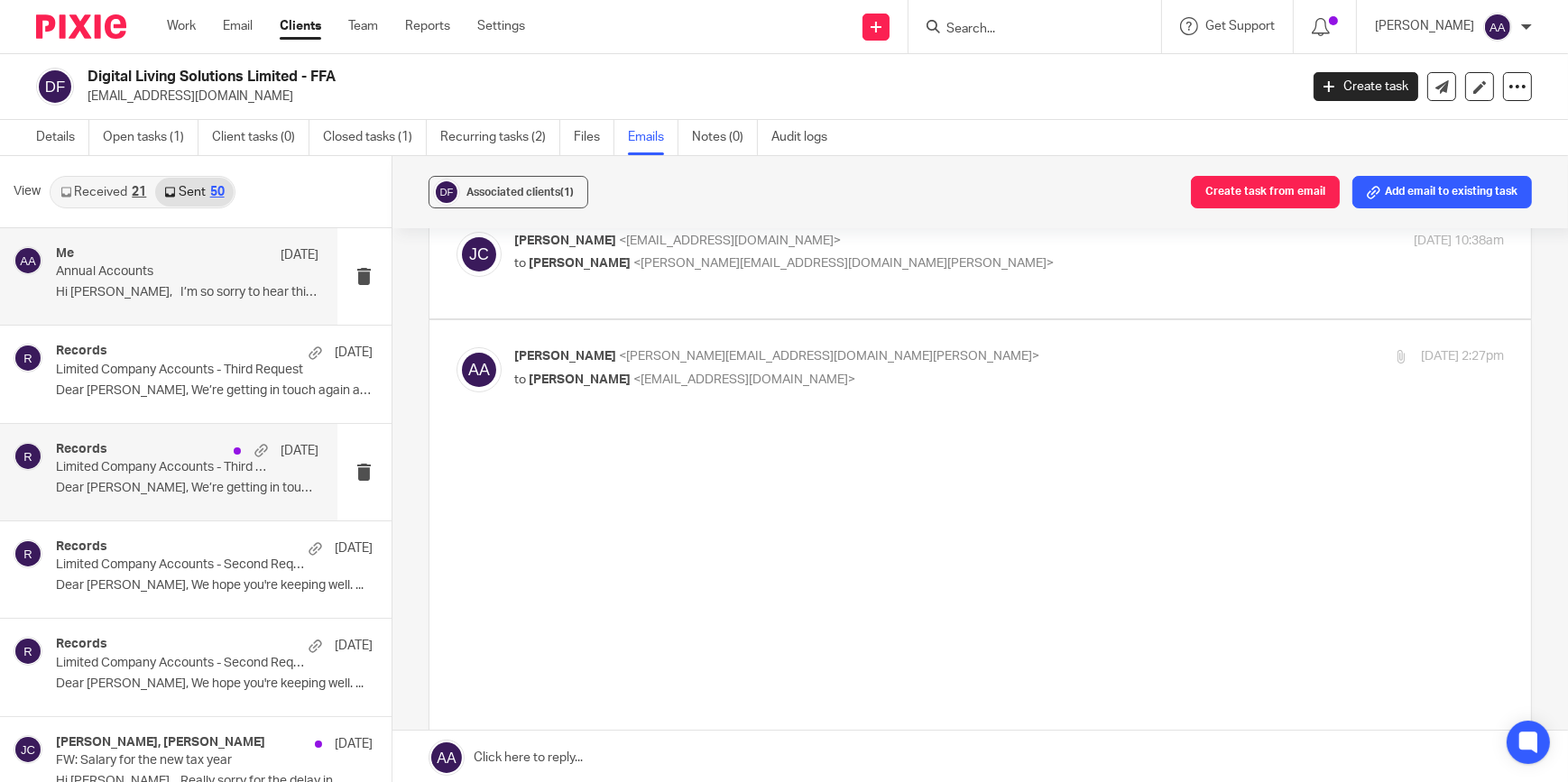
scroll to position [0, 0]
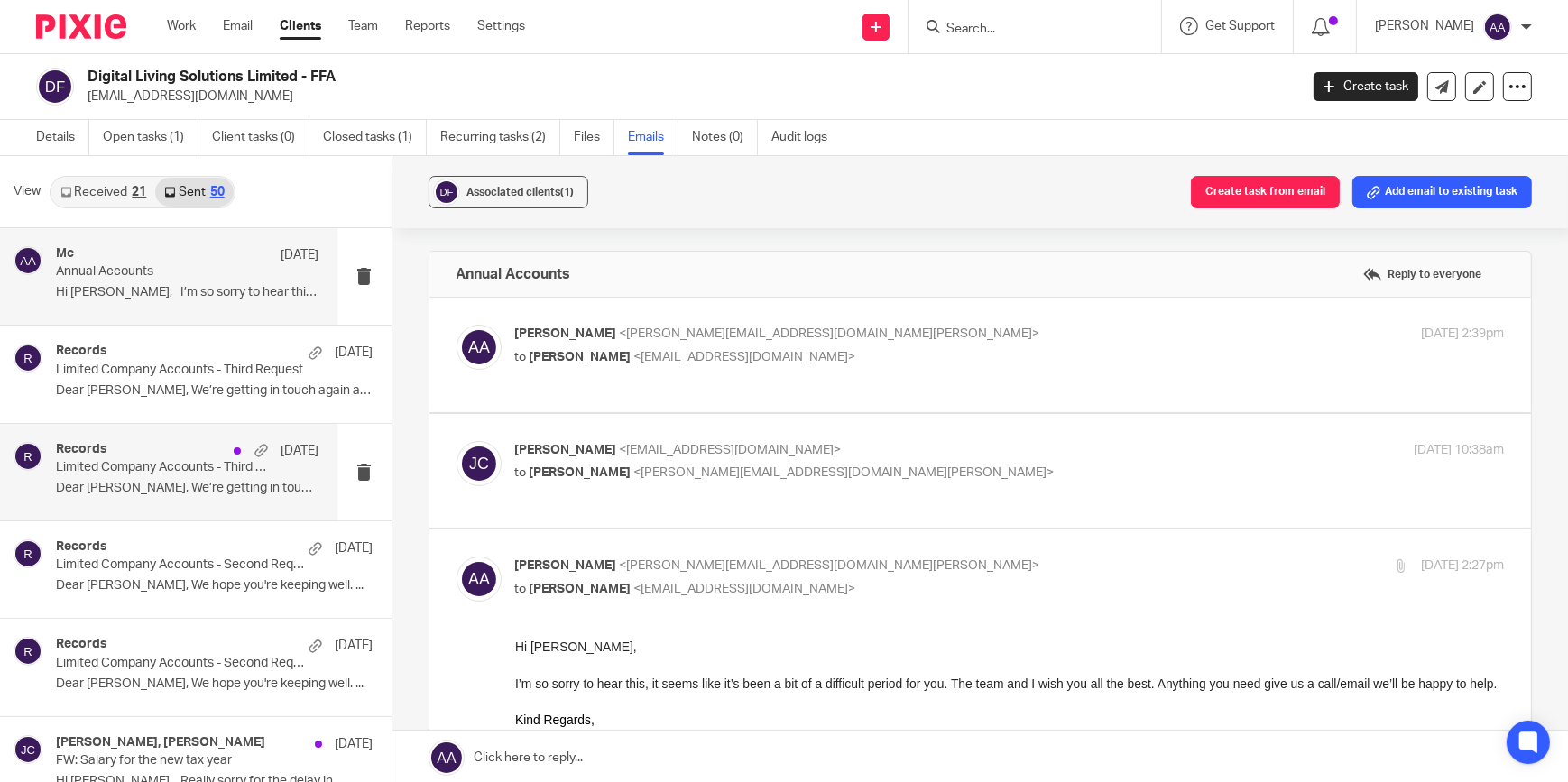
click at [239, 514] on div "Records 1 Jul Limited Company Accounts - Third Request Dear Jo, We’re getting i…" at bounding box center [168, 472] width 338 height 96
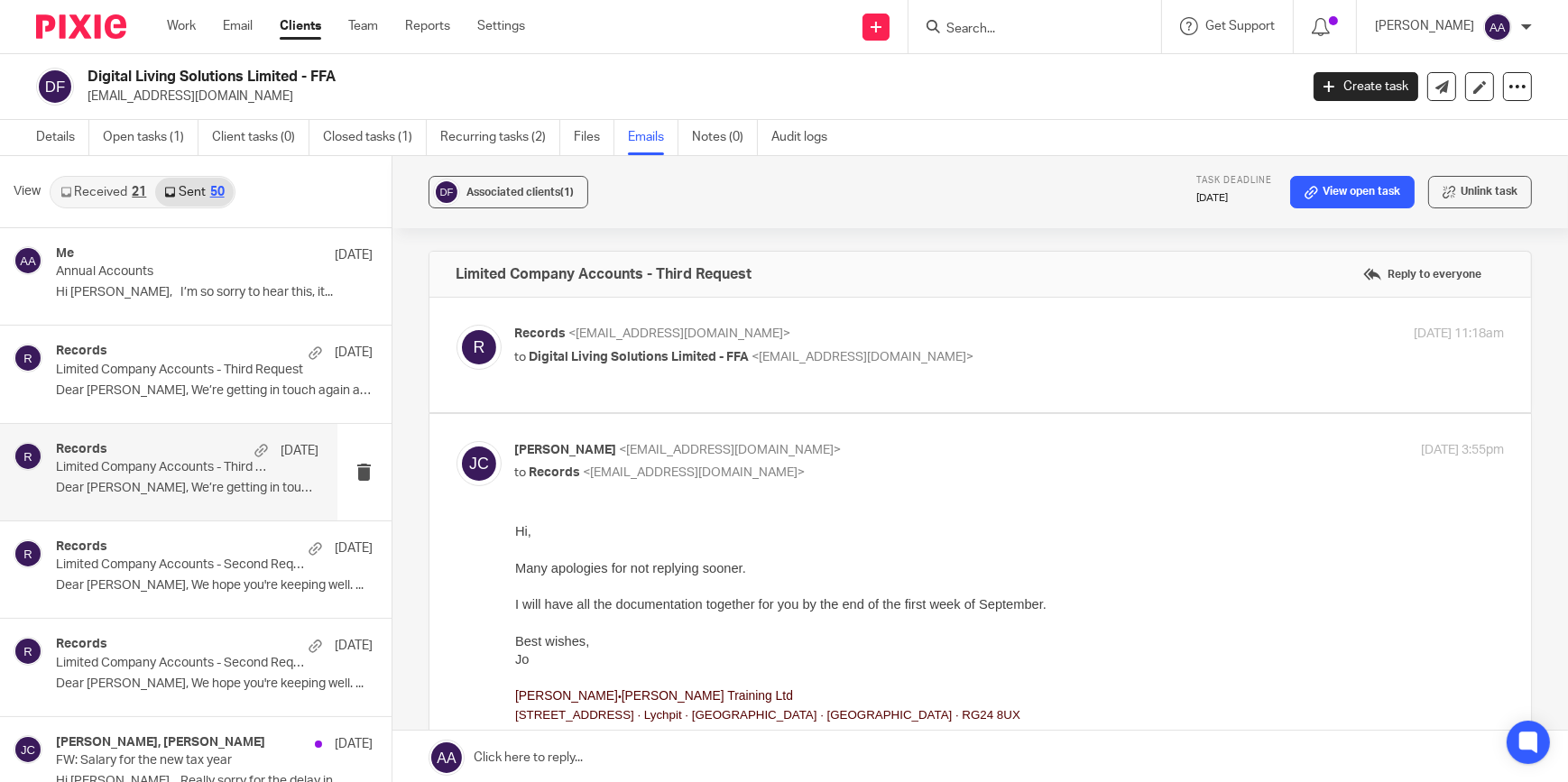
click at [638, 450] on span "<jo@jocherrytraining.co.uk>" at bounding box center [731, 450] width 222 height 13
checkbox input "false"
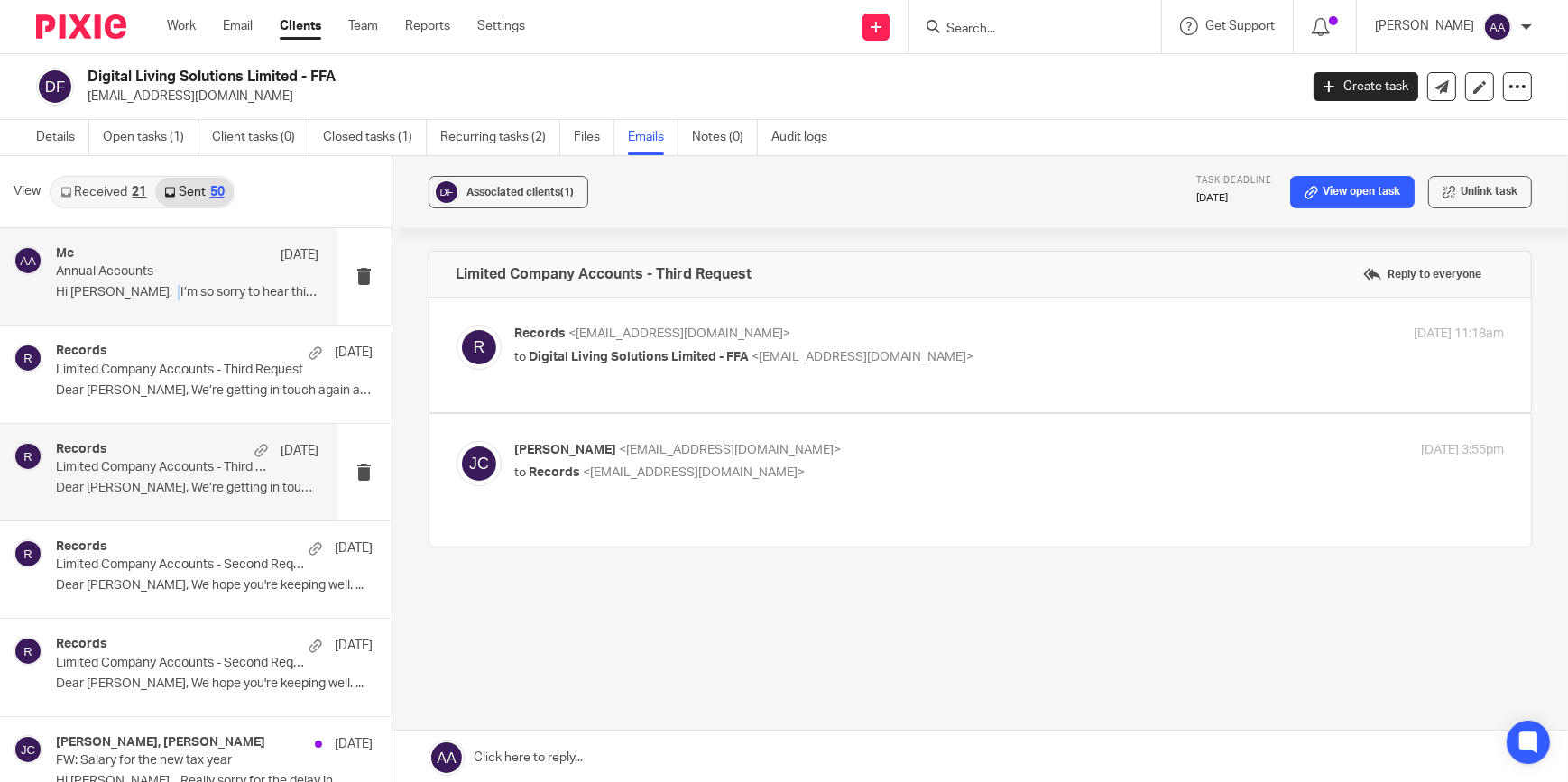
click at [148, 287] on p "Hi Jo, I’m so sorry to hear this, it..." at bounding box center [187, 292] width 264 height 15
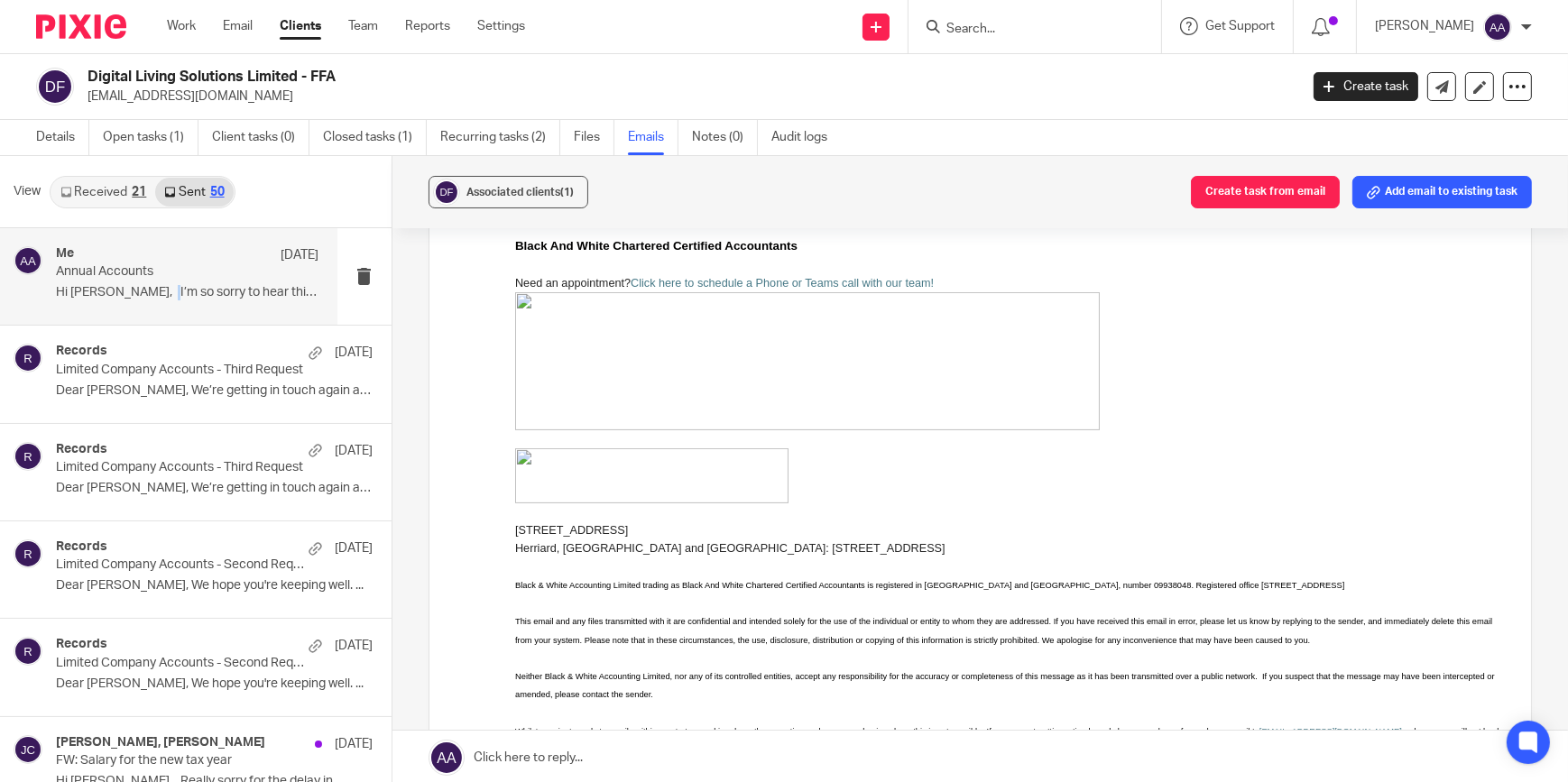
scroll to position [273, 0]
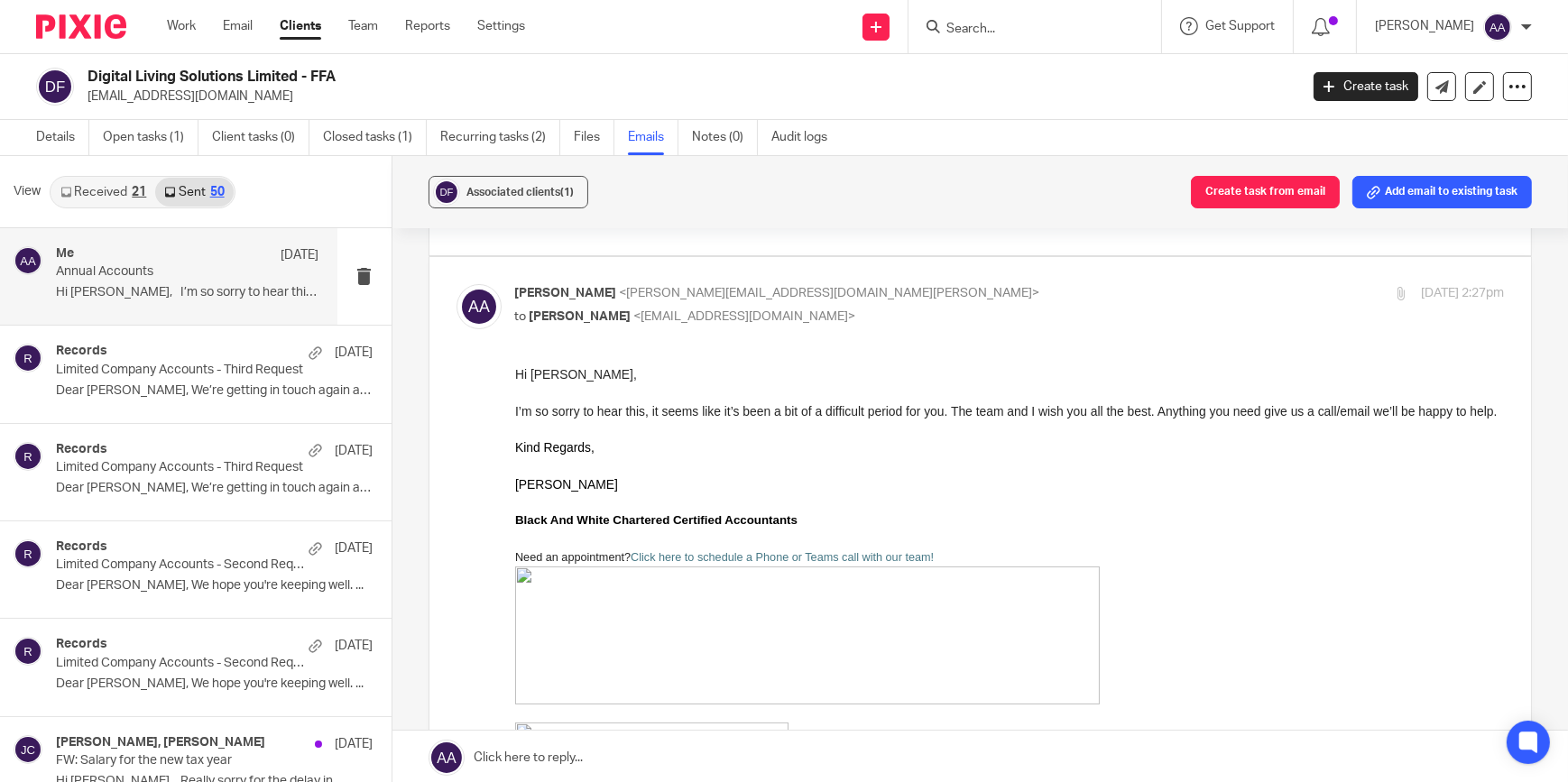
click at [974, 308] on p "to Jo Cherry <jo@jocherrytraining.co.uk>" at bounding box center [845, 316] width 660 height 19
checkbox input "false"
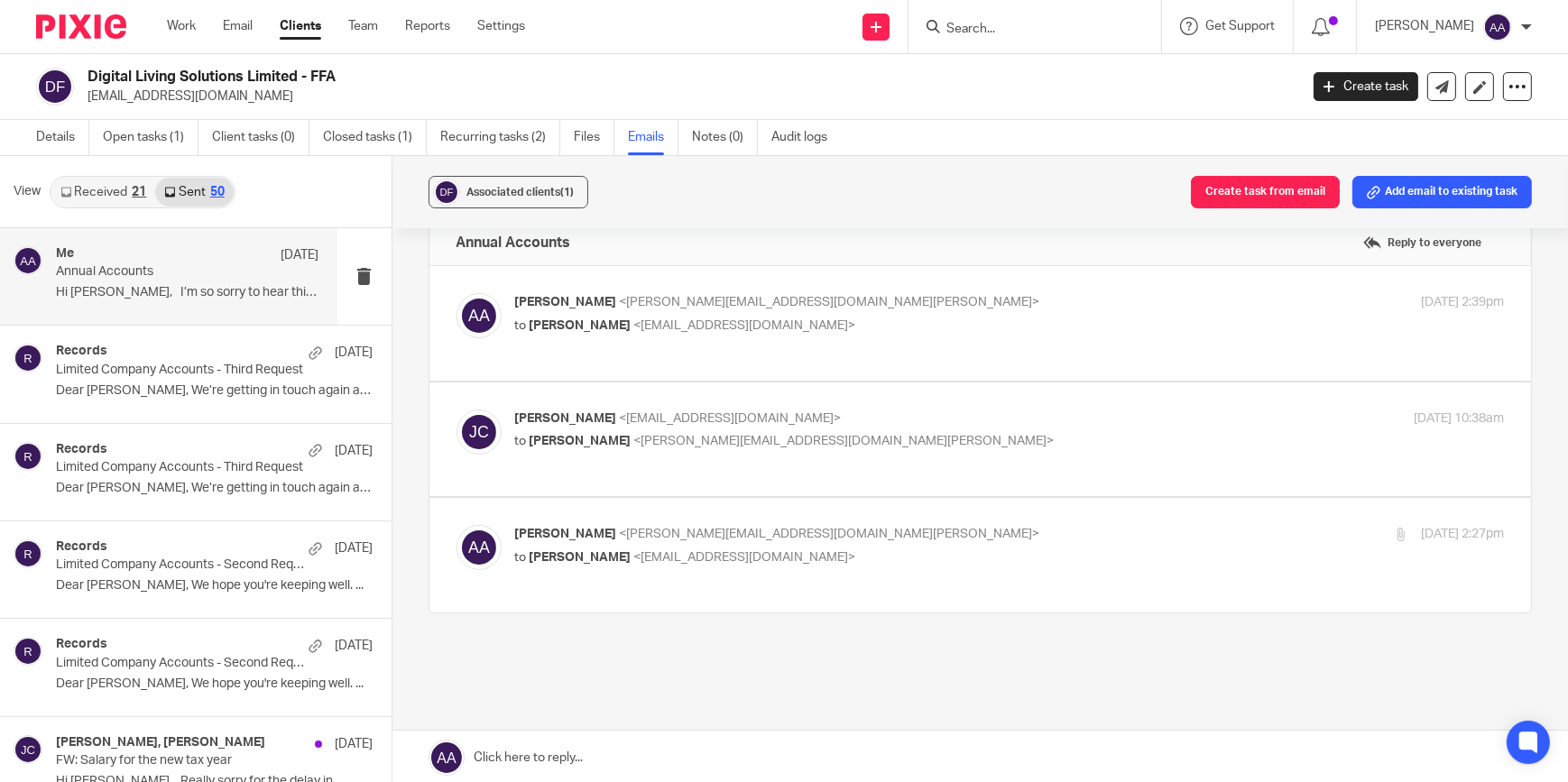
scroll to position [0, 0]
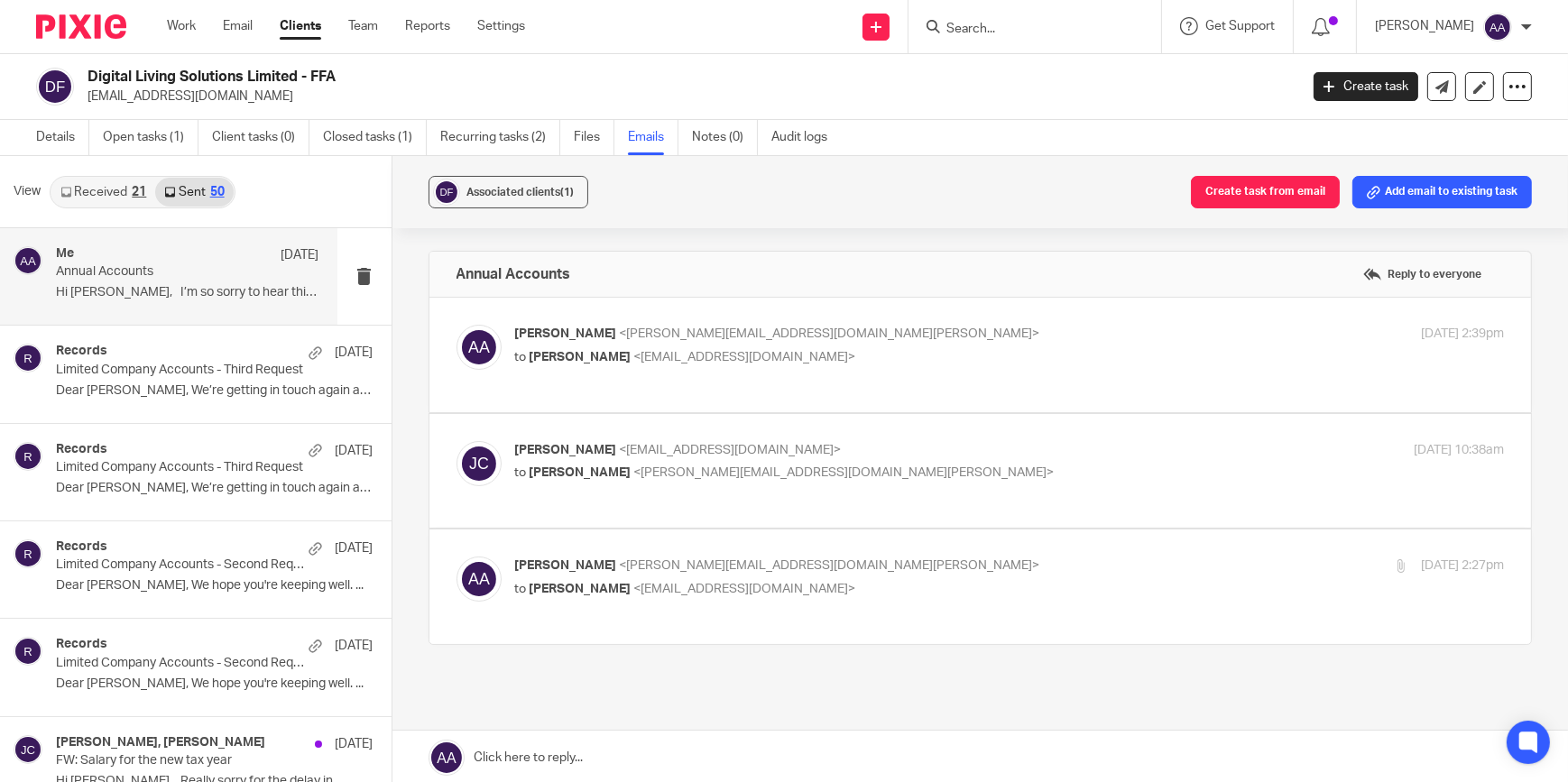
click at [1006, 34] on input "Search" at bounding box center [1026, 30] width 163 height 16
click at [1508, 76] on div at bounding box center [1517, 86] width 29 height 29
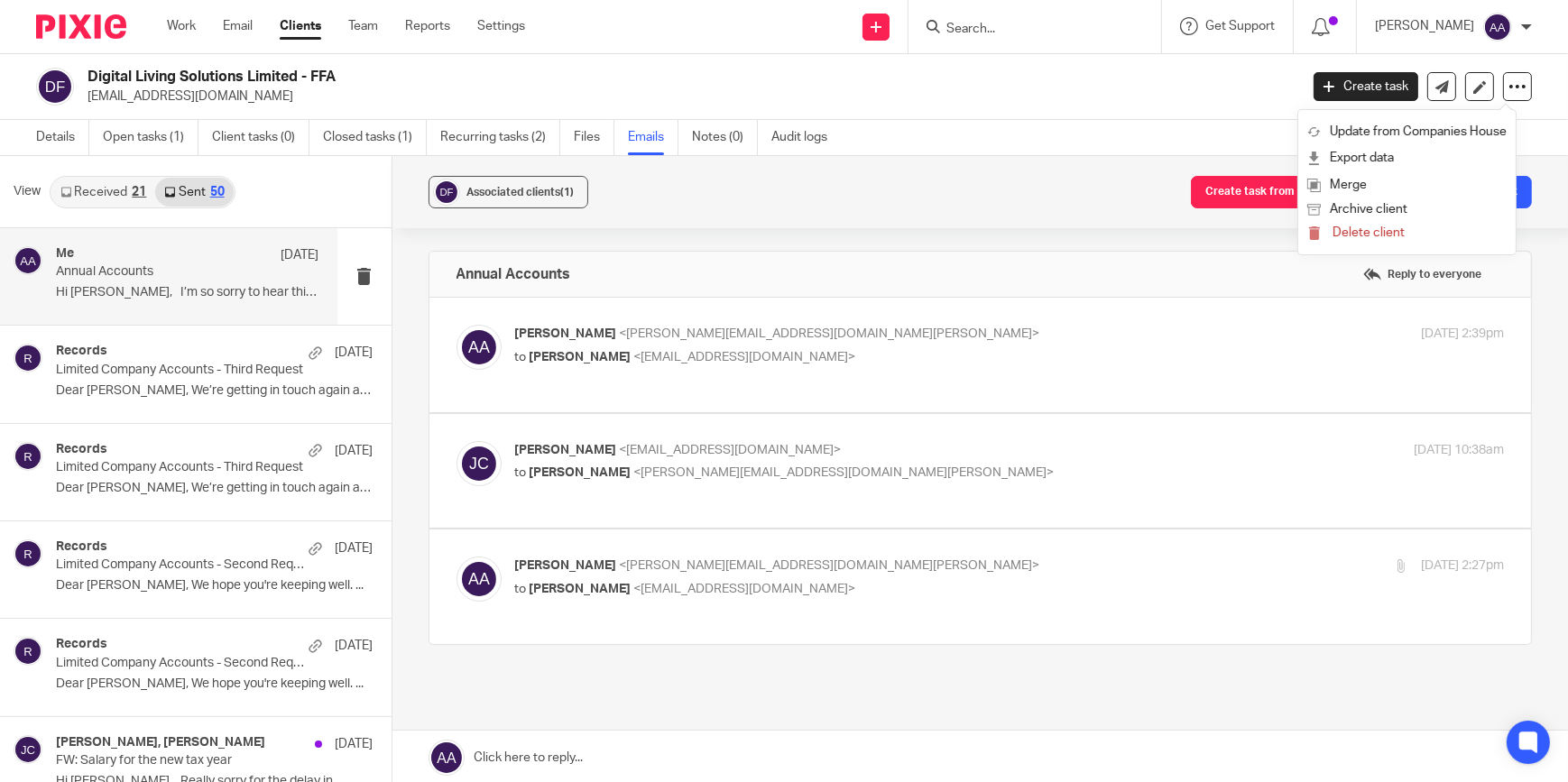
click at [1185, 91] on p "jo@jocherrytraining.co.uk" at bounding box center [687, 96] width 1199 height 18
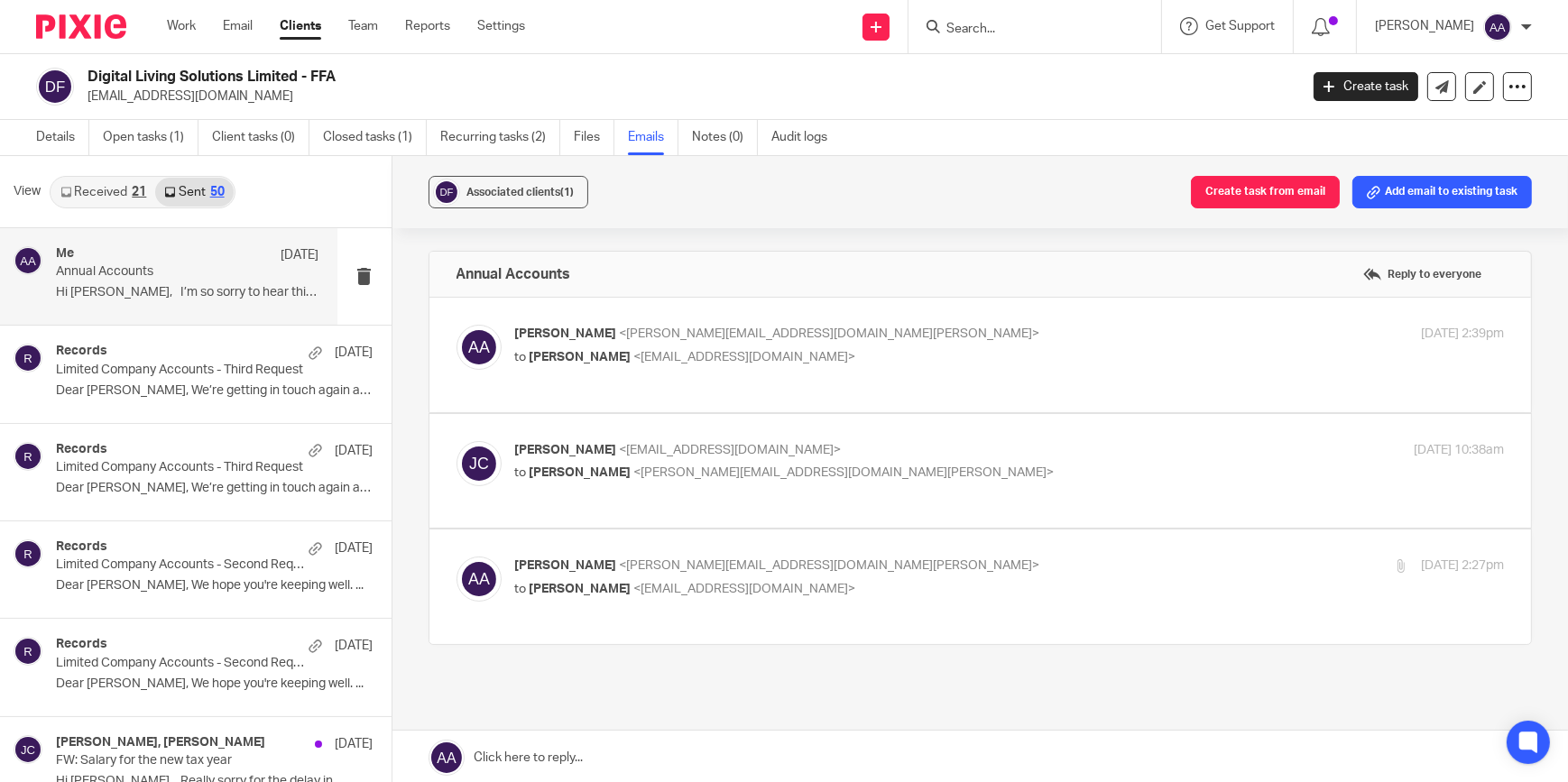
click at [1057, 26] on input "Search" at bounding box center [1026, 30] width 163 height 16
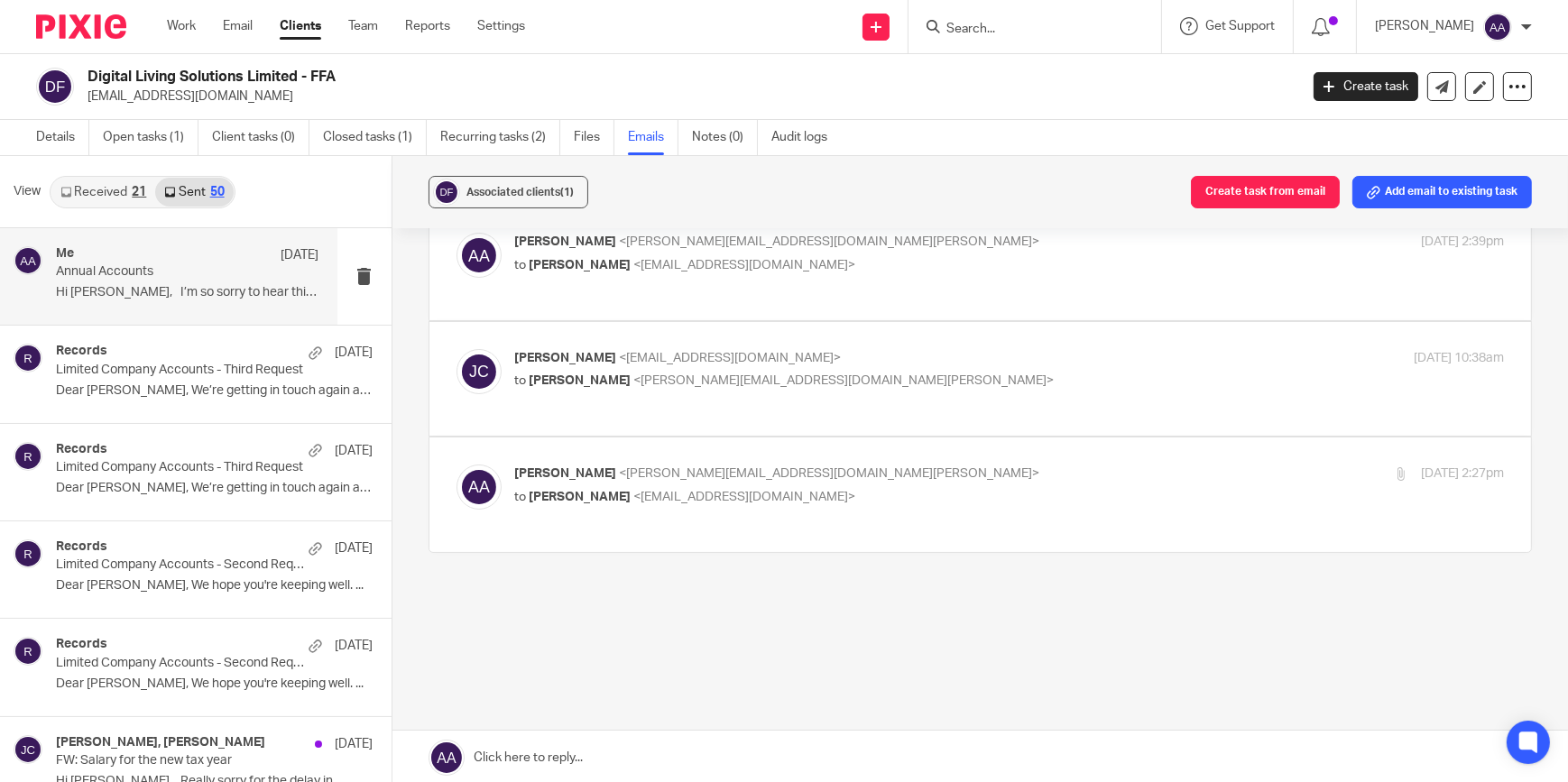
scroll to position [94, 0]
type input "m"
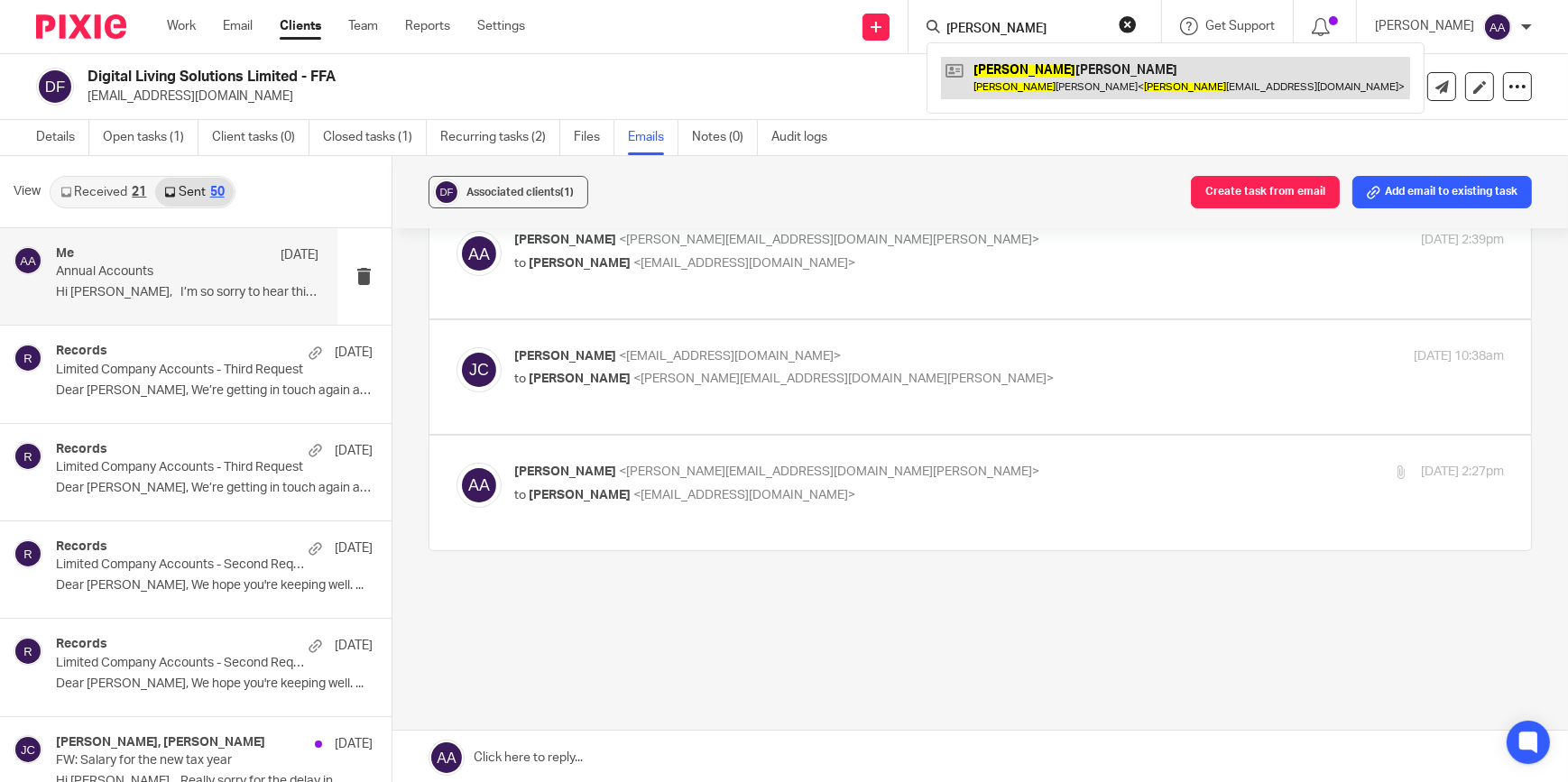
type input "amos"
click at [1111, 94] on link at bounding box center [1176, 77] width 469 height 42
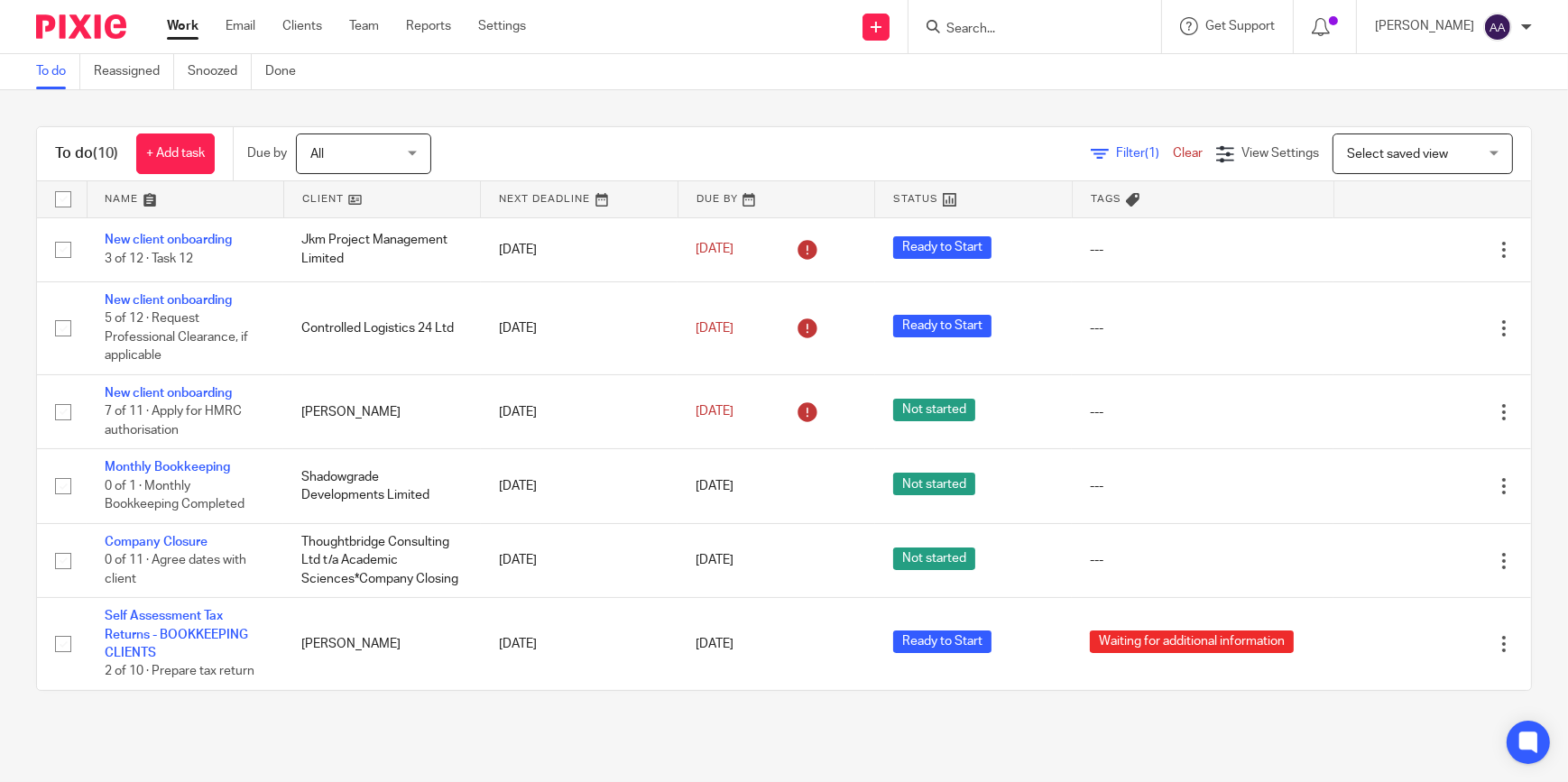
scroll to position [85, 0]
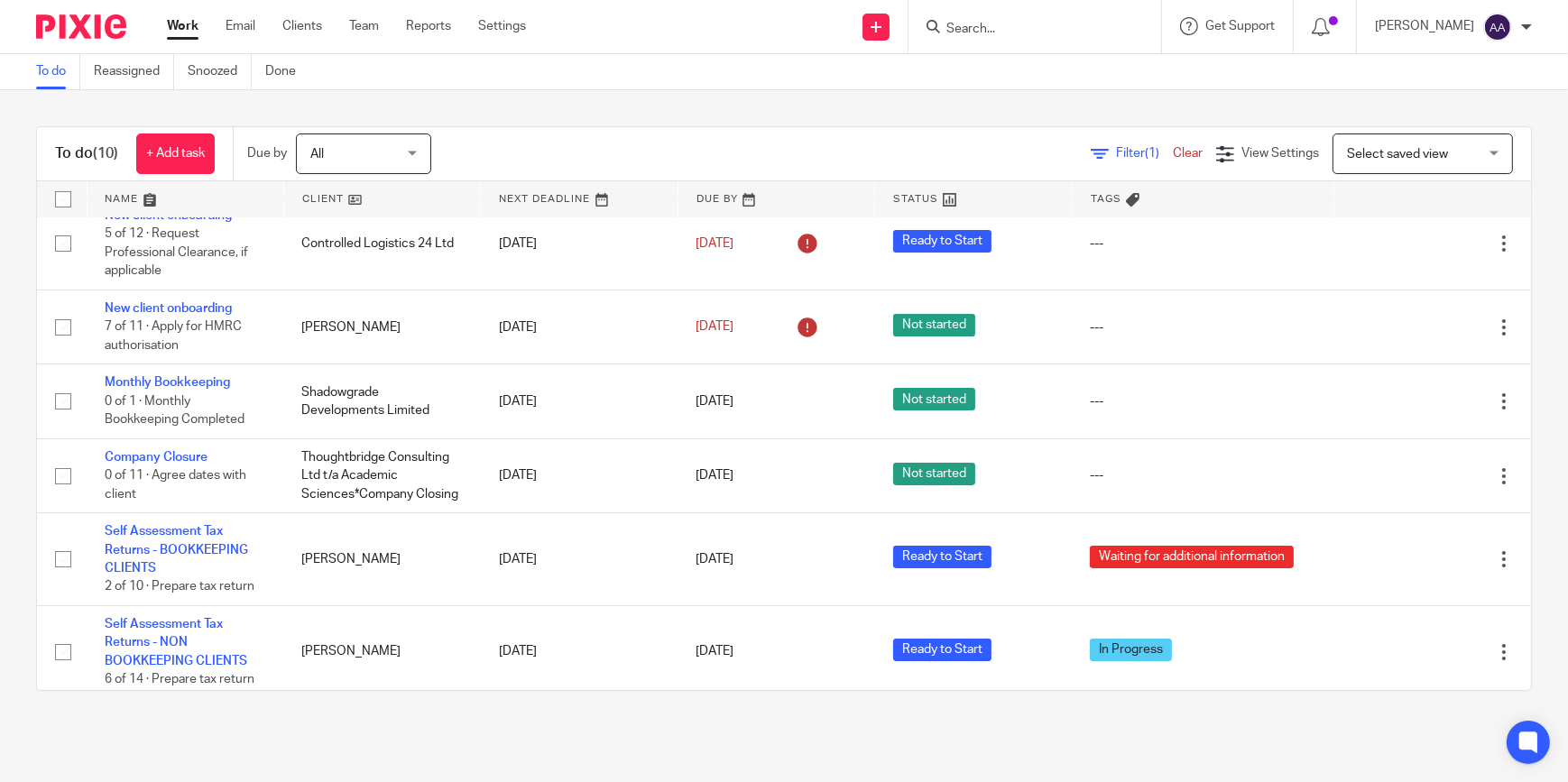
click at [1512, 334] on div "To do (10) + Add task Due by All All [DATE] [DATE] This week Next week This mon…" at bounding box center [784, 408] width 1568 height 637
click at [1038, 30] on input "Search" at bounding box center [1026, 30] width 163 height 16
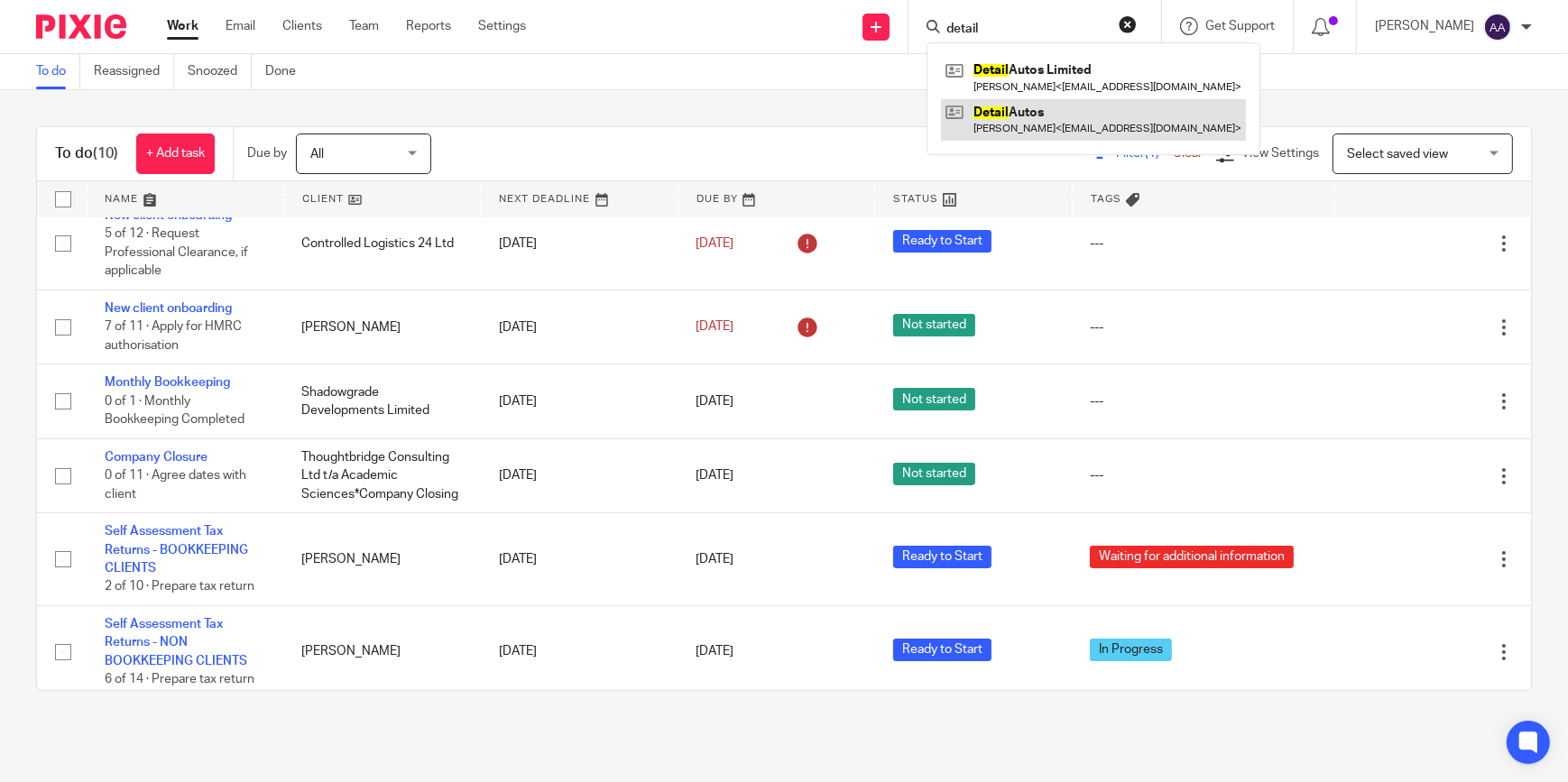
type input "detail"
click at [1059, 122] on link at bounding box center [1094, 120] width 305 height 42
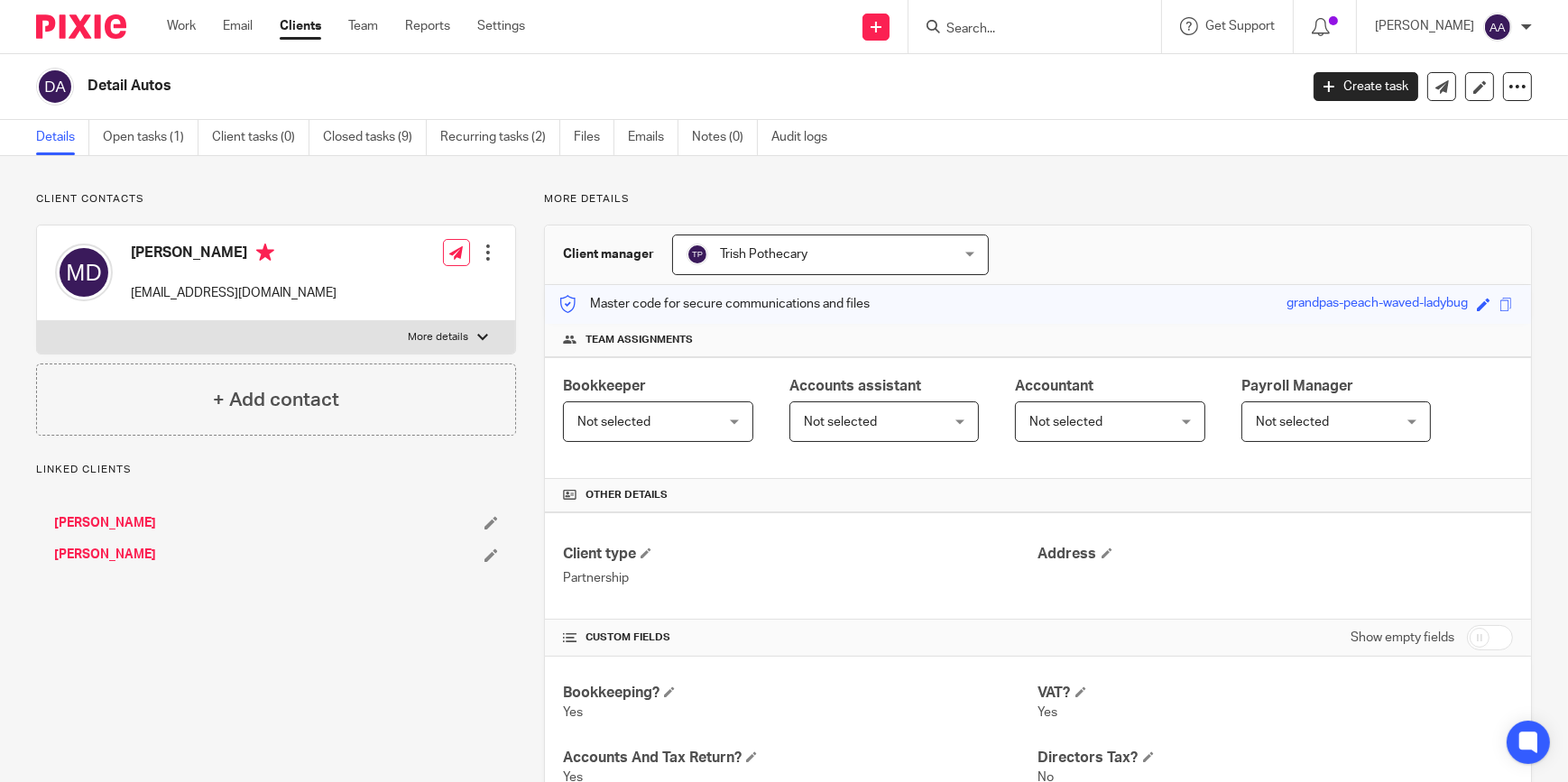
click at [450, 352] on label "More details" at bounding box center [276, 337] width 479 height 33
click at [37, 321] on input "More details" at bounding box center [36, 320] width 1 height 1
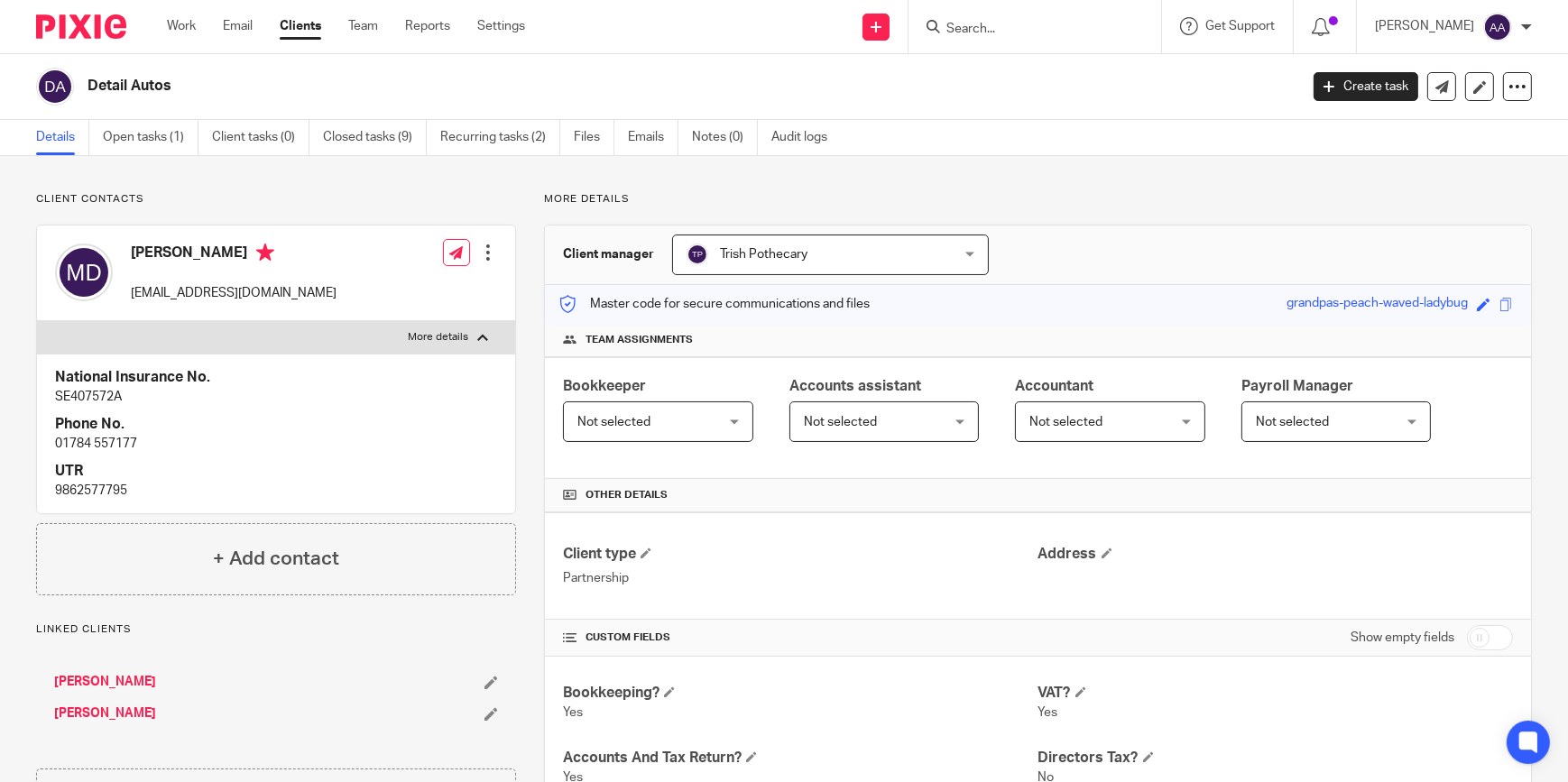
click at [450, 343] on p "More details" at bounding box center [438, 337] width 60 height 15
click at [37, 321] on input "More details" at bounding box center [36, 320] width 1 height 1
checkbox input "false"
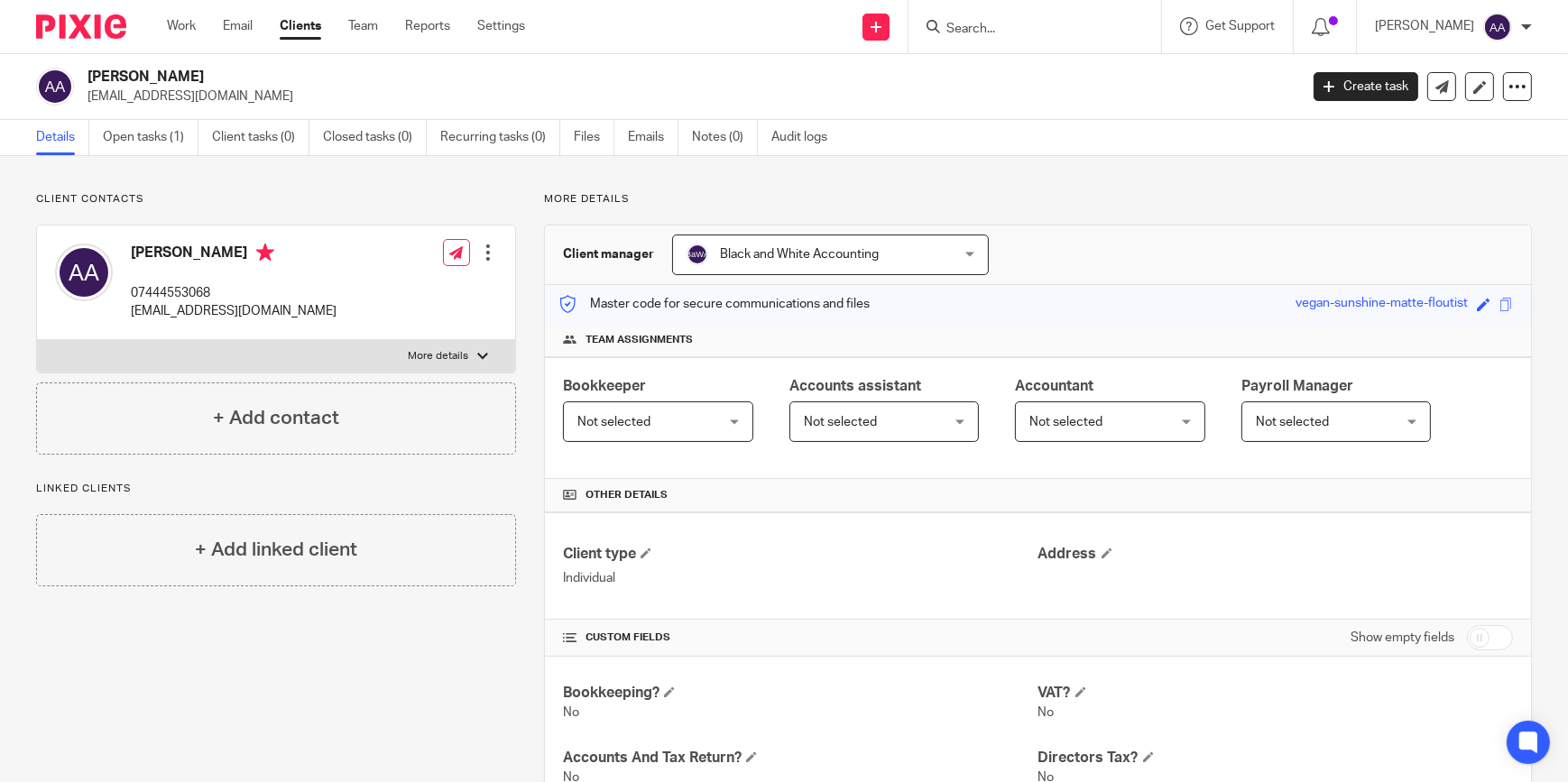
click at [1019, 29] on input "Search" at bounding box center [1026, 30] width 163 height 16
click at [996, 164] on div "Client contacts [PERSON_NAME] 07444553068 [EMAIL_ADDRESS][DOMAIN_NAME] Edit con…" at bounding box center [784, 735] width 1568 height 1158
click at [1015, 30] on input "Search" at bounding box center [1026, 30] width 163 height 16
click at [361, 24] on link "Team" at bounding box center [363, 26] width 30 height 18
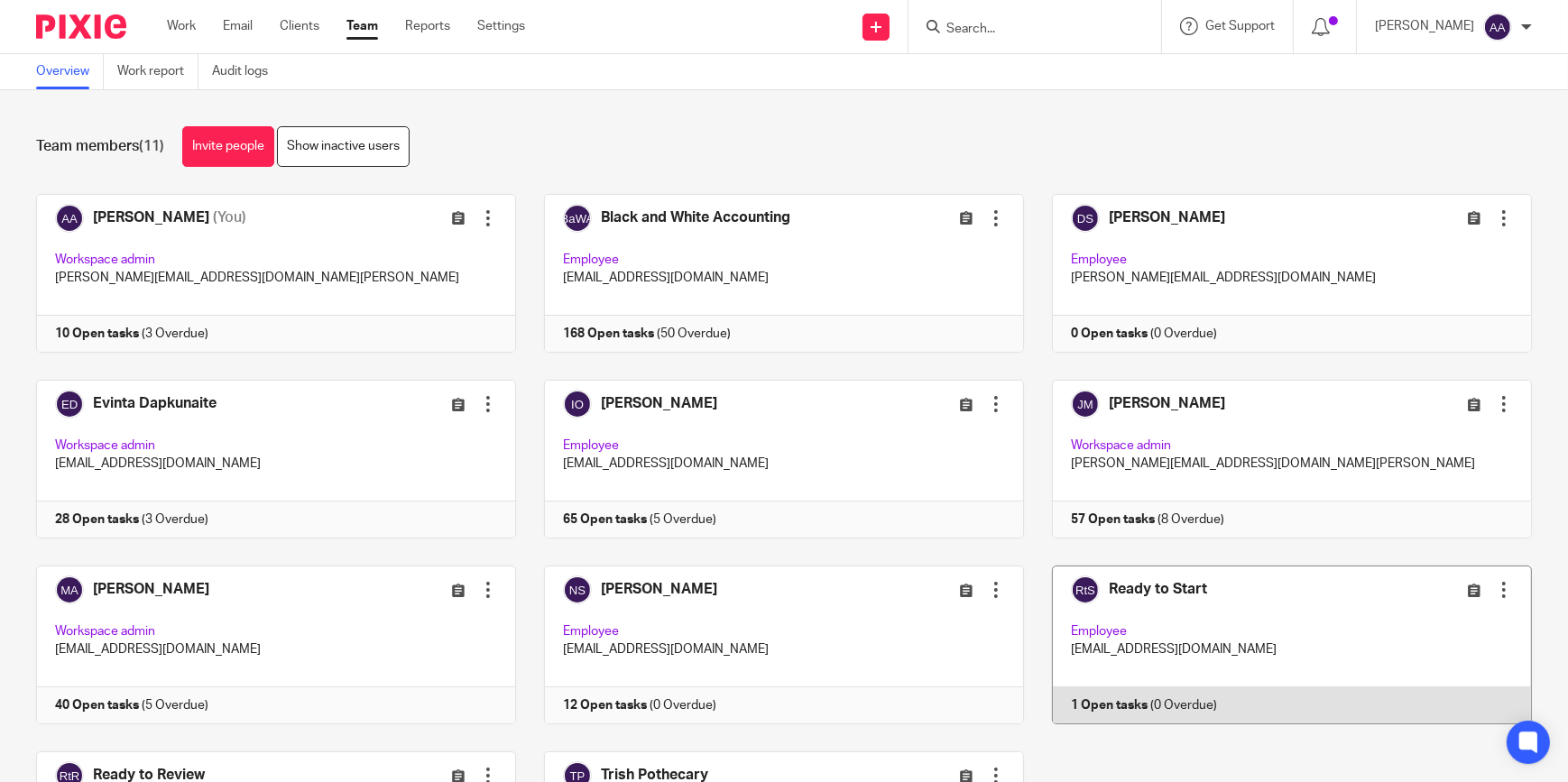
click at [1225, 585] on link at bounding box center [1278, 645] width 508 height 159
